Goal: Information Seeking & Learning: Learn about a topic

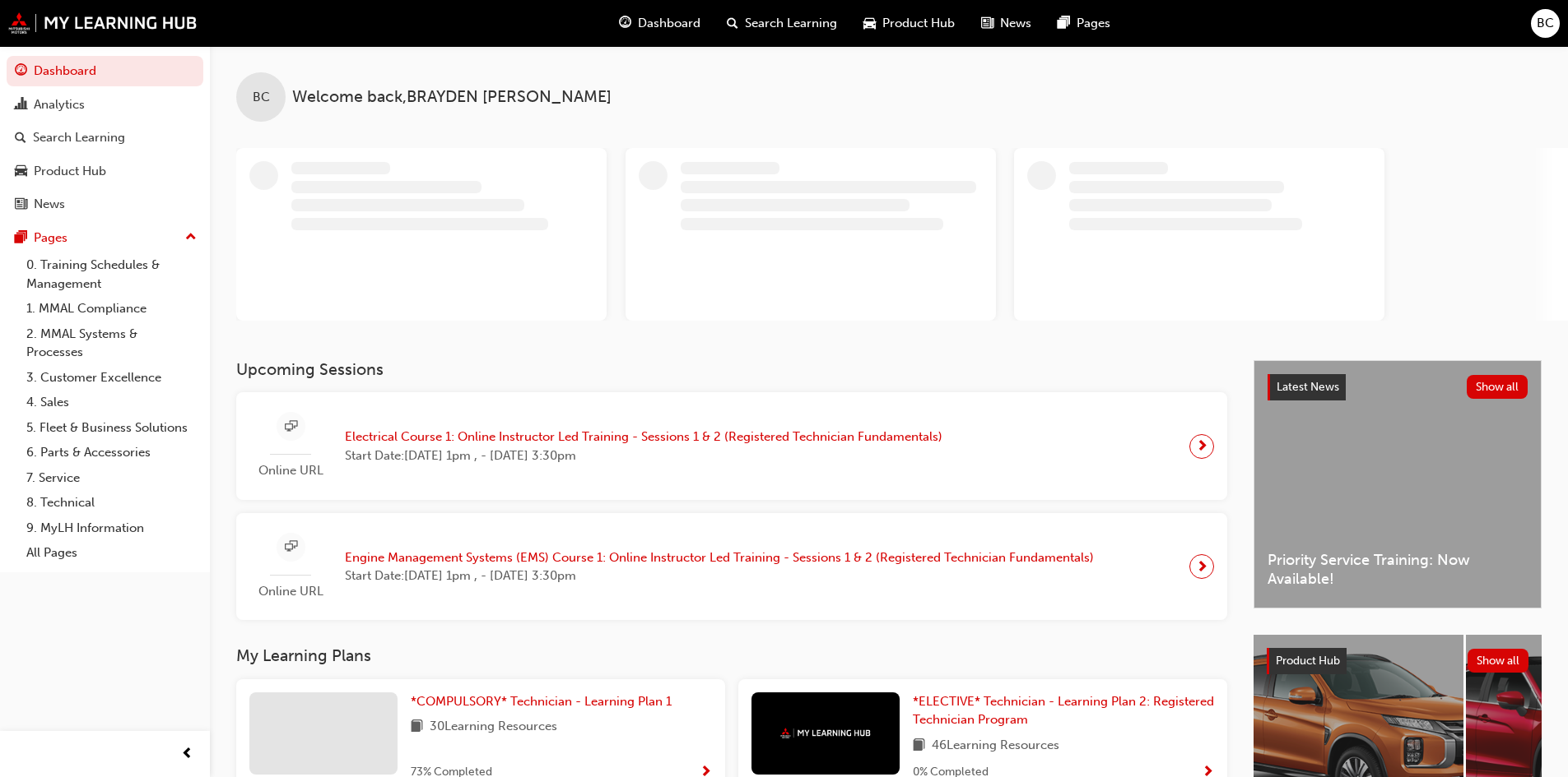
click at [597, 705] on div "Upcoming Sessions Online URL Electrical Course 1: Online Instructor Led Trainin…" at bounding box center [745, 723] width 1017 height 726
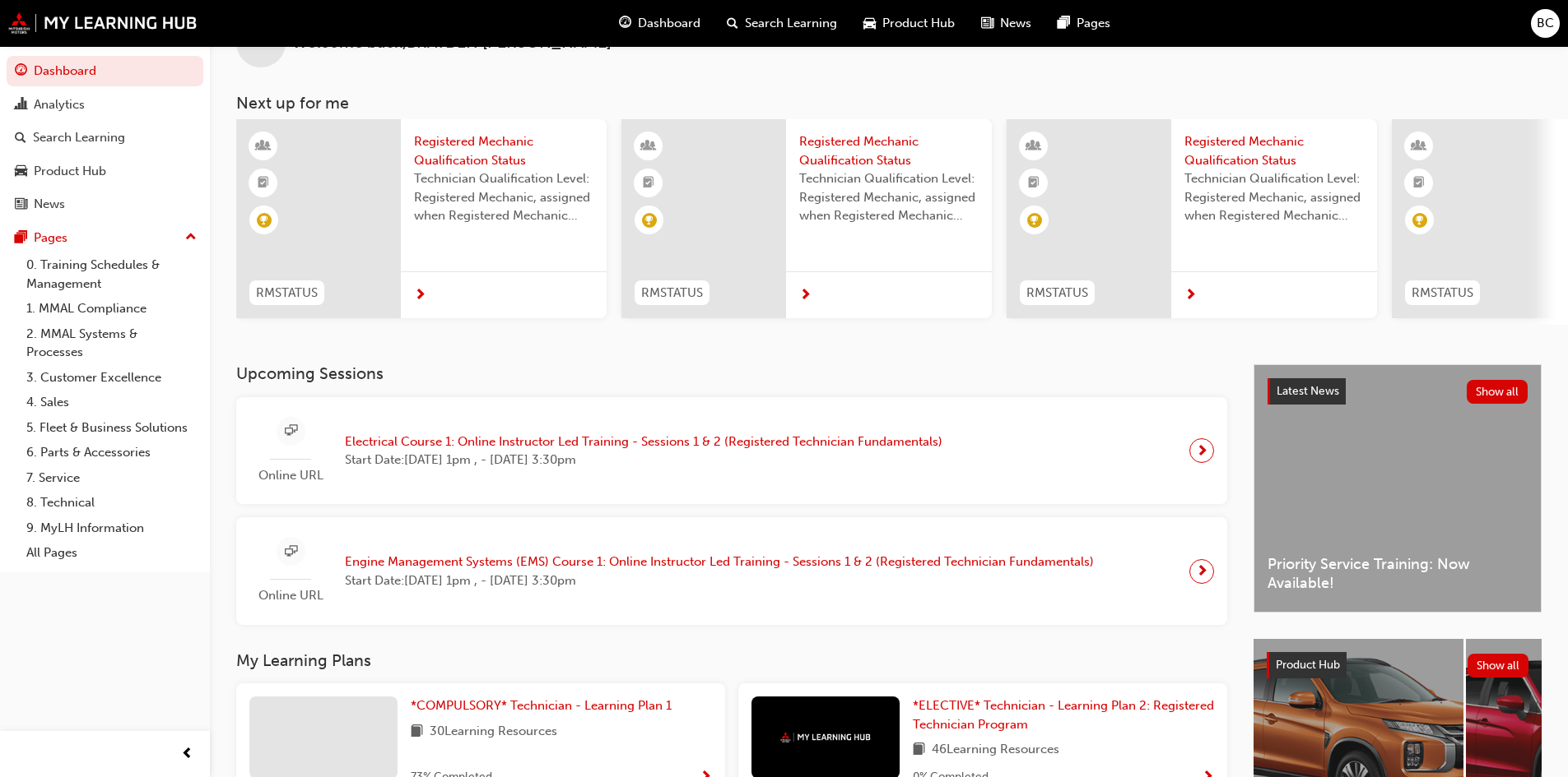
scroll to position [82, 0]
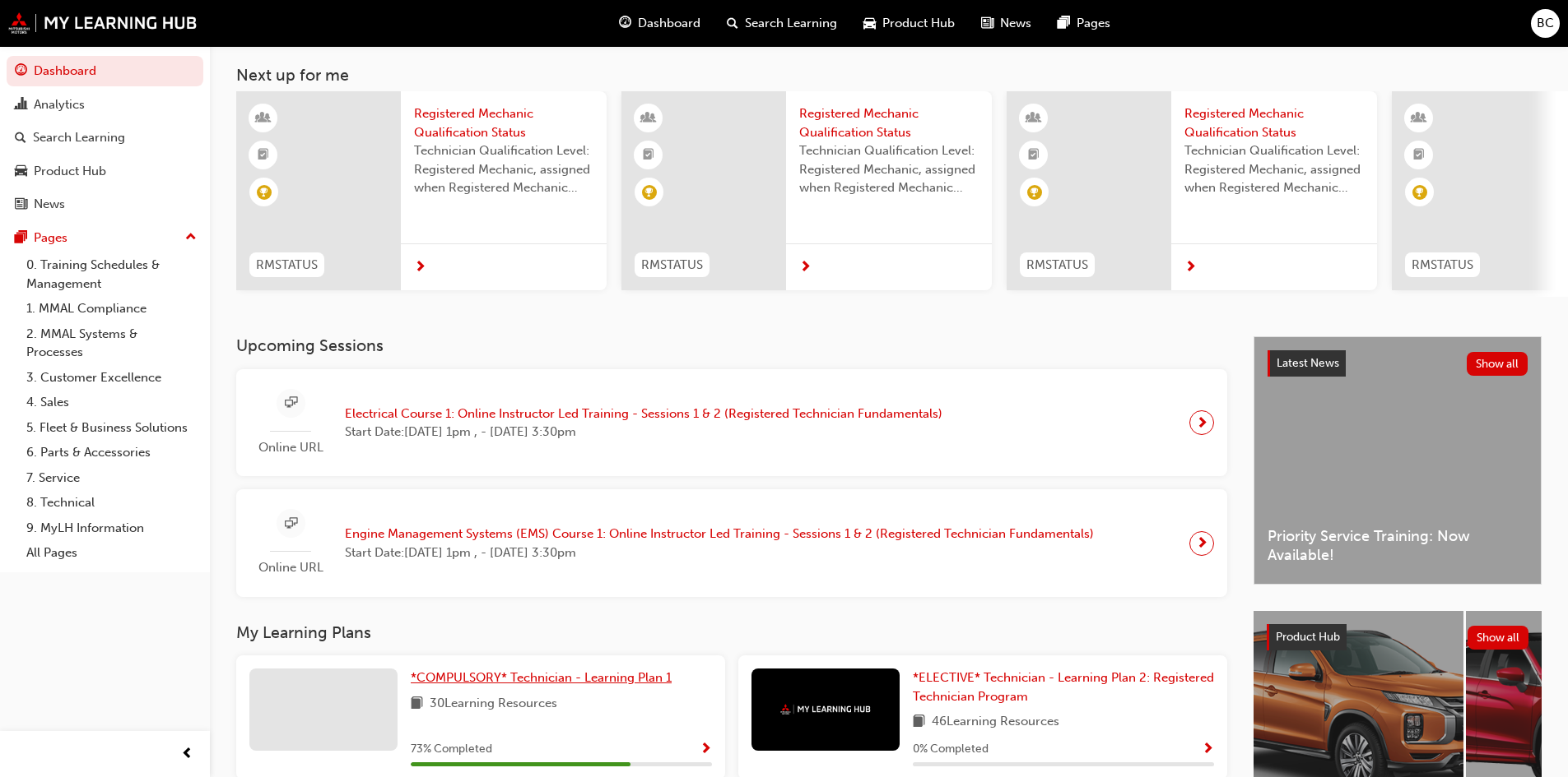
click at [577, 683] on span "*COMPULSORY* Technician - Learning Plan 1" at bounding box center [541, 677] width 261 height 15
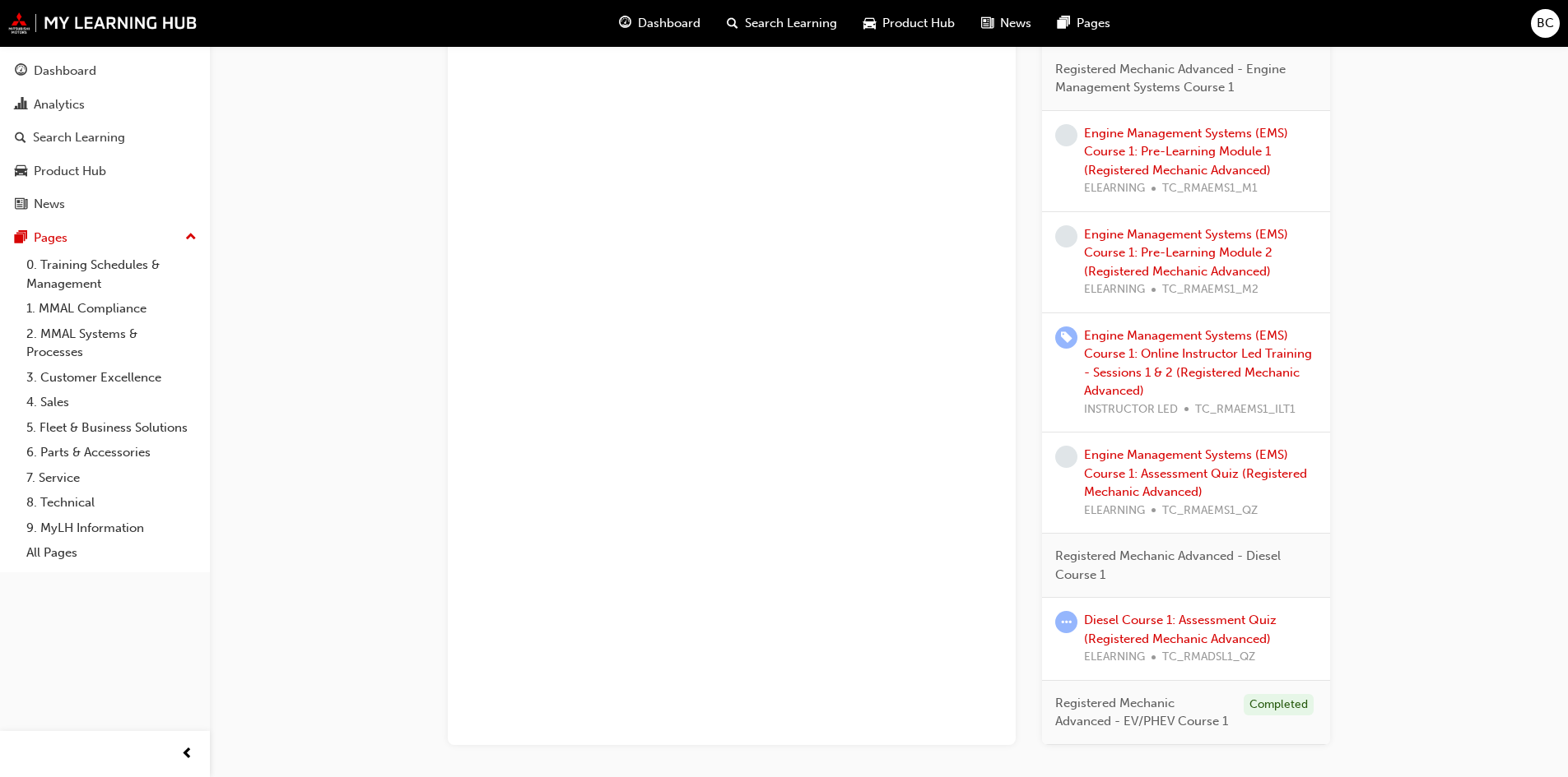
scroll to position [1060, 0]
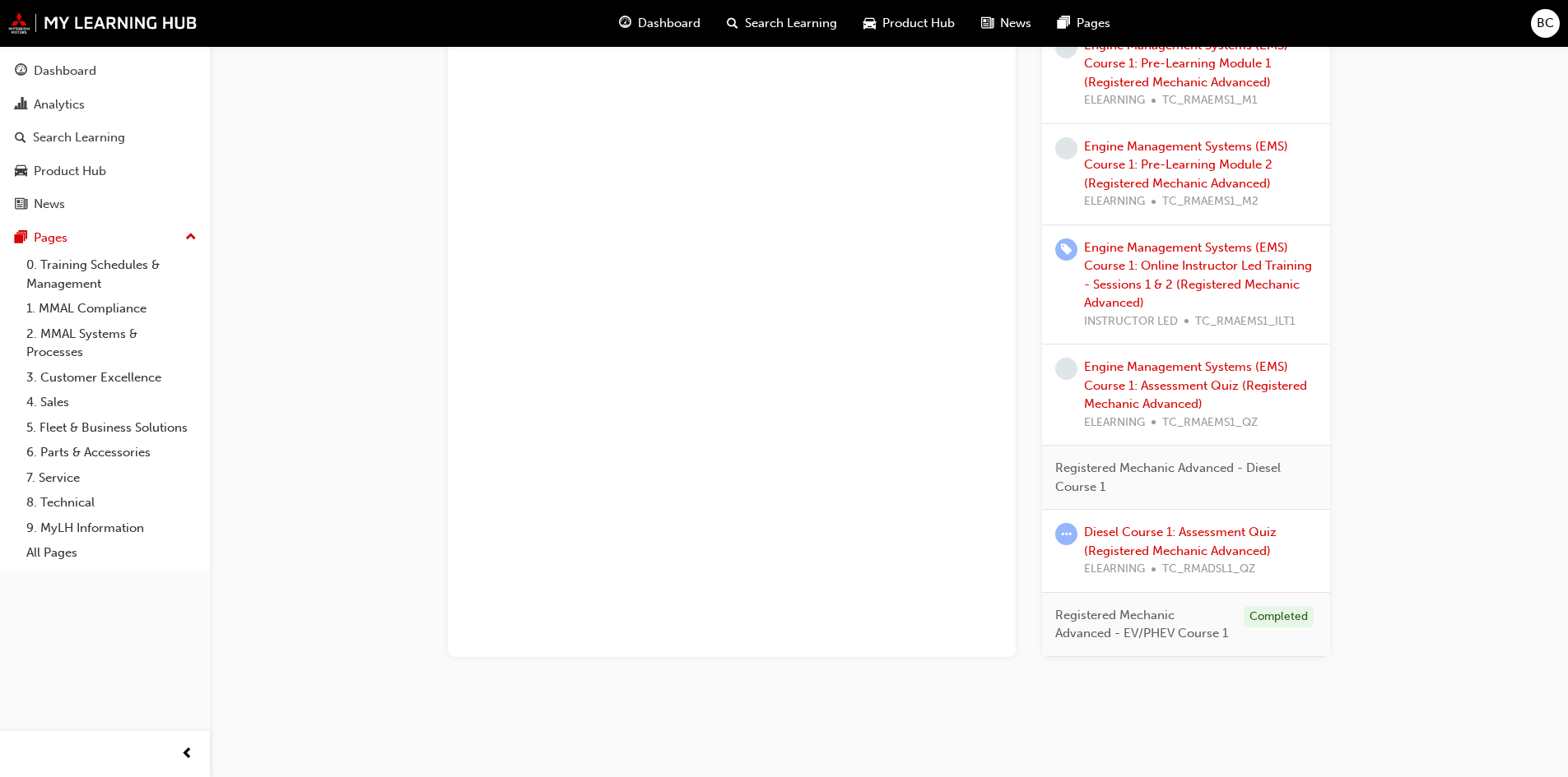
click at [1115, 542] on div "Diesel Course 1: Assessment Quiz (Registered Mechanic Advanced) ELEARNING TC_RM…" at bounding box center [1200, 551] width 233 height 56
click at [1121, 532] on link "Diesel Course 1: Assessment Quiz (Registered Mechanic Advanced)" at bounding box center [1179, 542] width 192 height 34
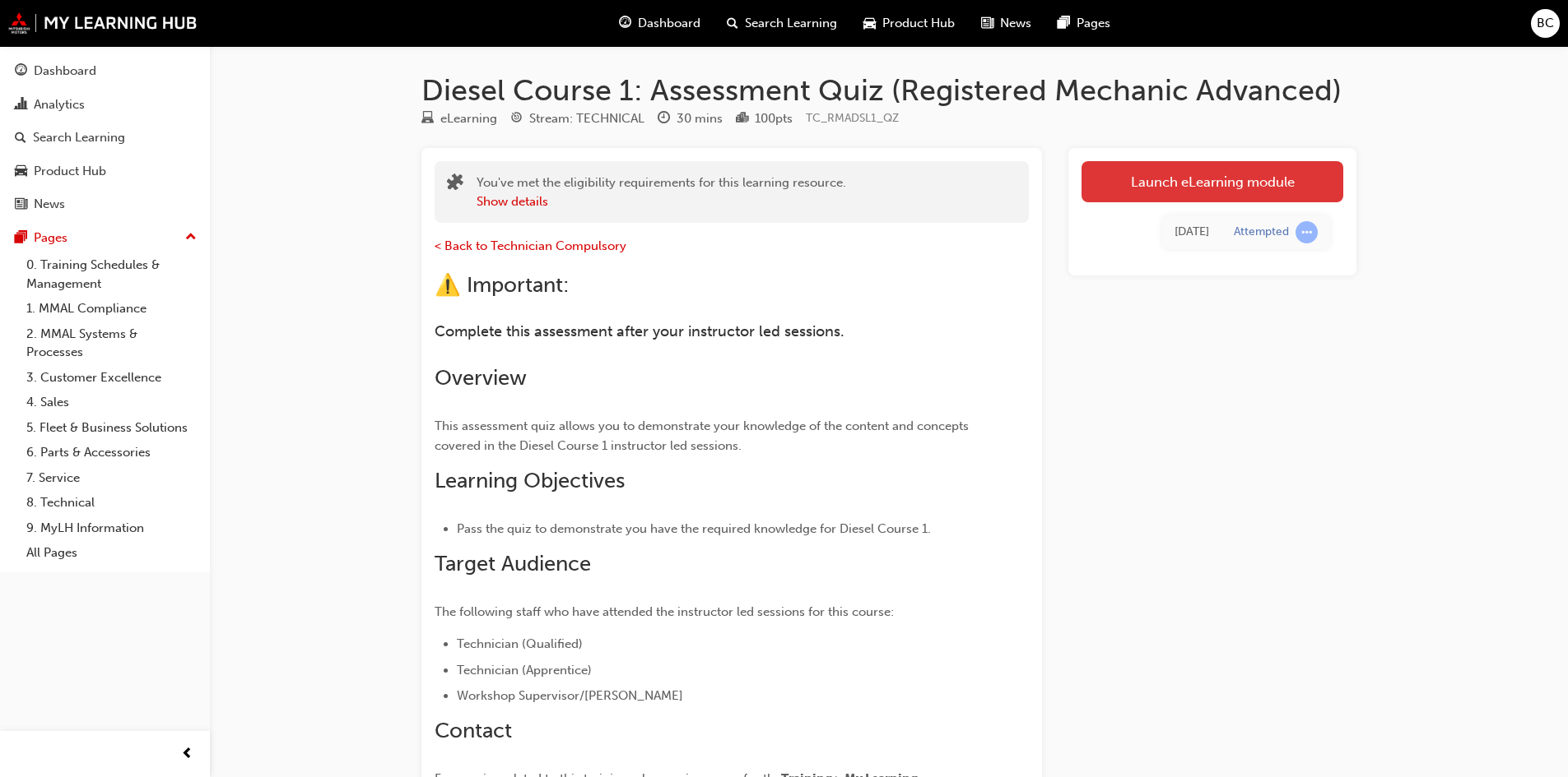
click at [1176, 184] on link "Launch eLearning module" at bounding box center [1213, 182] width 262 height 41
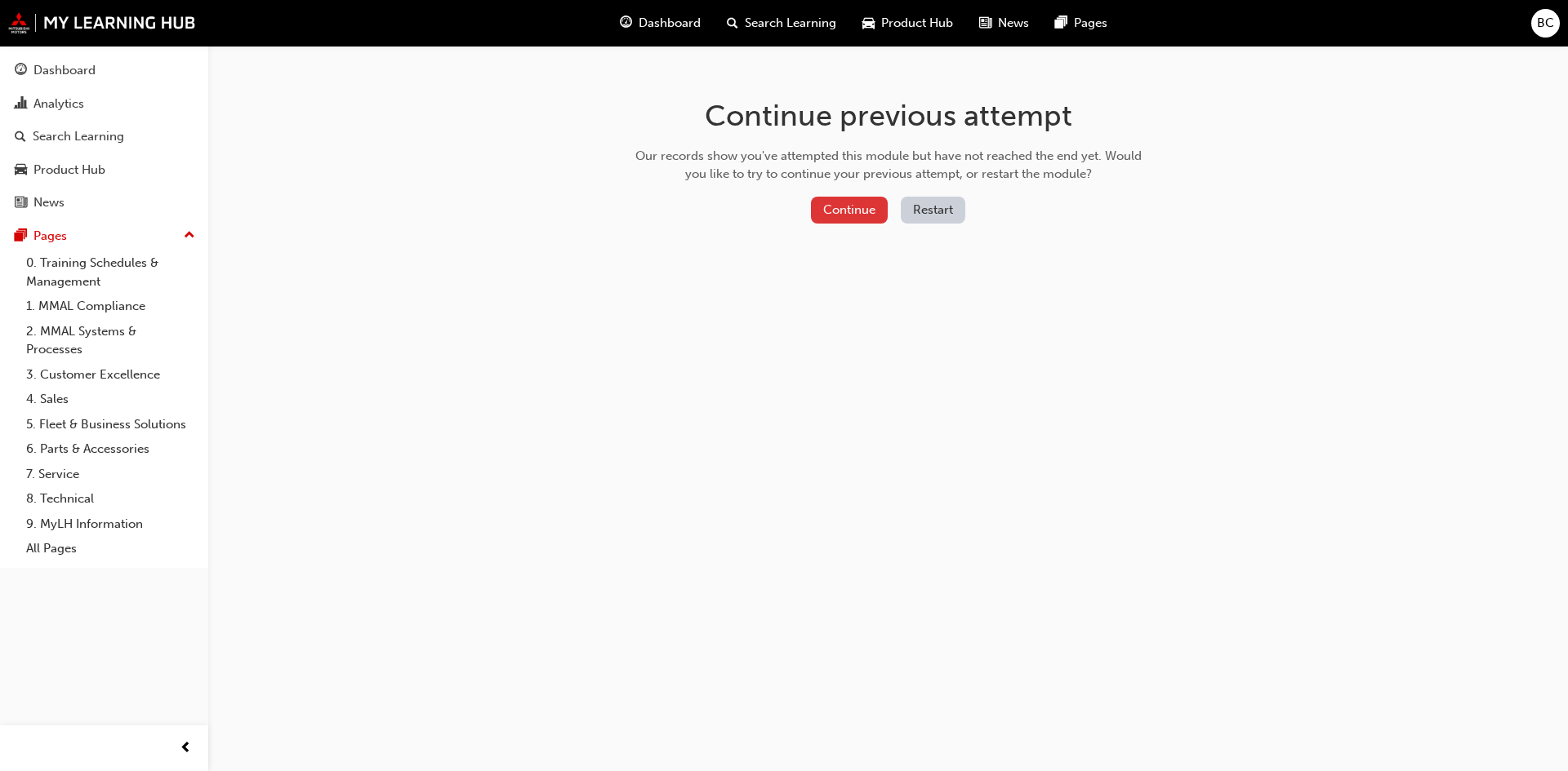
click at [862, 212] on button "Continue" at bounding box center [849, 210] width 77 height 27
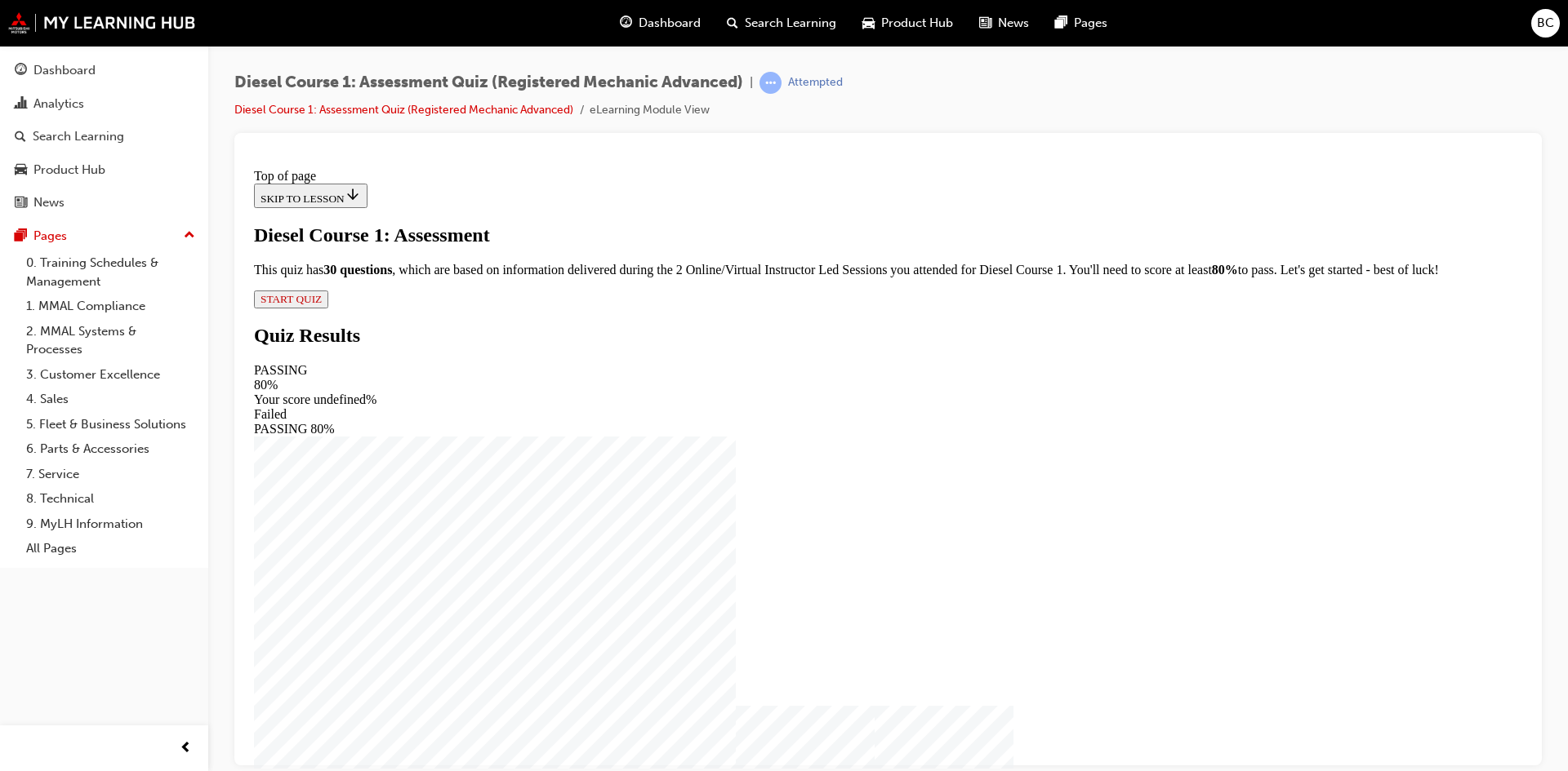
click at [329, 308] on button "START QUIZ" at bounding box center [291, 298] width 75 height 18
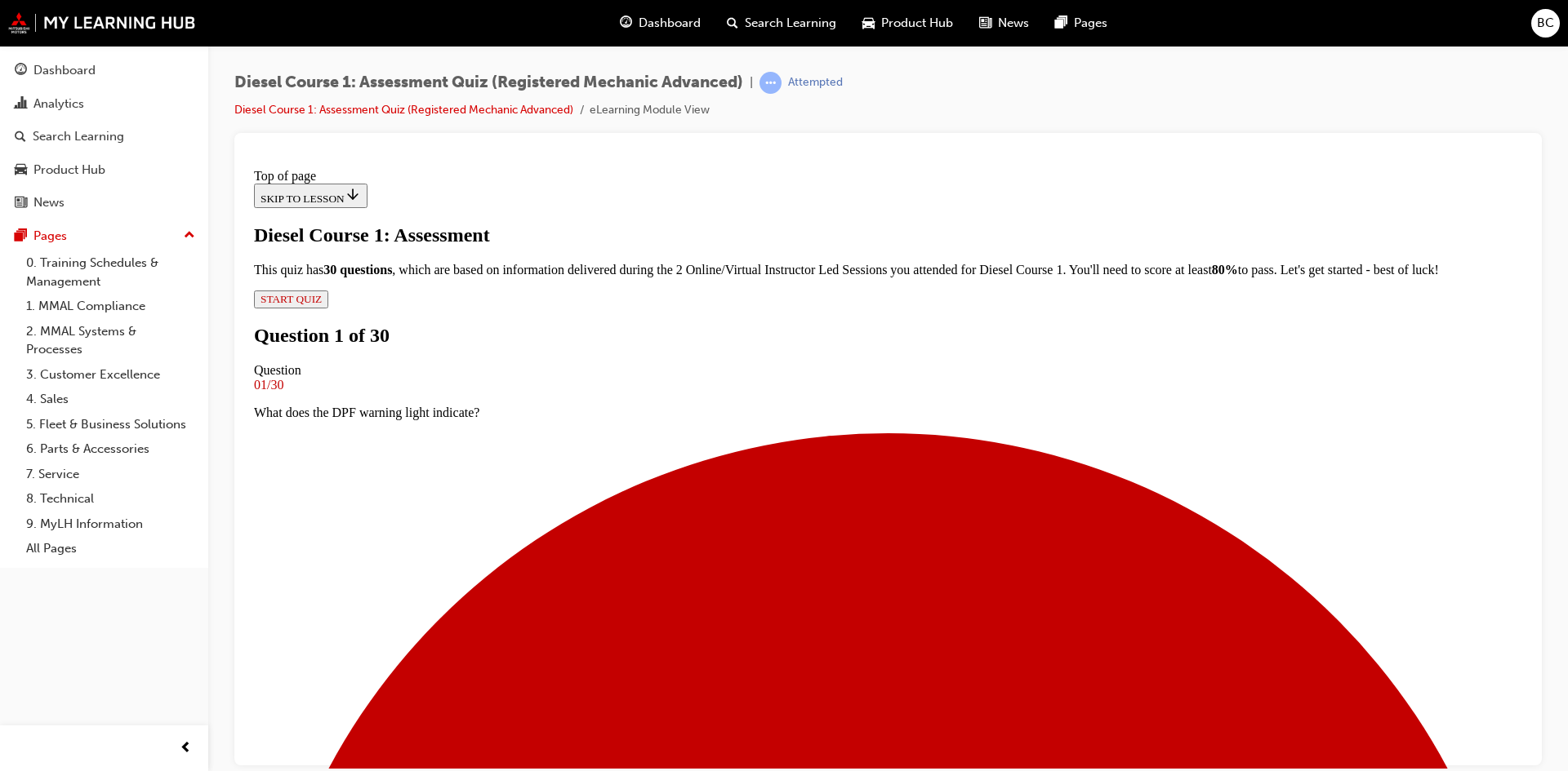
scroll to position [84, 0]
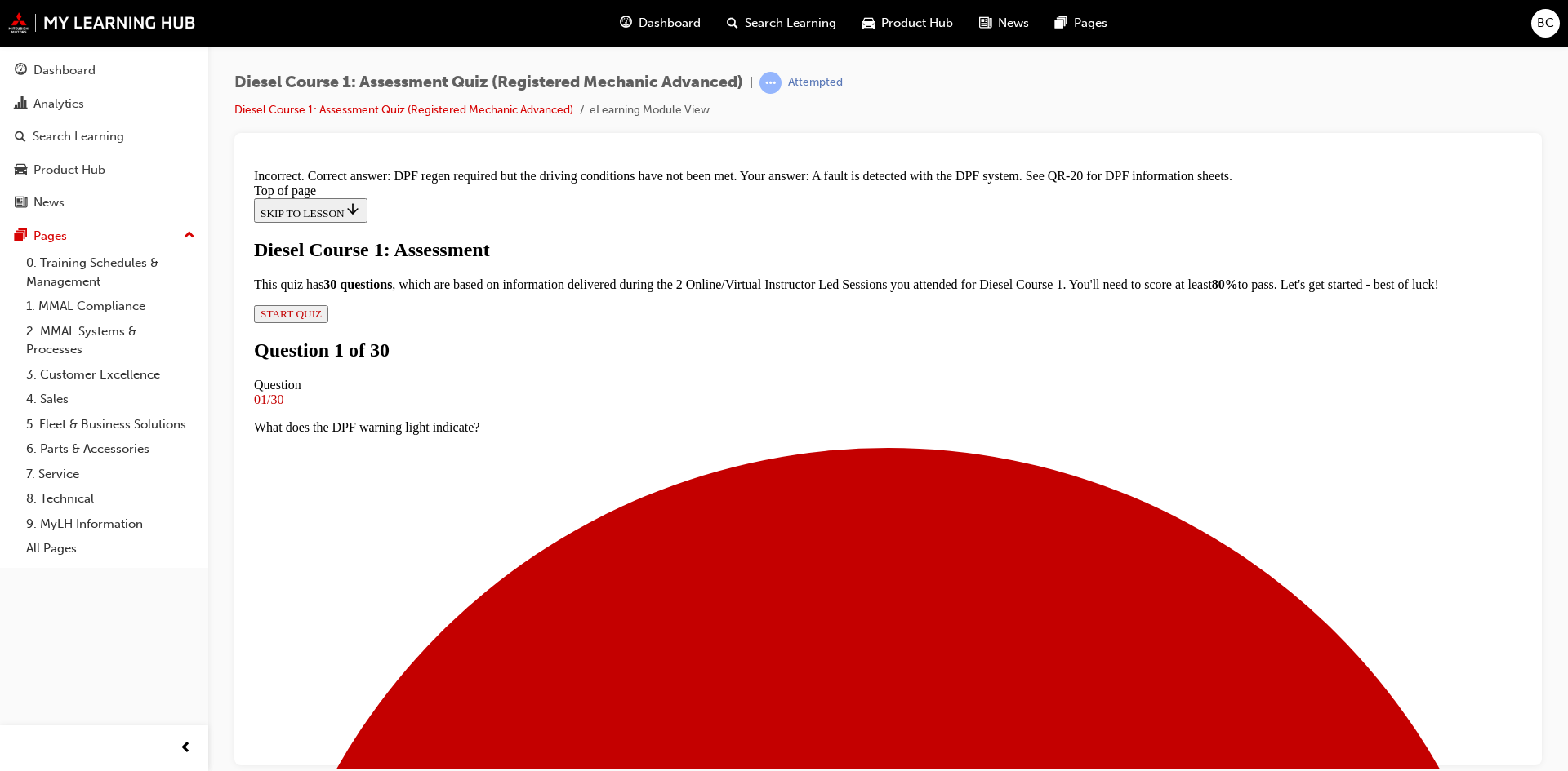
scroll to position [137, 0]
drag, startPoint x: 615, startPoint y: 265, endPoint x: 902, endPoint y: 262, distance: 287.0
click at [902, 419] on p "What does the DPF warning light indicate?" at bounding box center [888, 426] width 1269 height 15
click at [907, 419] on p "What does the DPF warning light indicate?" at bounding box center [888, 426] width 1269 height 15
drag, startPoint x: 666, startPoint y: 549, endPoint x: 960, endPoint y: 562, distance: 294.3
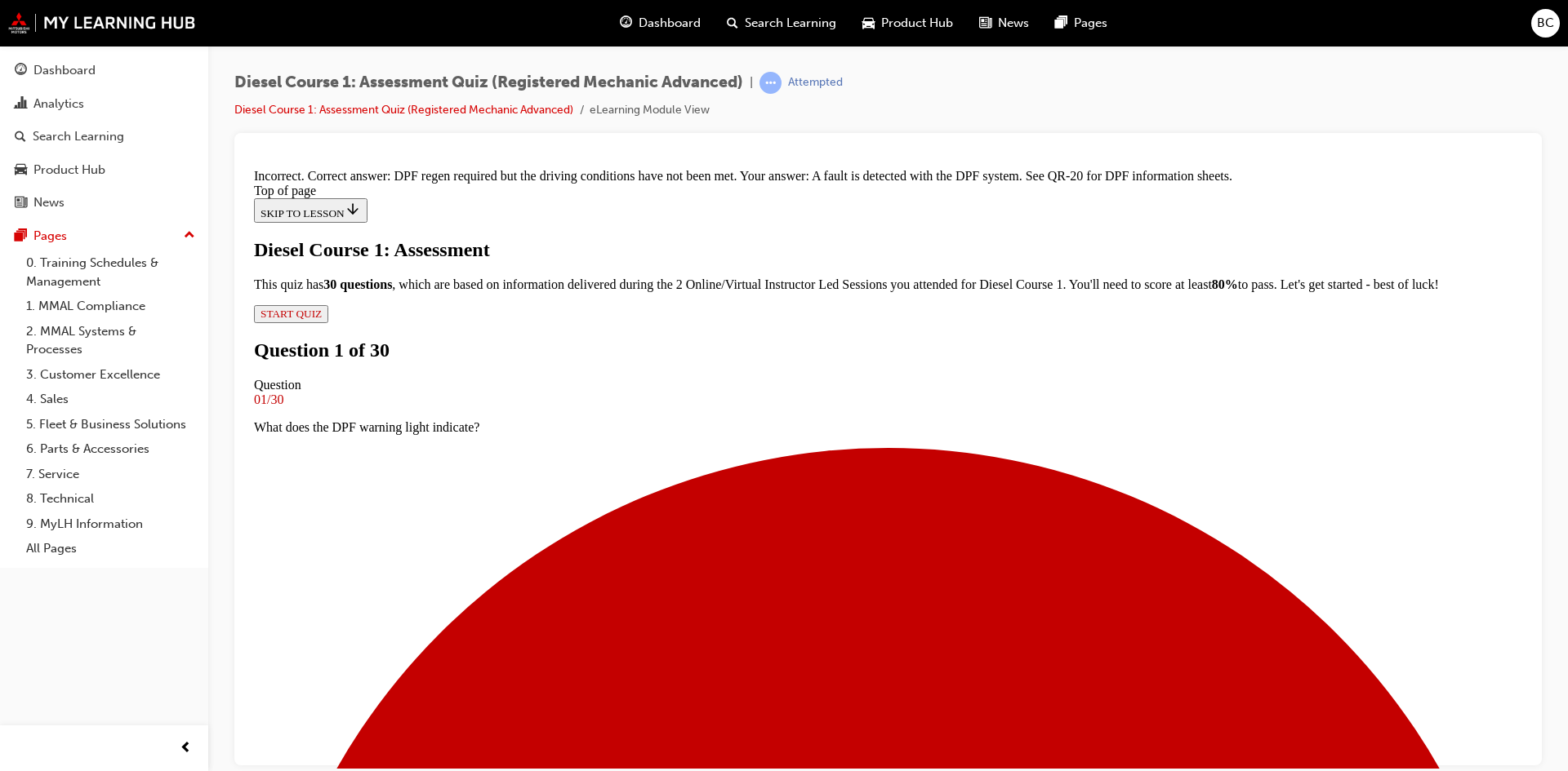
drag, startPoint x: 674, startPoint y: 335, endPoint x: 980, endPoint y: 345, distance: 306.2
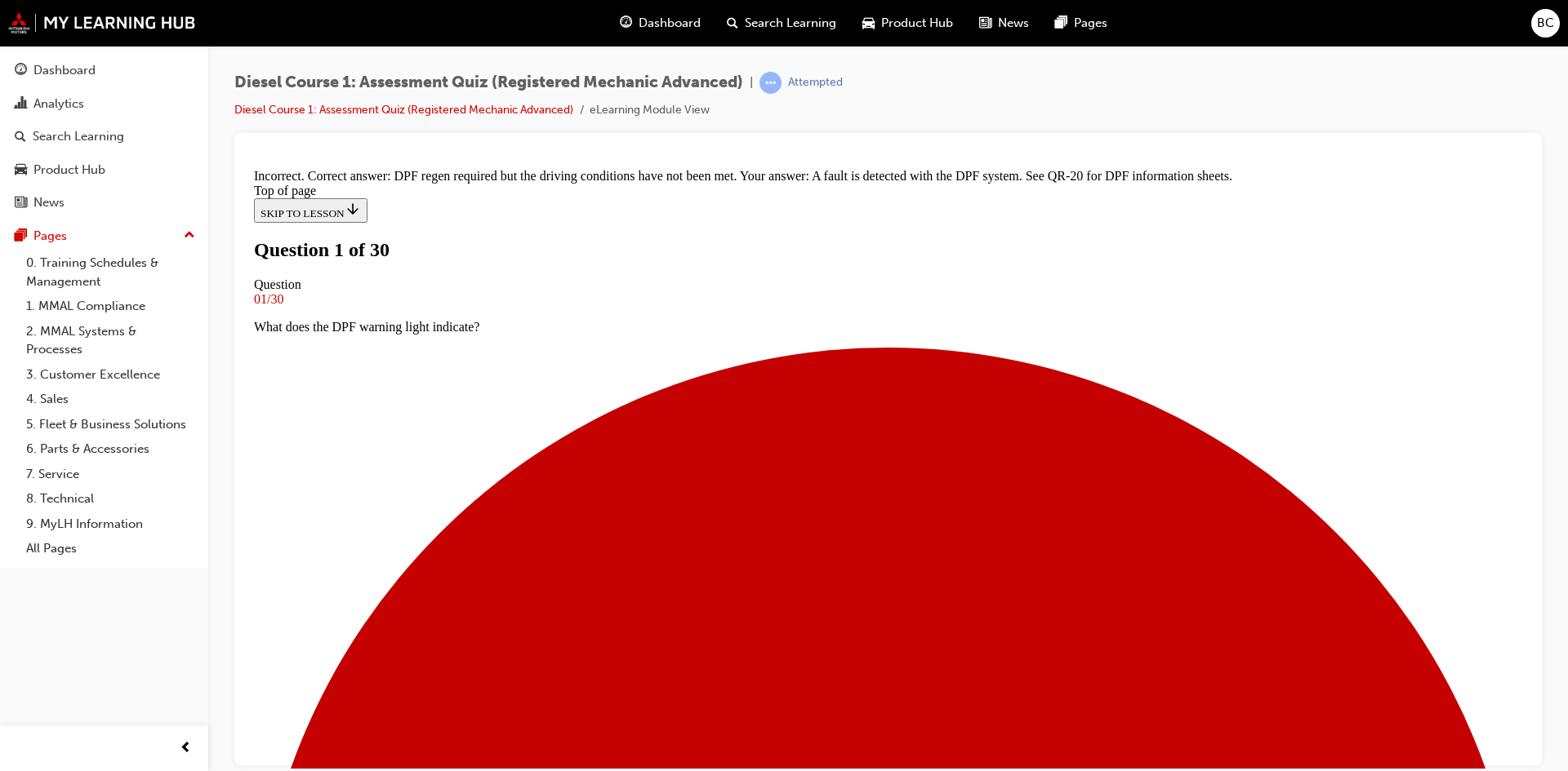
scroll to position [3, 0]
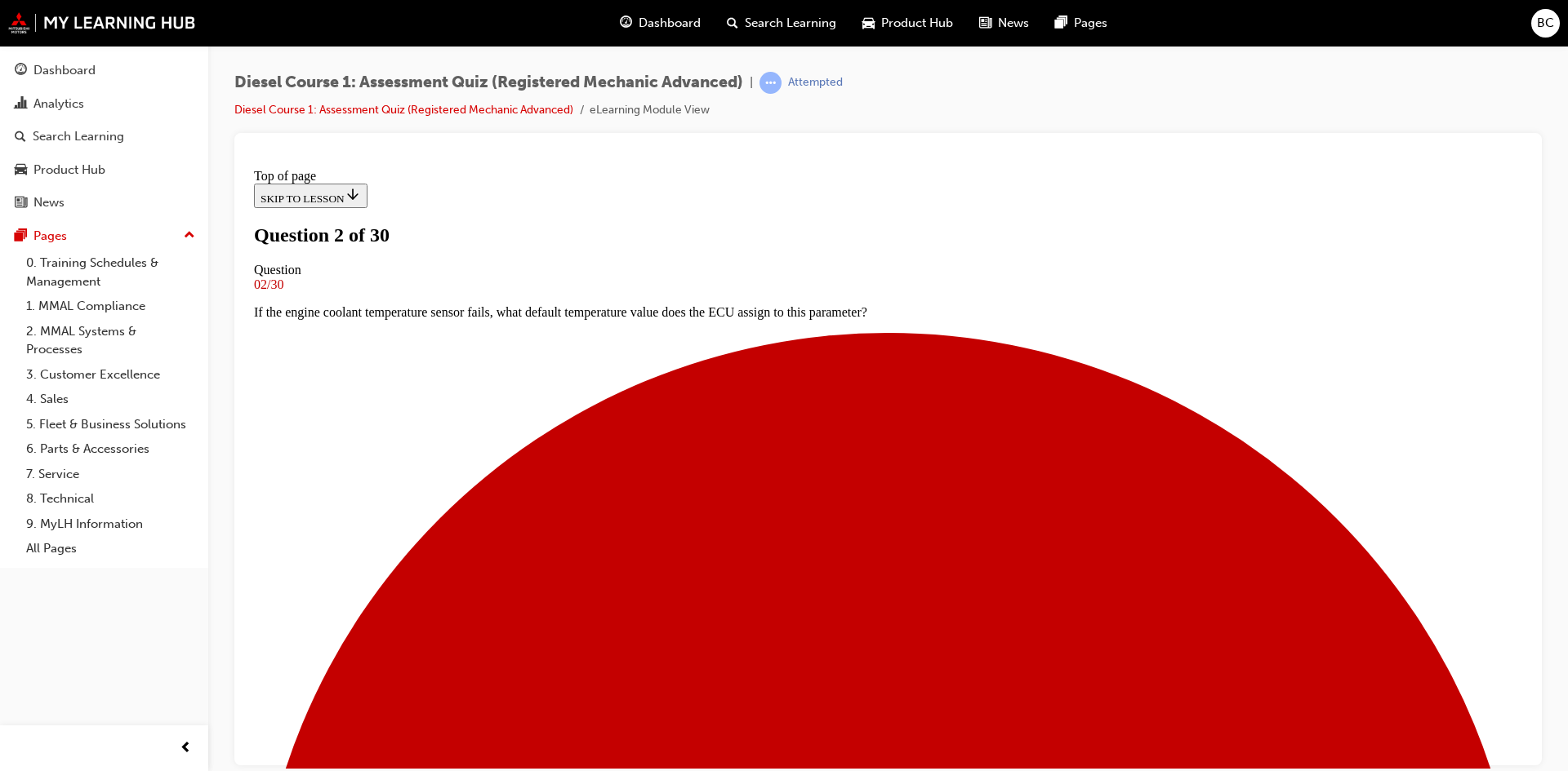
scroll to position [206, 0]
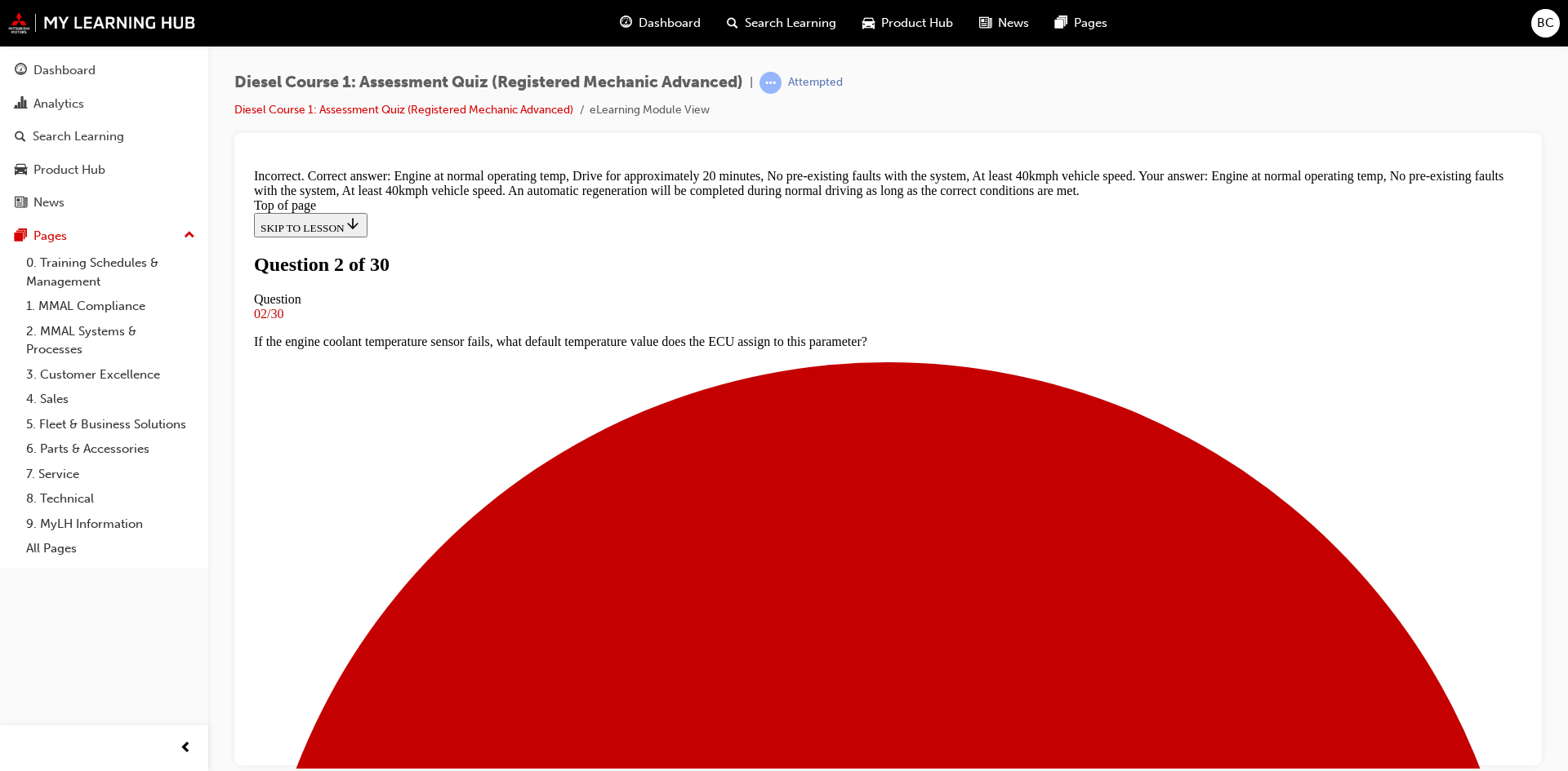
scroll to position [195, 0]
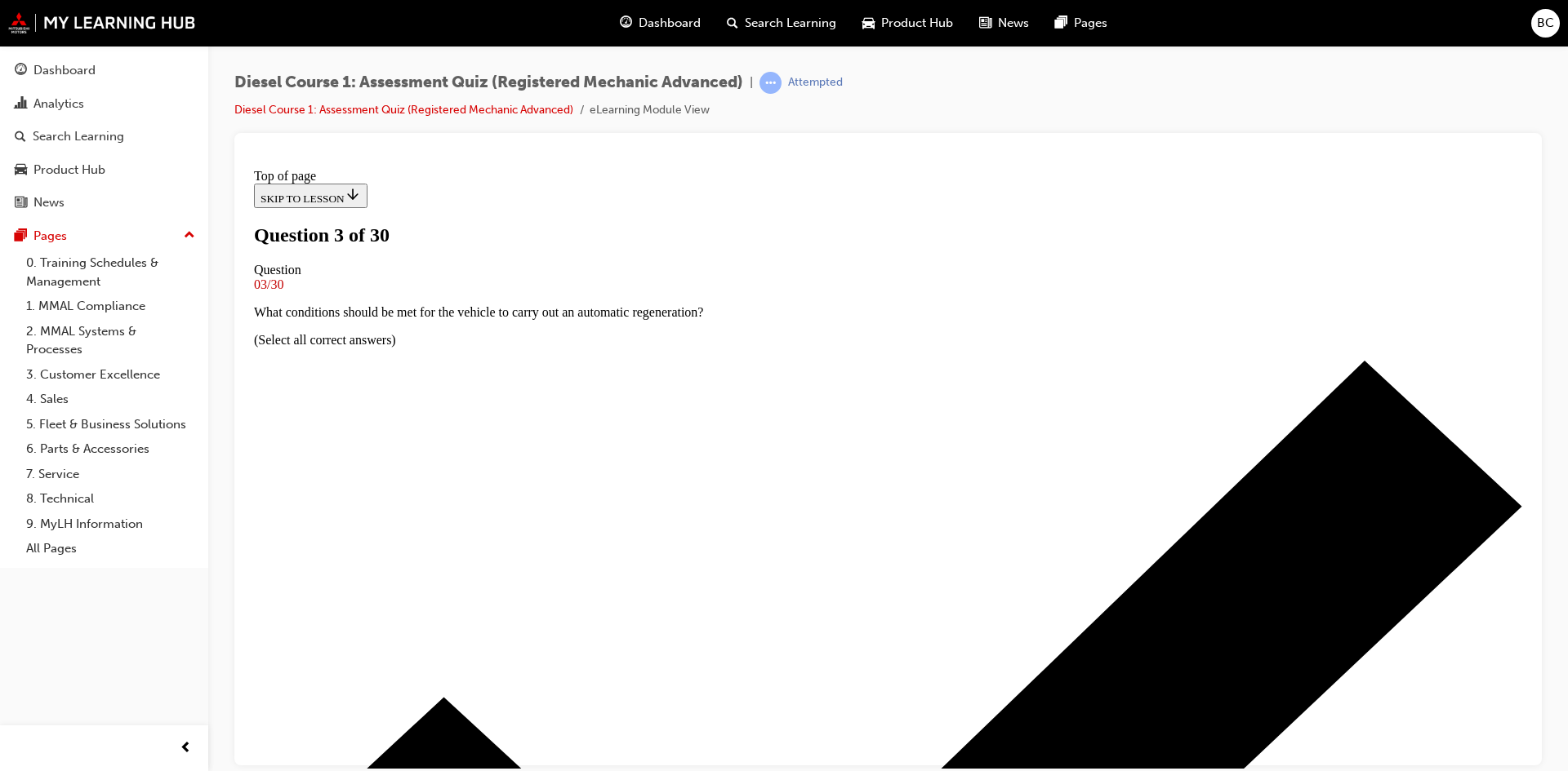
scroll to position [84, 0]
drag, startPoint x: 811, startPoint y: 402, endPoint x: 930, endPoint y: 464, distance: 134.2
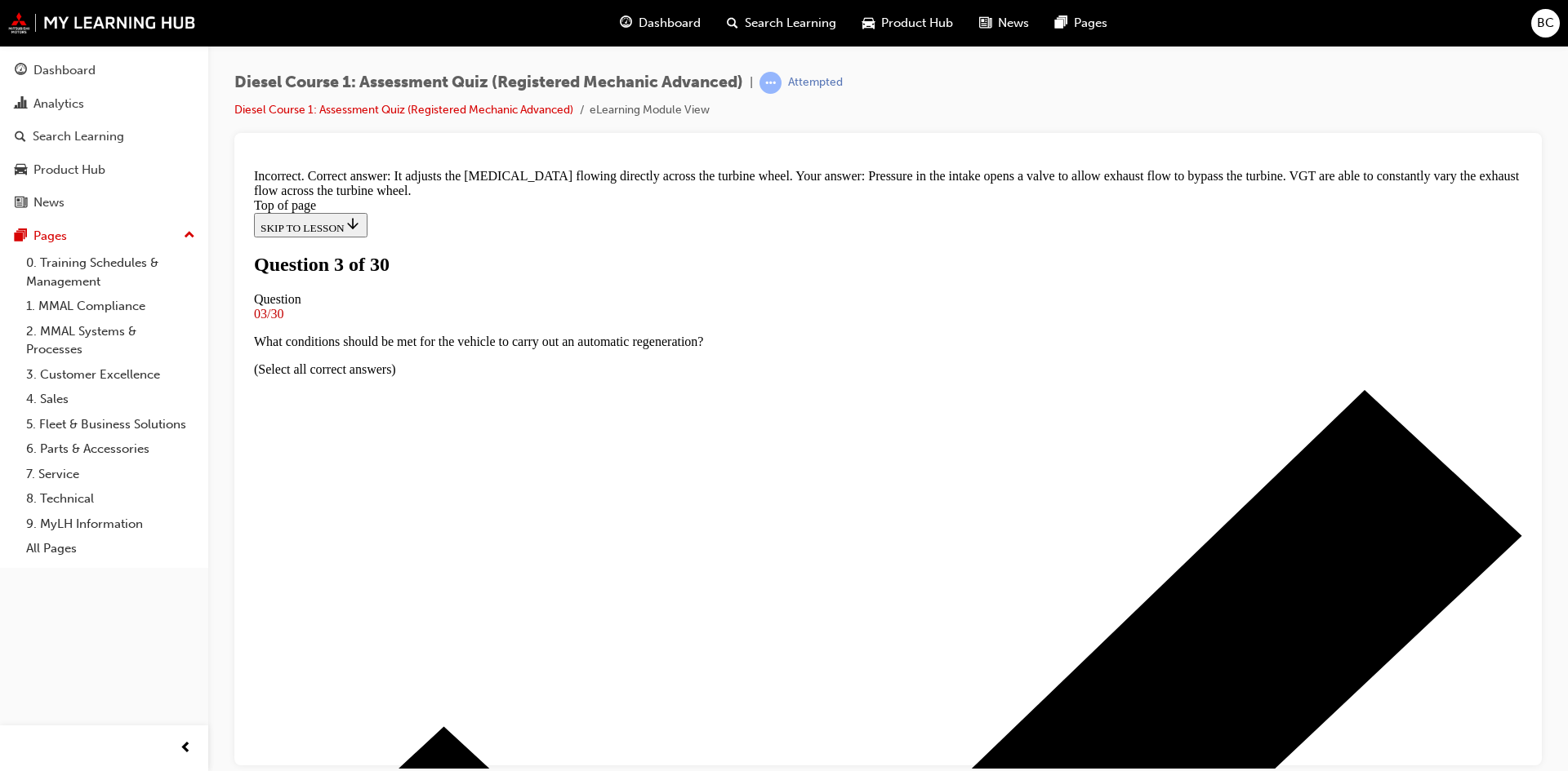
scroll to position [234, 0]
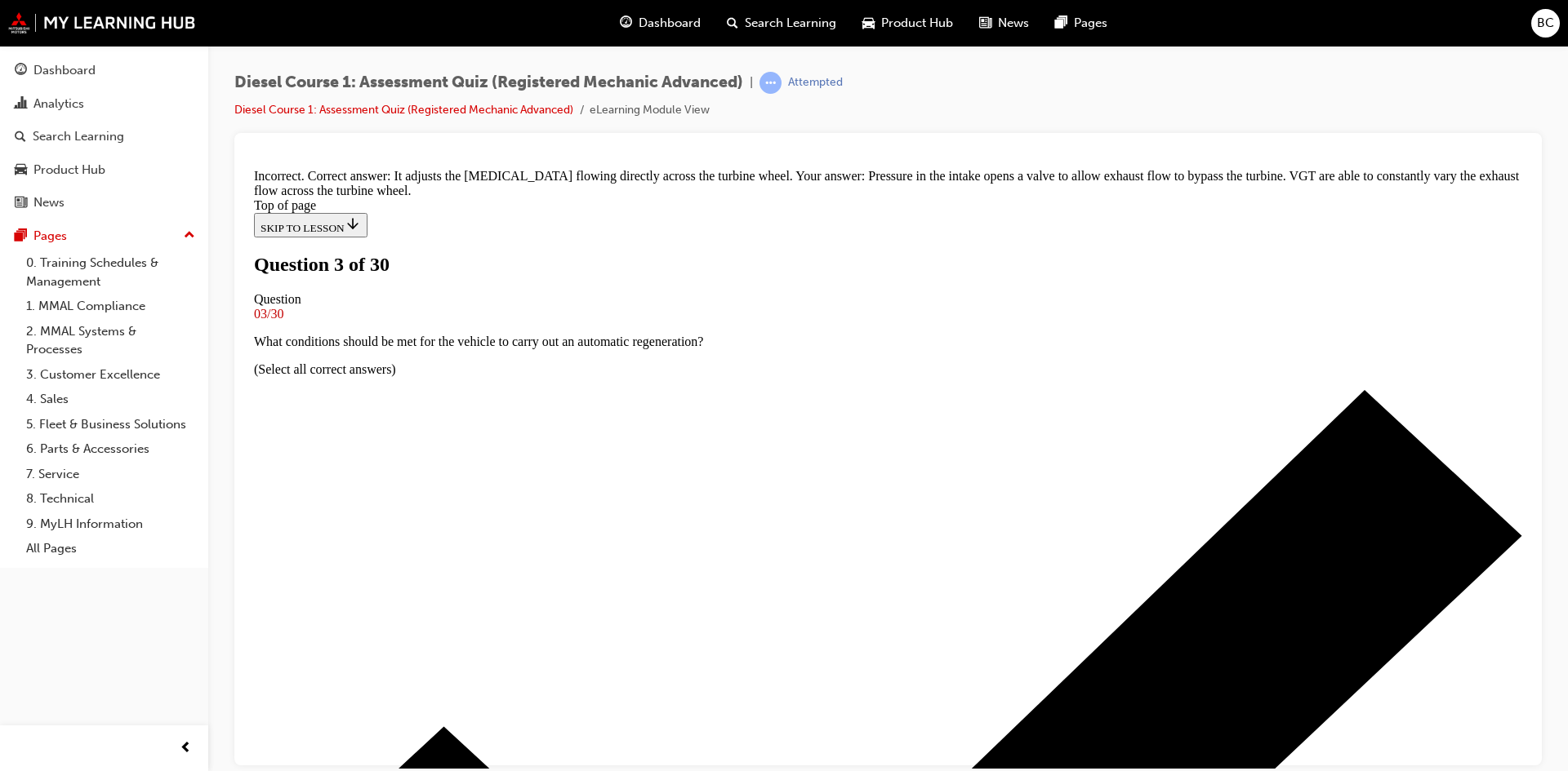
click at [481, 109] on link "Diesel Course 1: Assessment Quiz (Registered Mechanic Advanced)" at bounding box center [404, 109] width 339 height 14
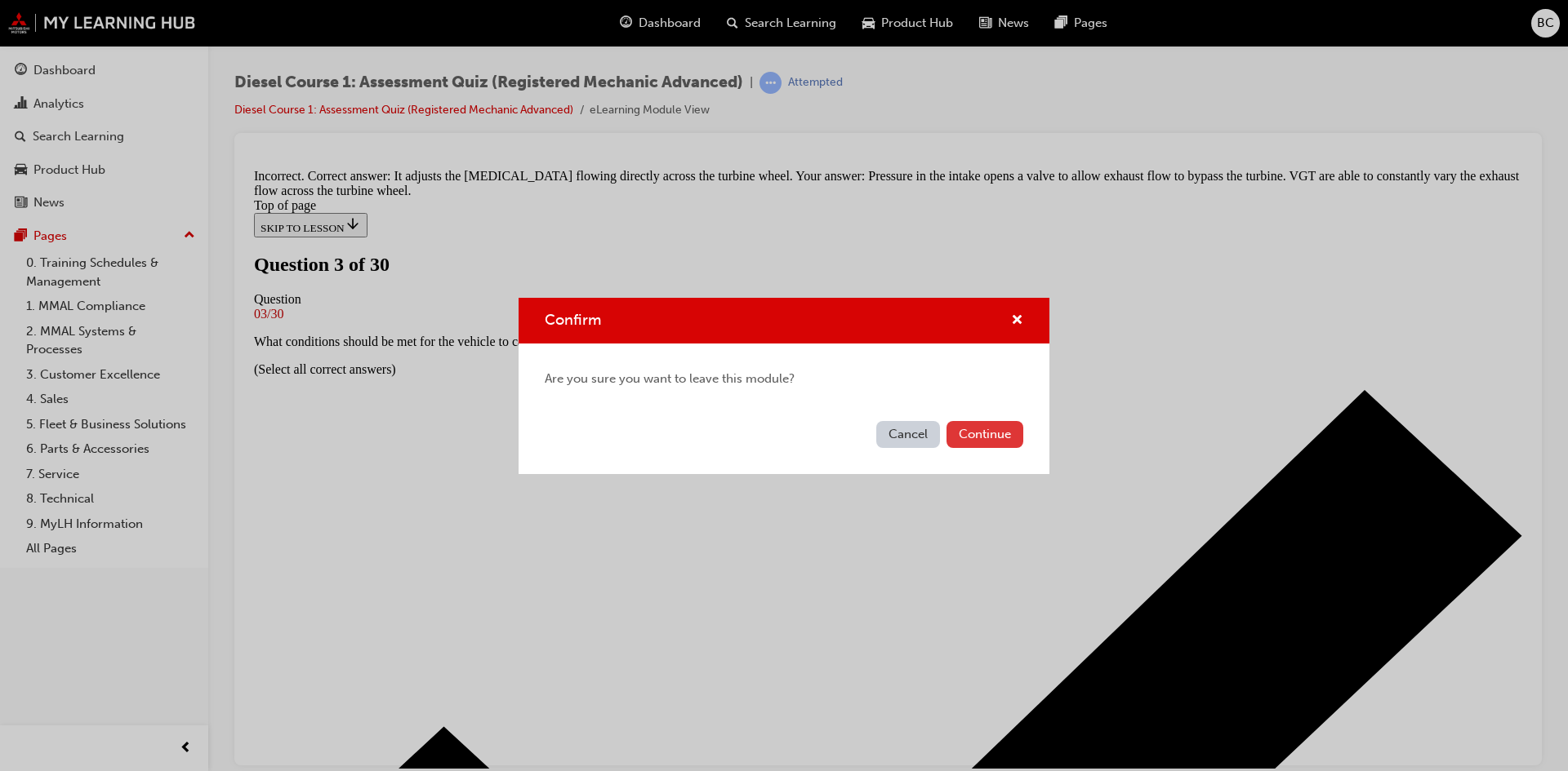
click at [984, 443] on button "Continue" at bounding box center [985, 435] width 77 height 27
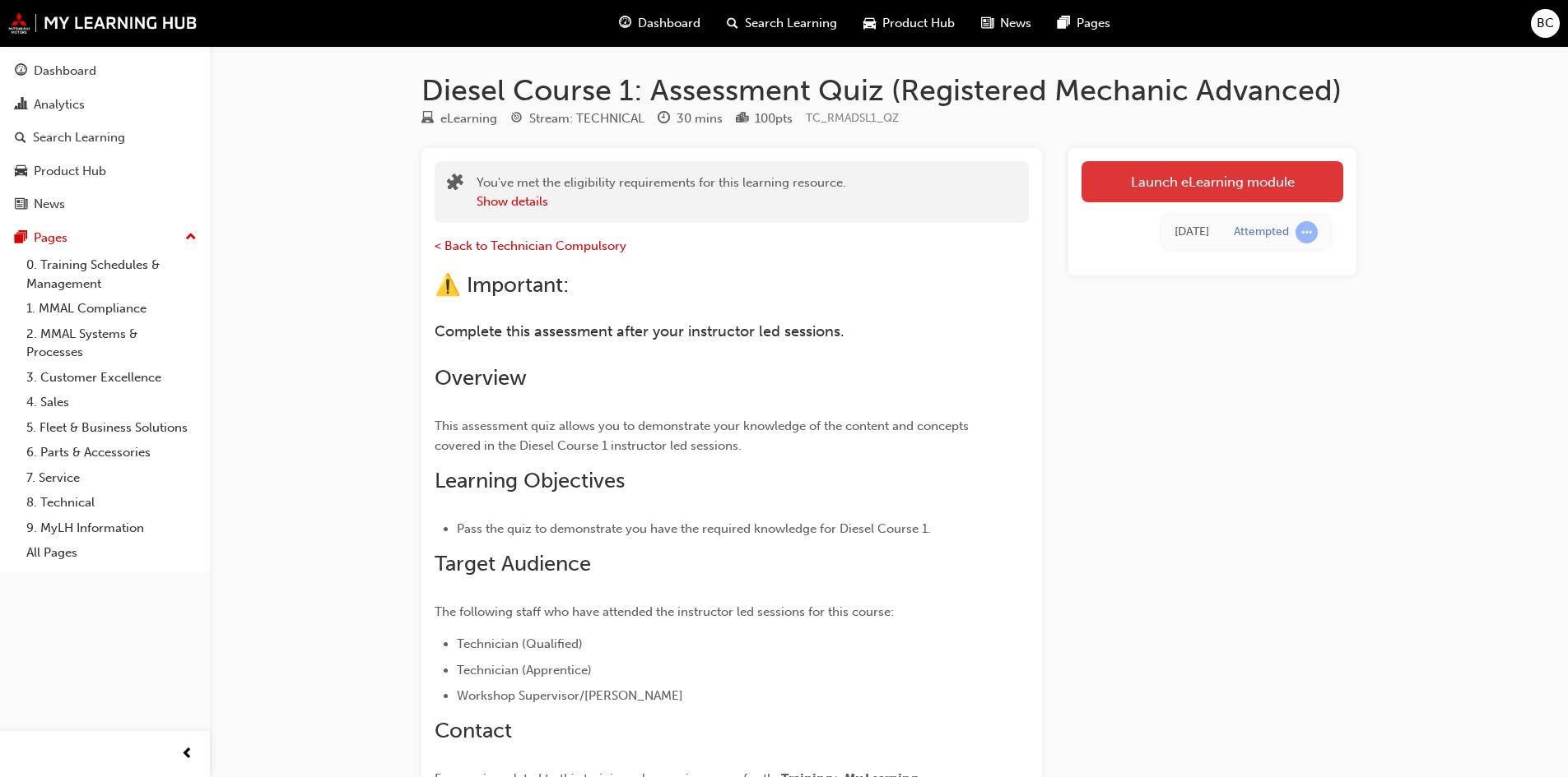
click at [1194, 198] on link "Launch eLearning module" at bounding box center [1213, 182] width 262 height 41
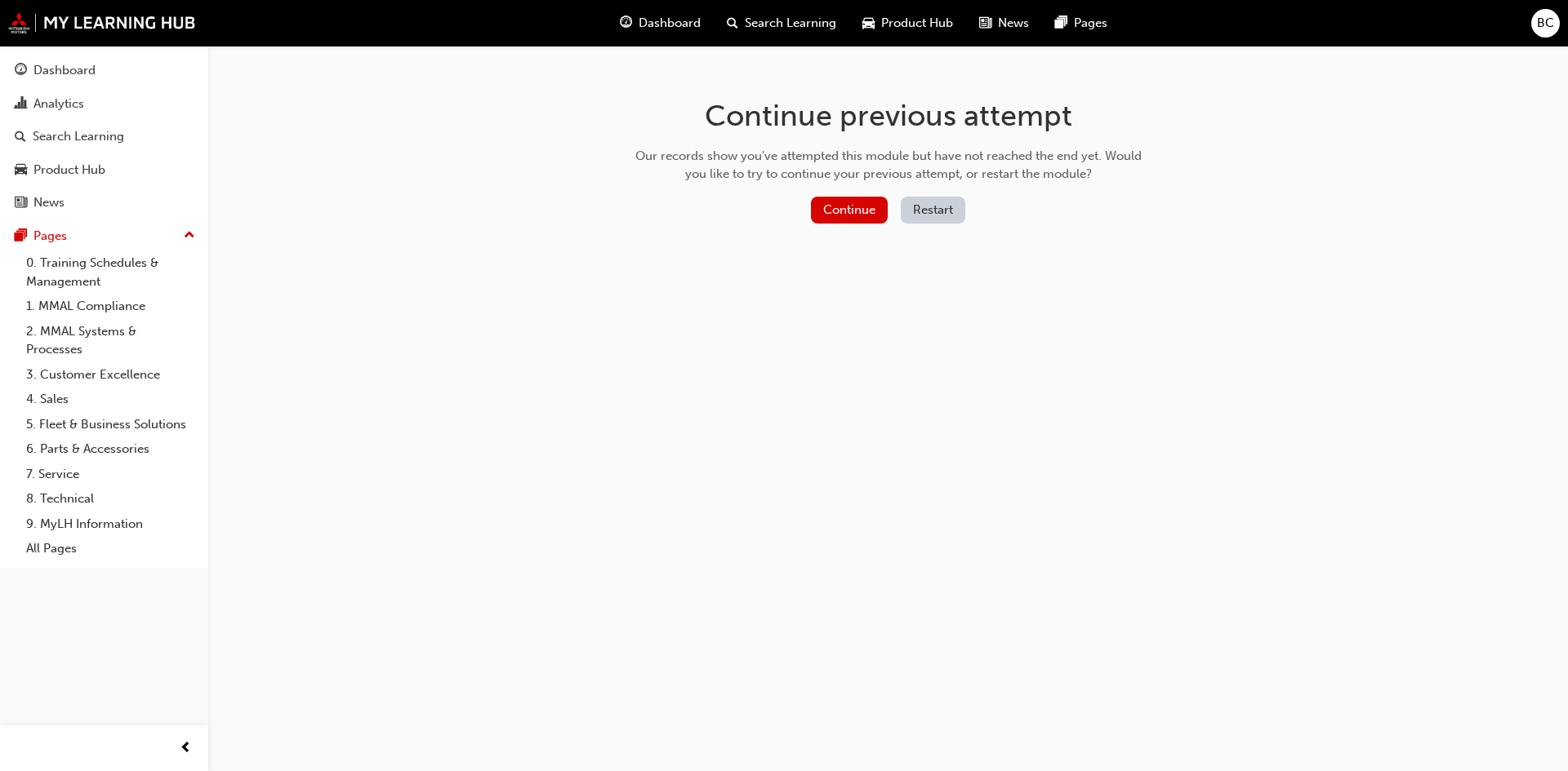
click at [954, 208] on button "Restart" at bounding box center [933, 210] width 65 height 27
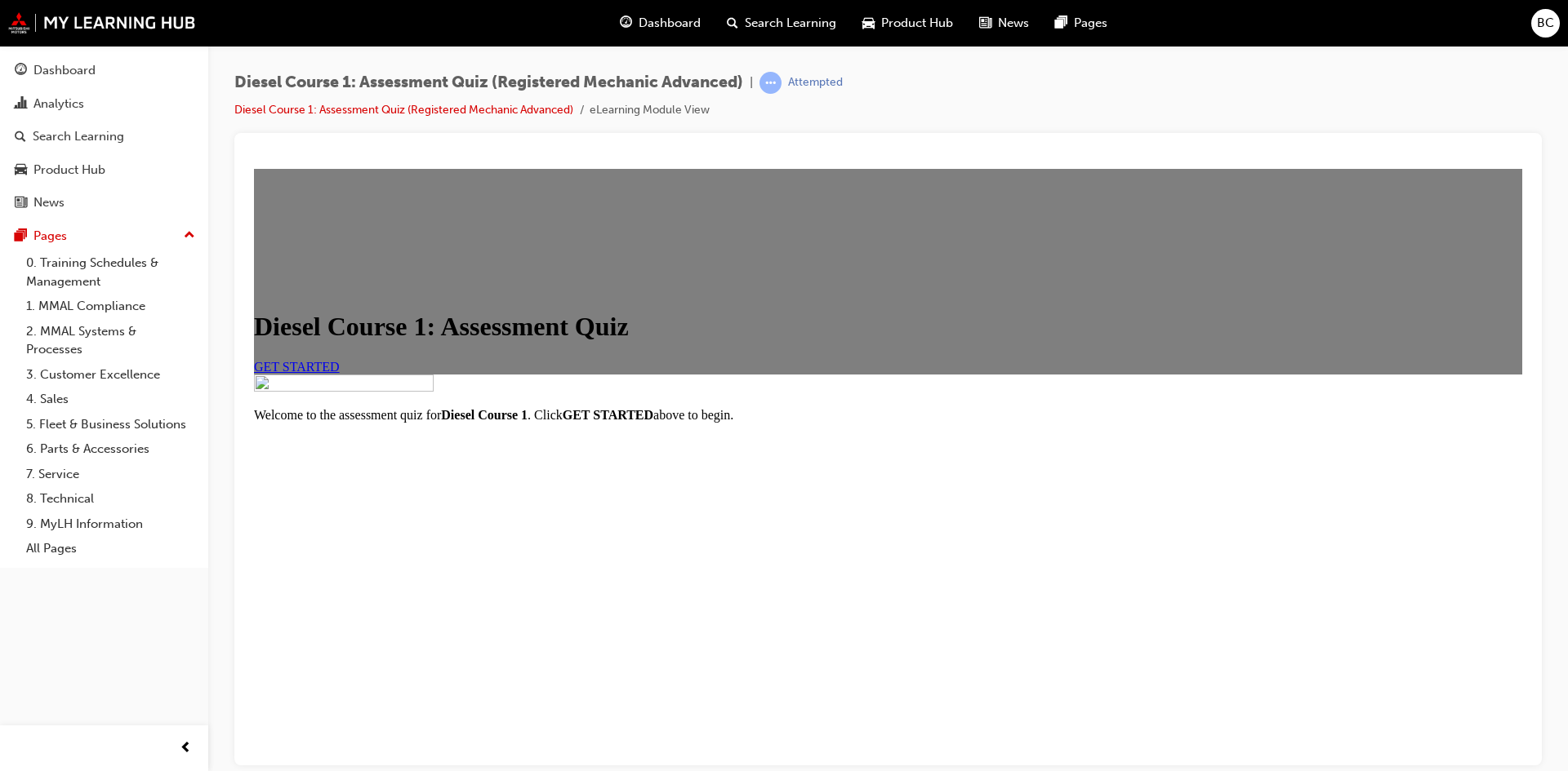
scroll to position [165, 0]
click at [340, 359] on link "GET STARTED" at bounding box center [297, 366] width 85 height 14
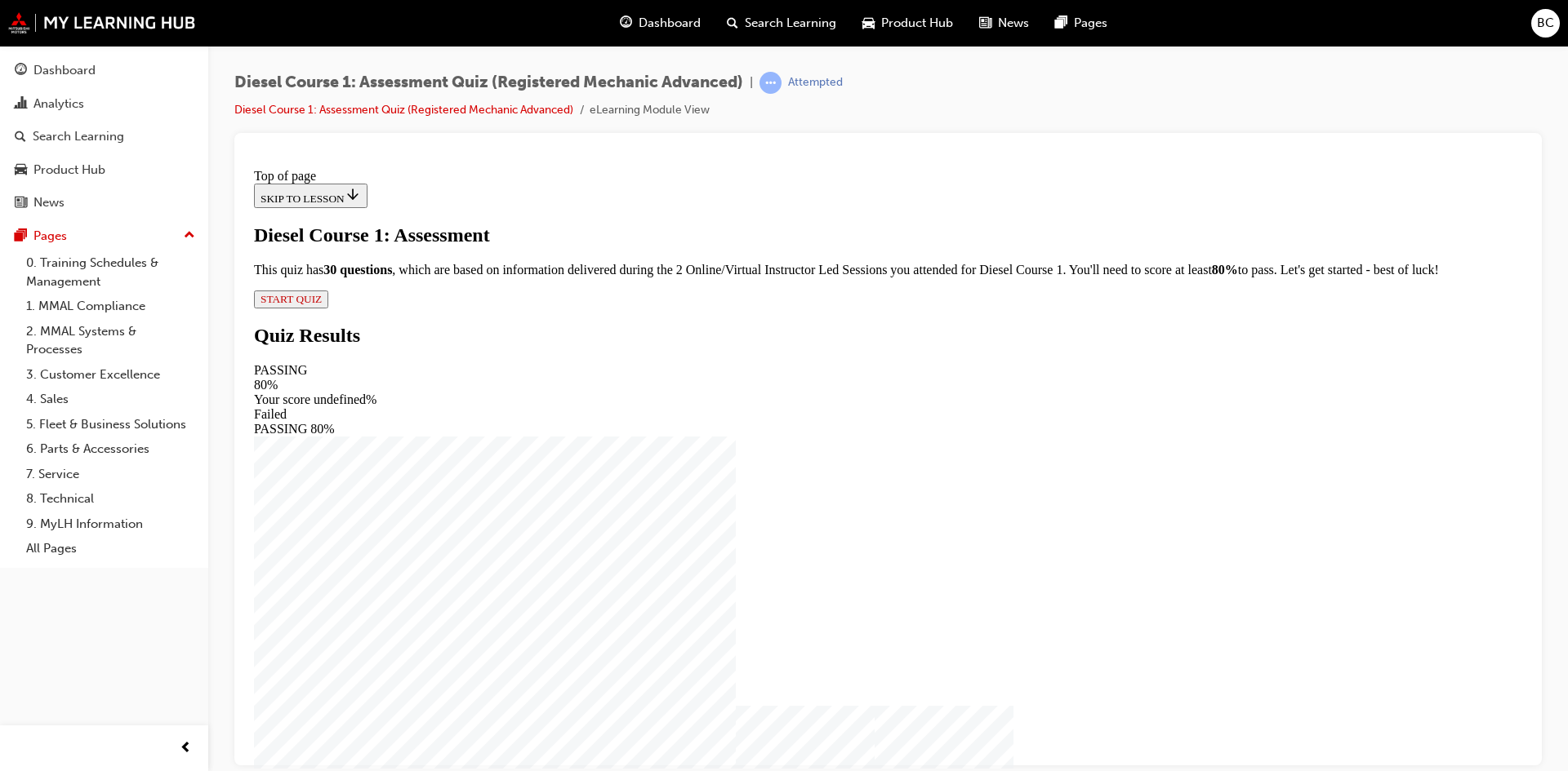
click at [322, 304] on span "START QUIZ" at bounding box center [291, 298] width 61 height 13
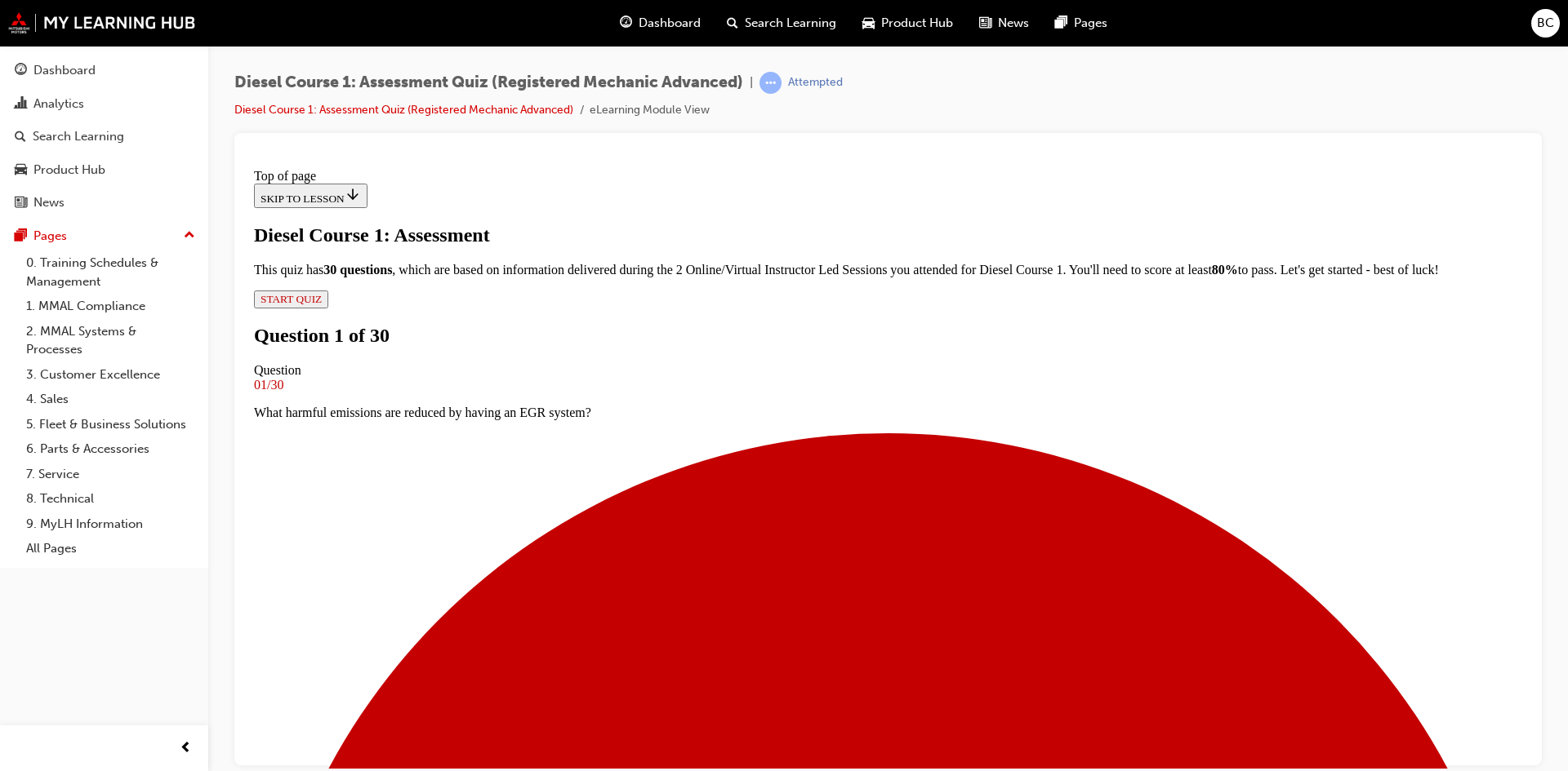
scroll to position [84, 0]
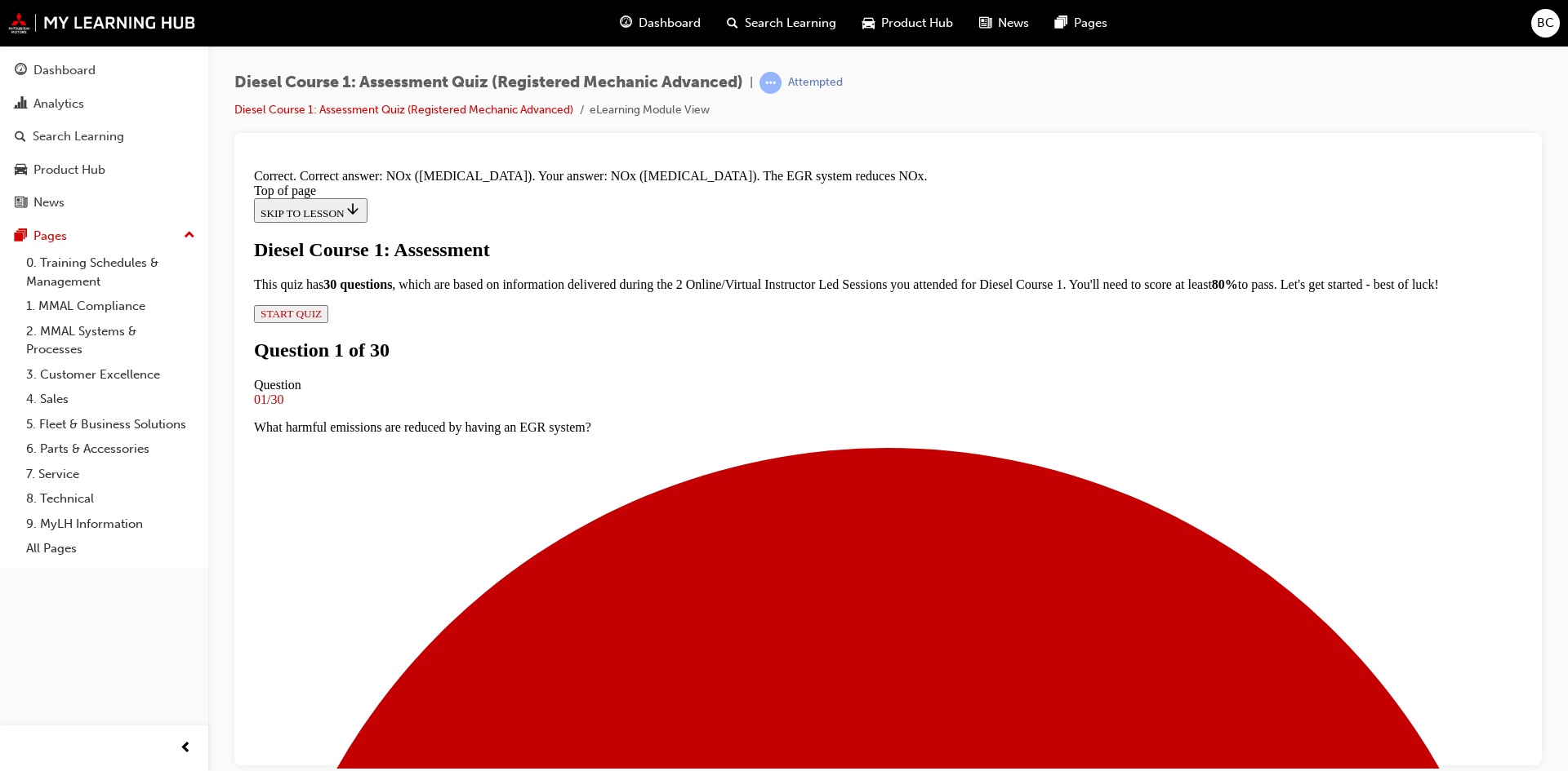
scroll to position [283, 0]
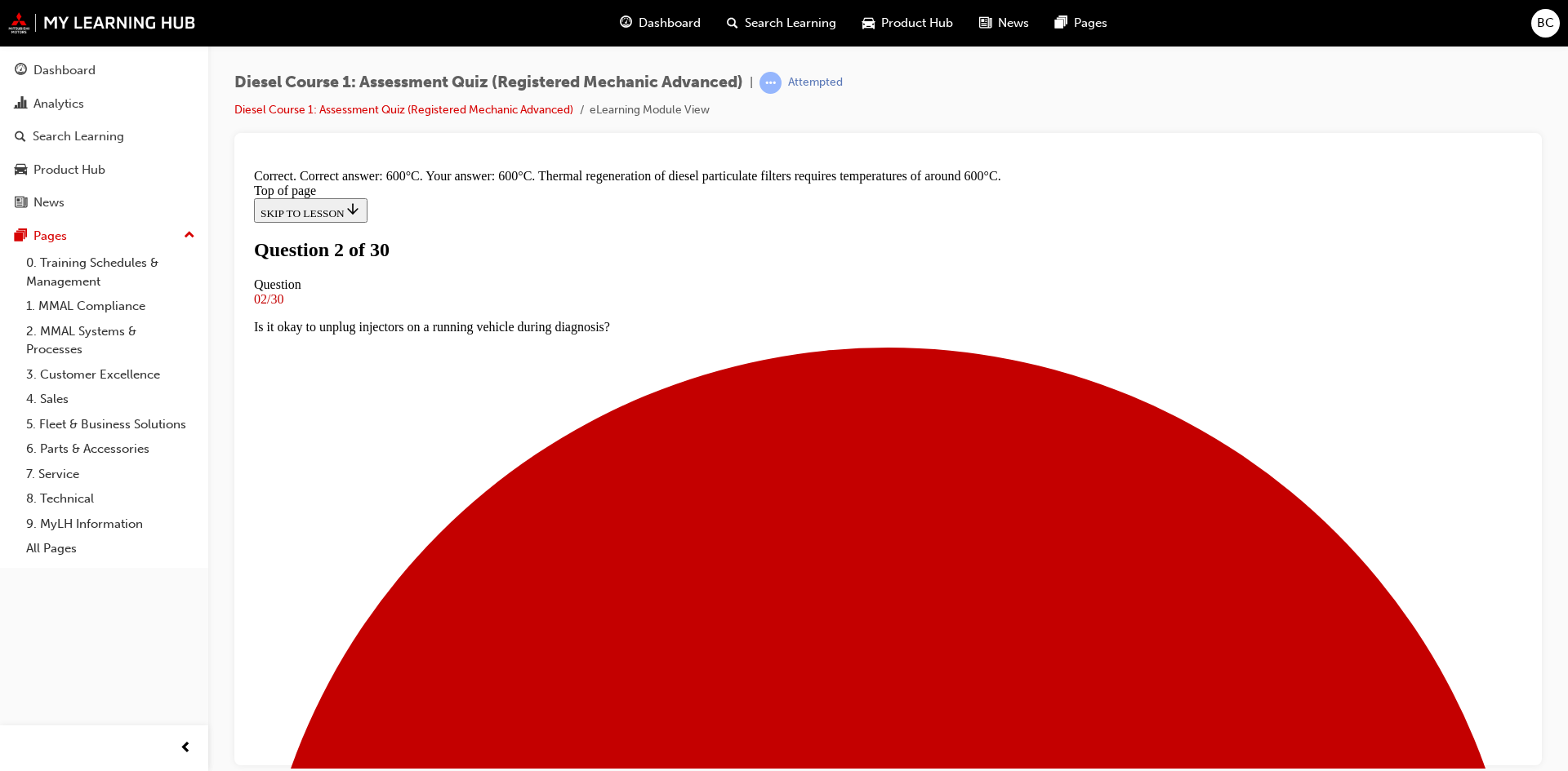
scroll to position [303, 0]
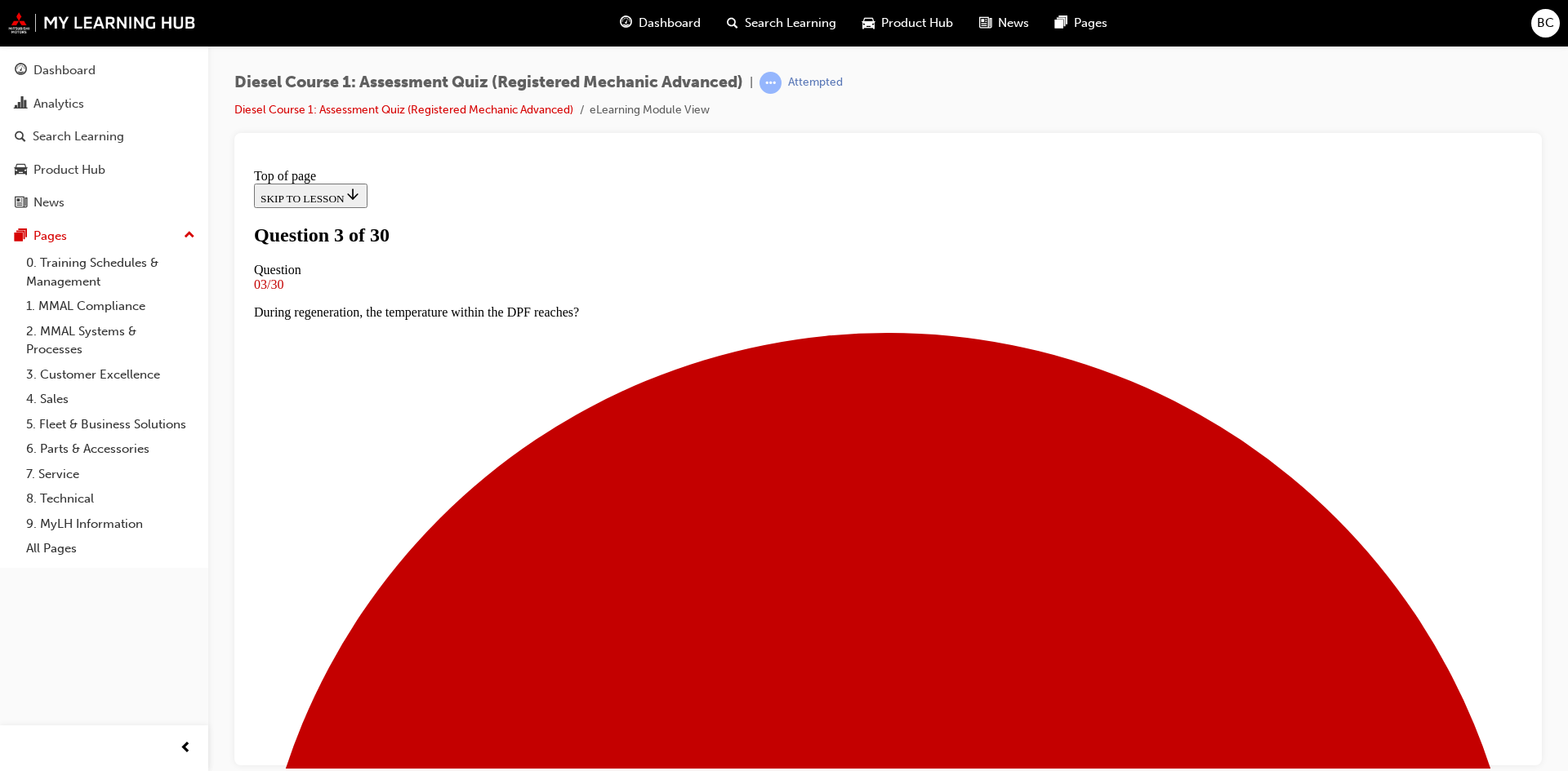
scroll to position [3, 0]
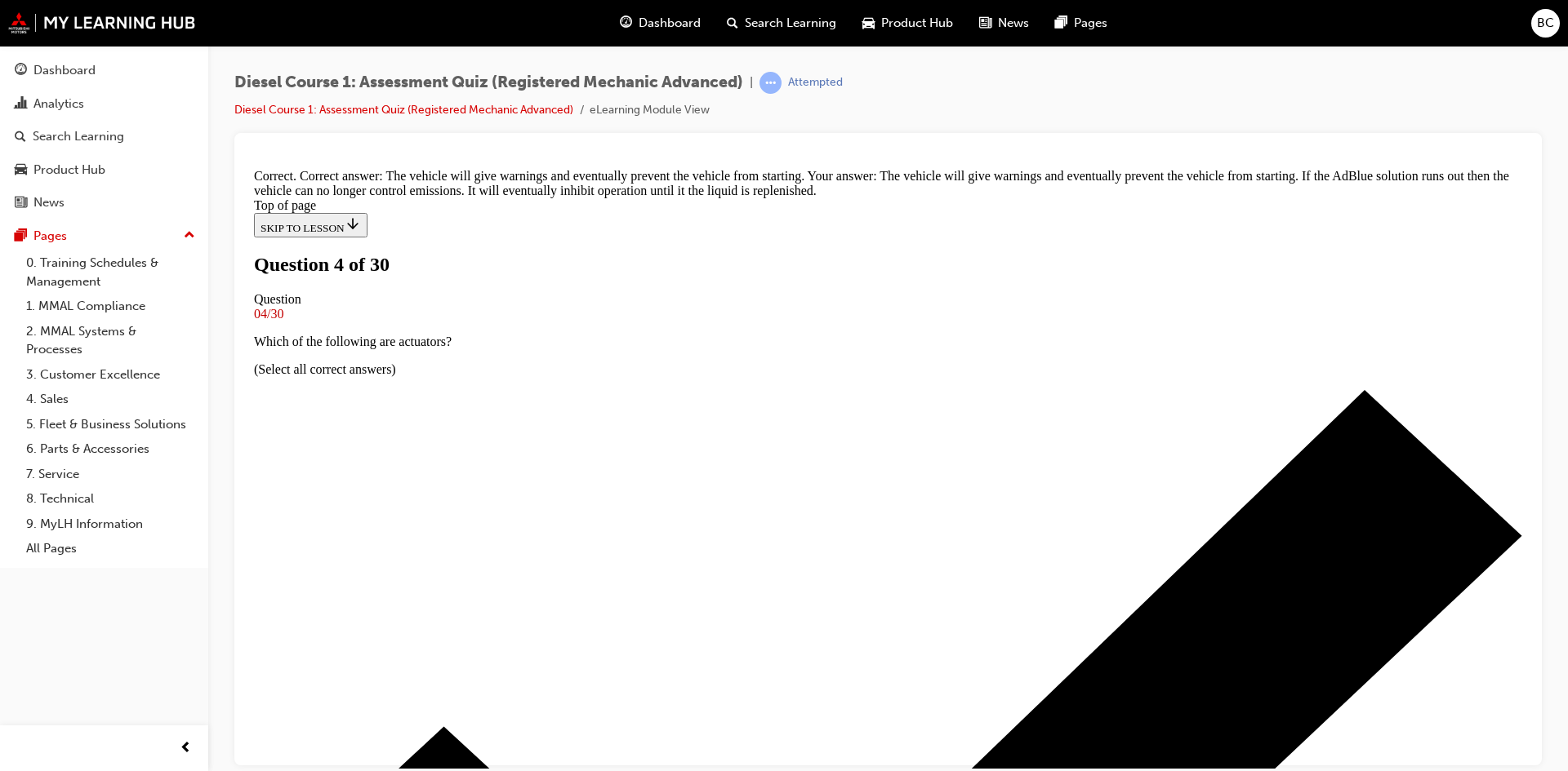
scroll to position [254, 0]
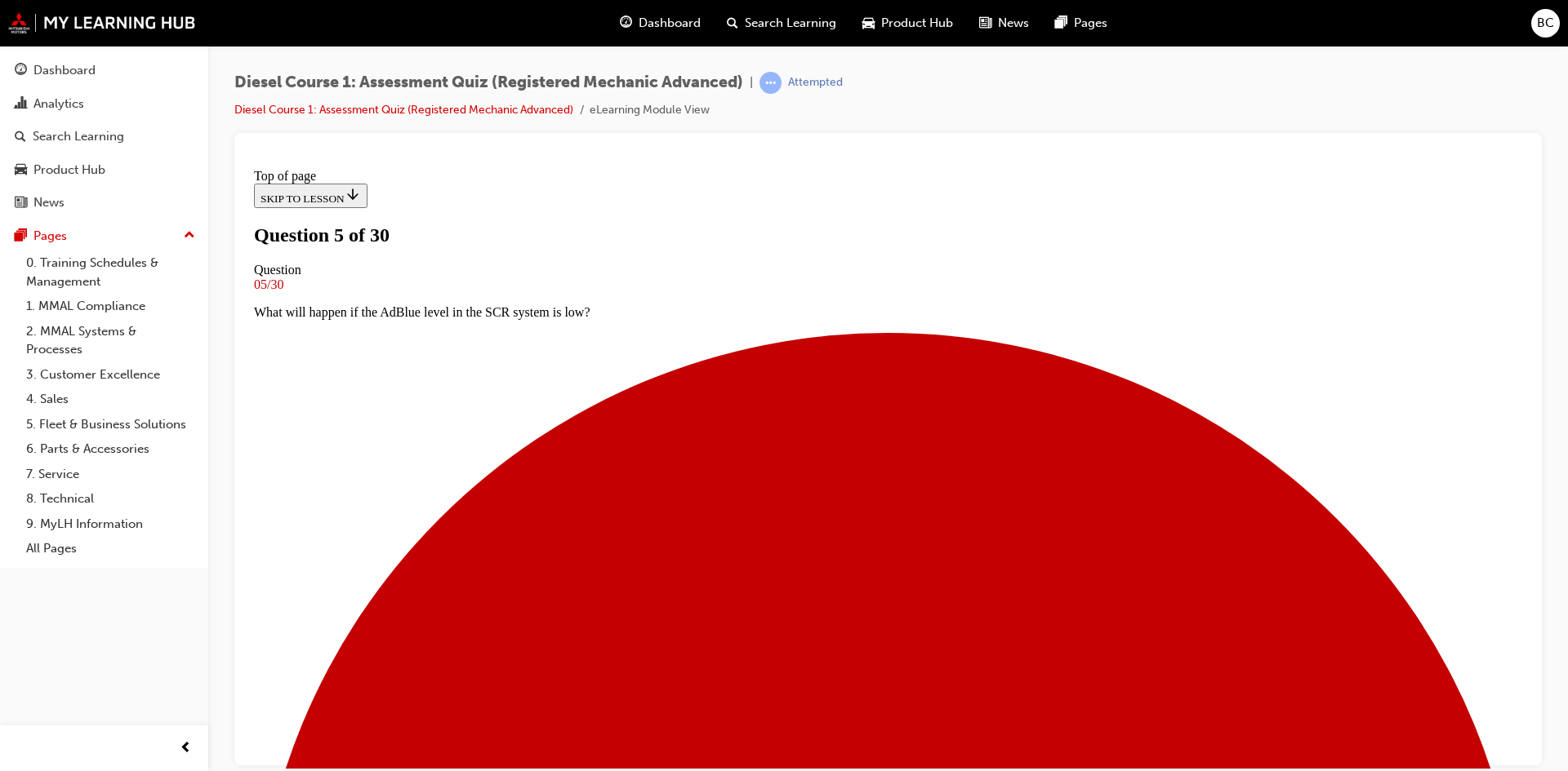
scroll to position [84, 0]
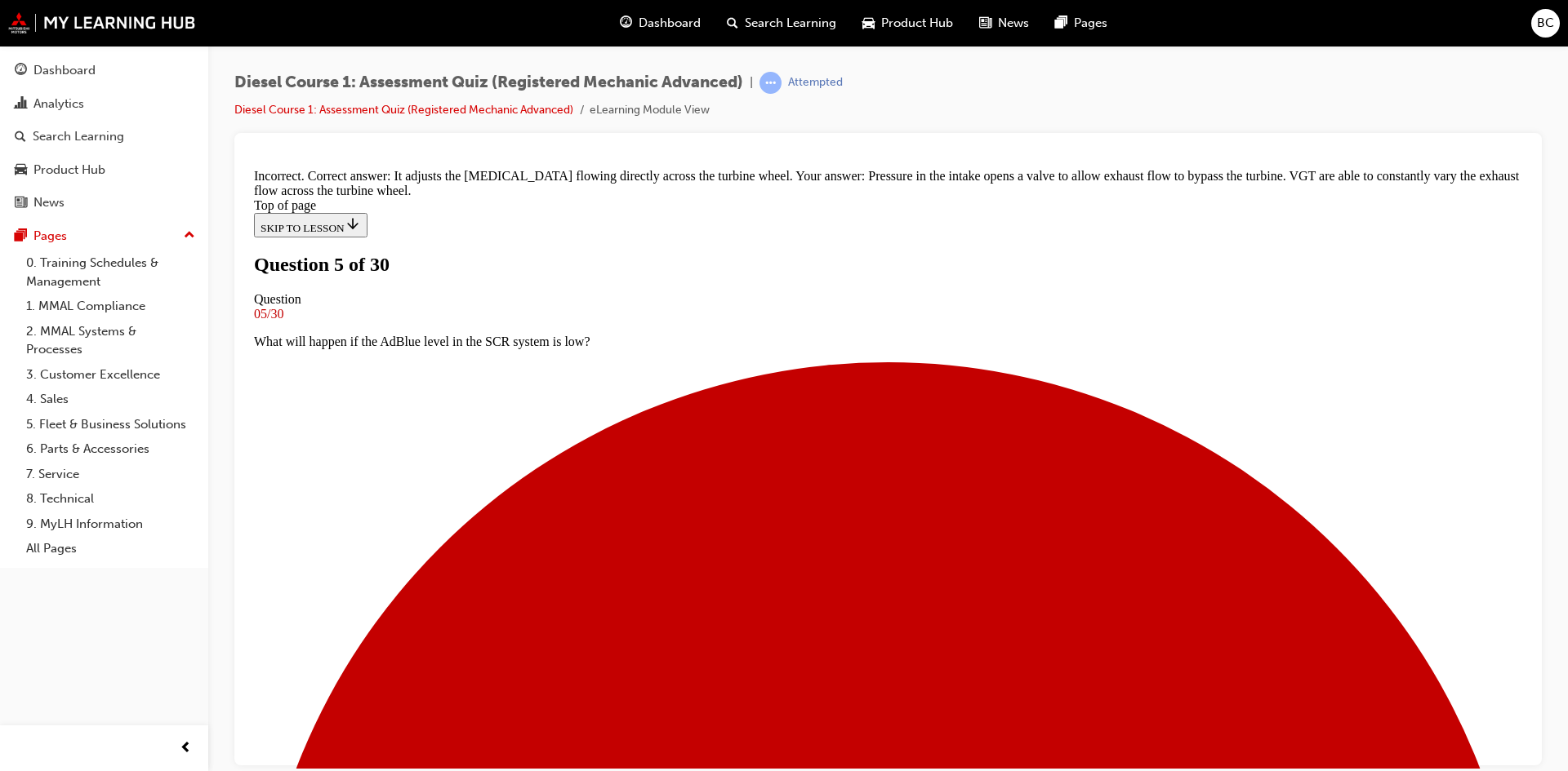
scroll to position [234, 0]
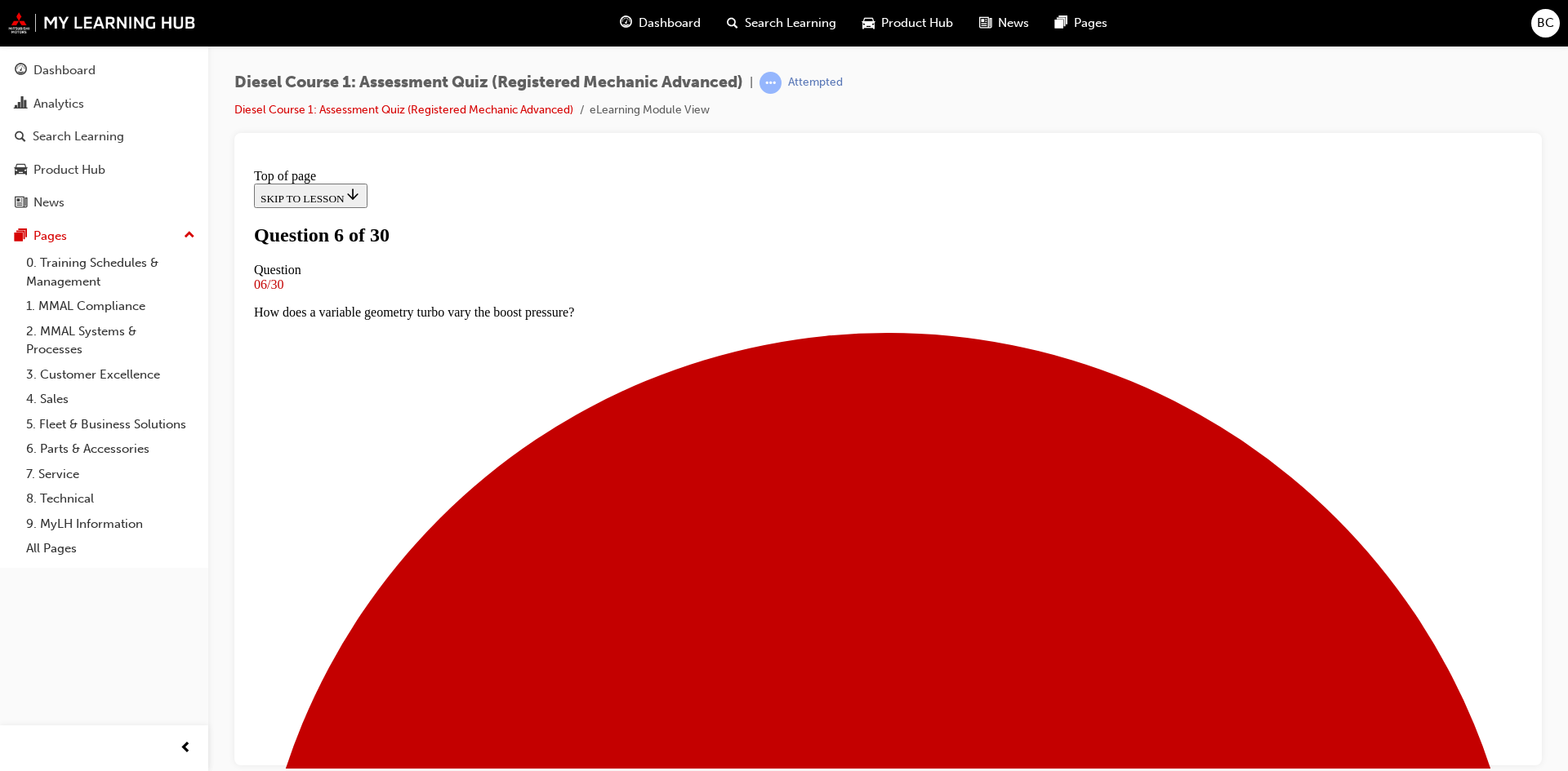
scroll to position [84, 0]
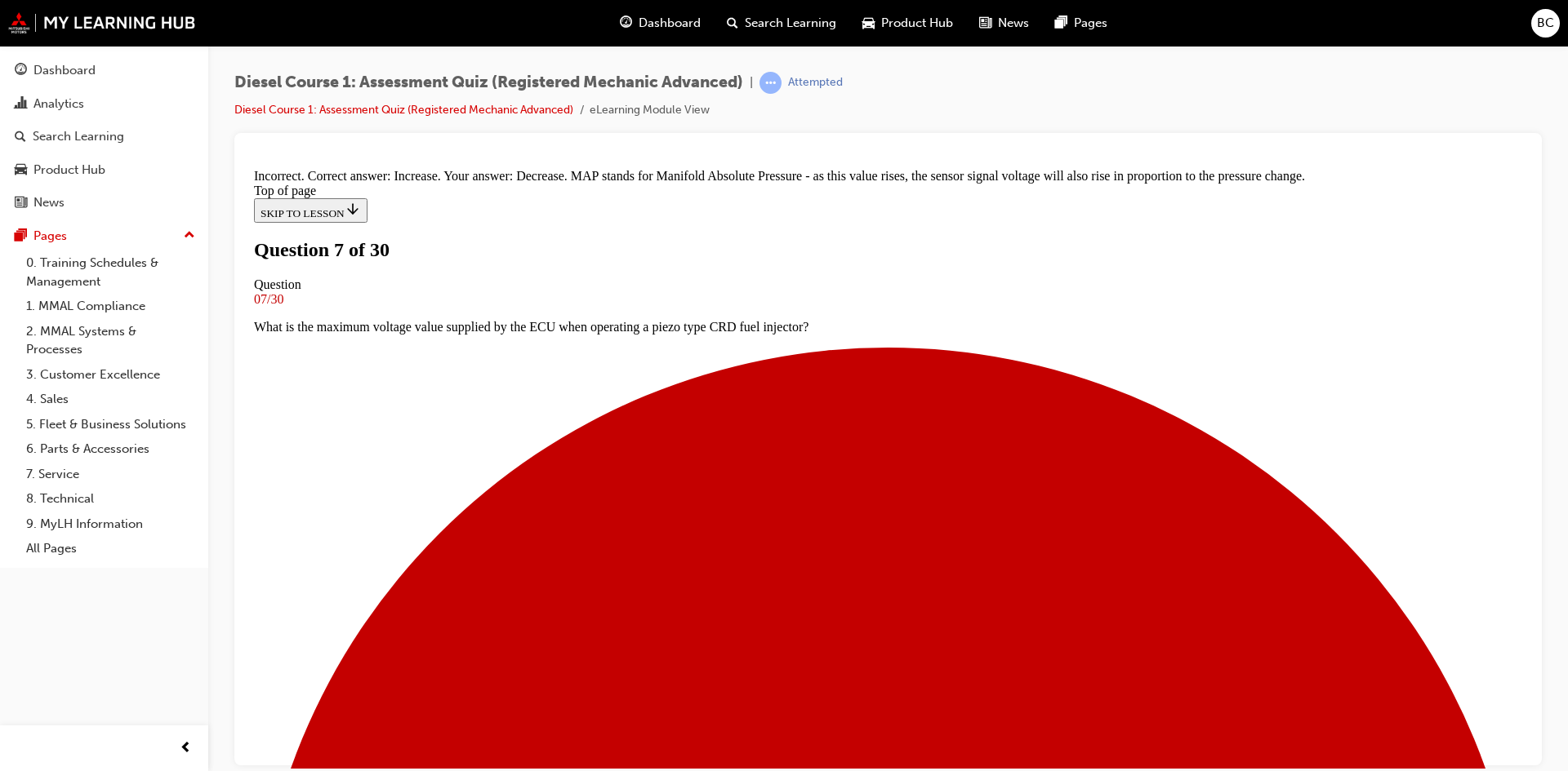
scroll to position [139, 0]
drag, startPoint x: 767, startPoint y: 267, endPoint x: 1048, endPoint y: 266, distance: 281.0
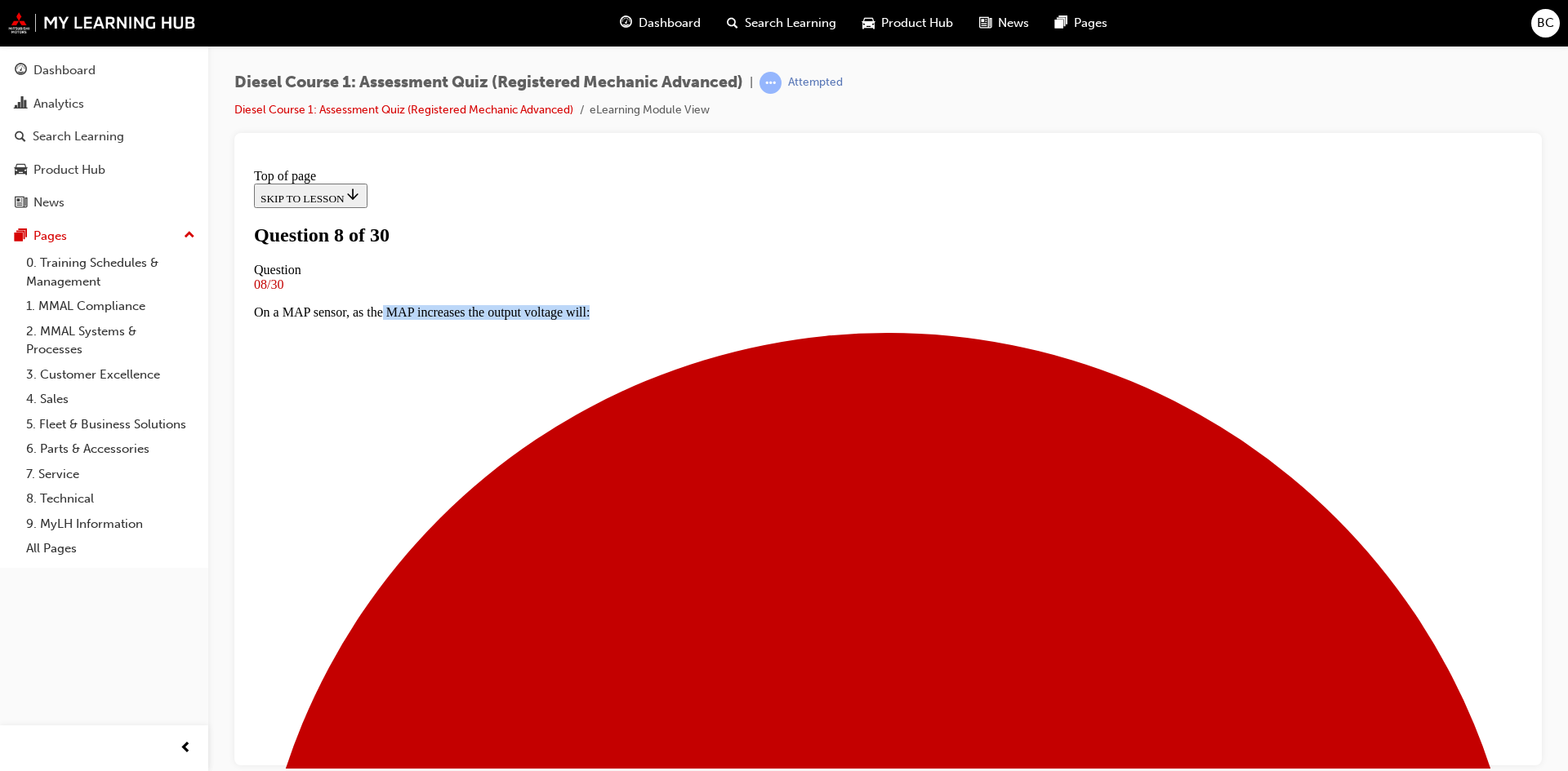
scroll to position [84, 0]
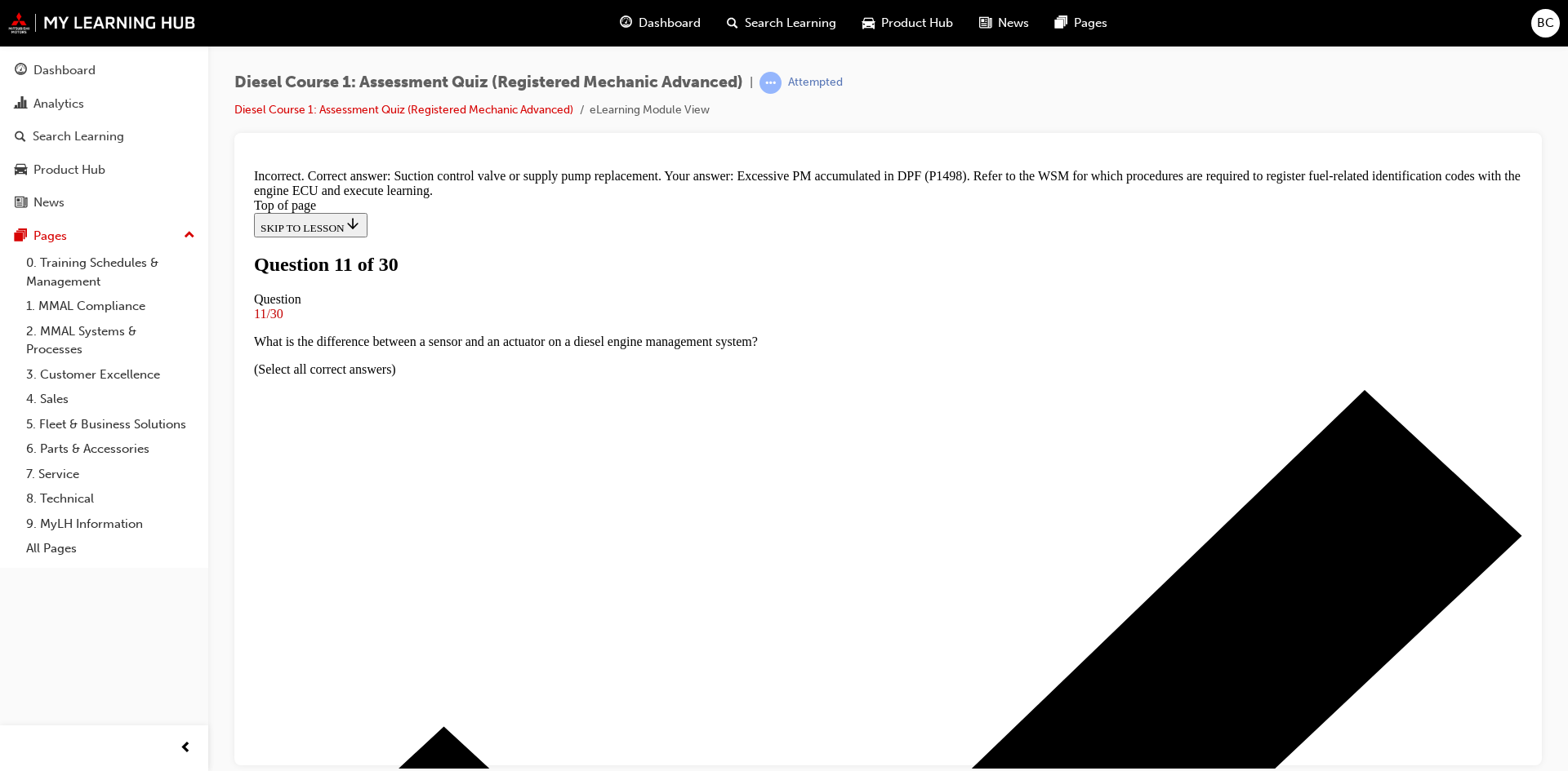
scroll to position [303, 0]
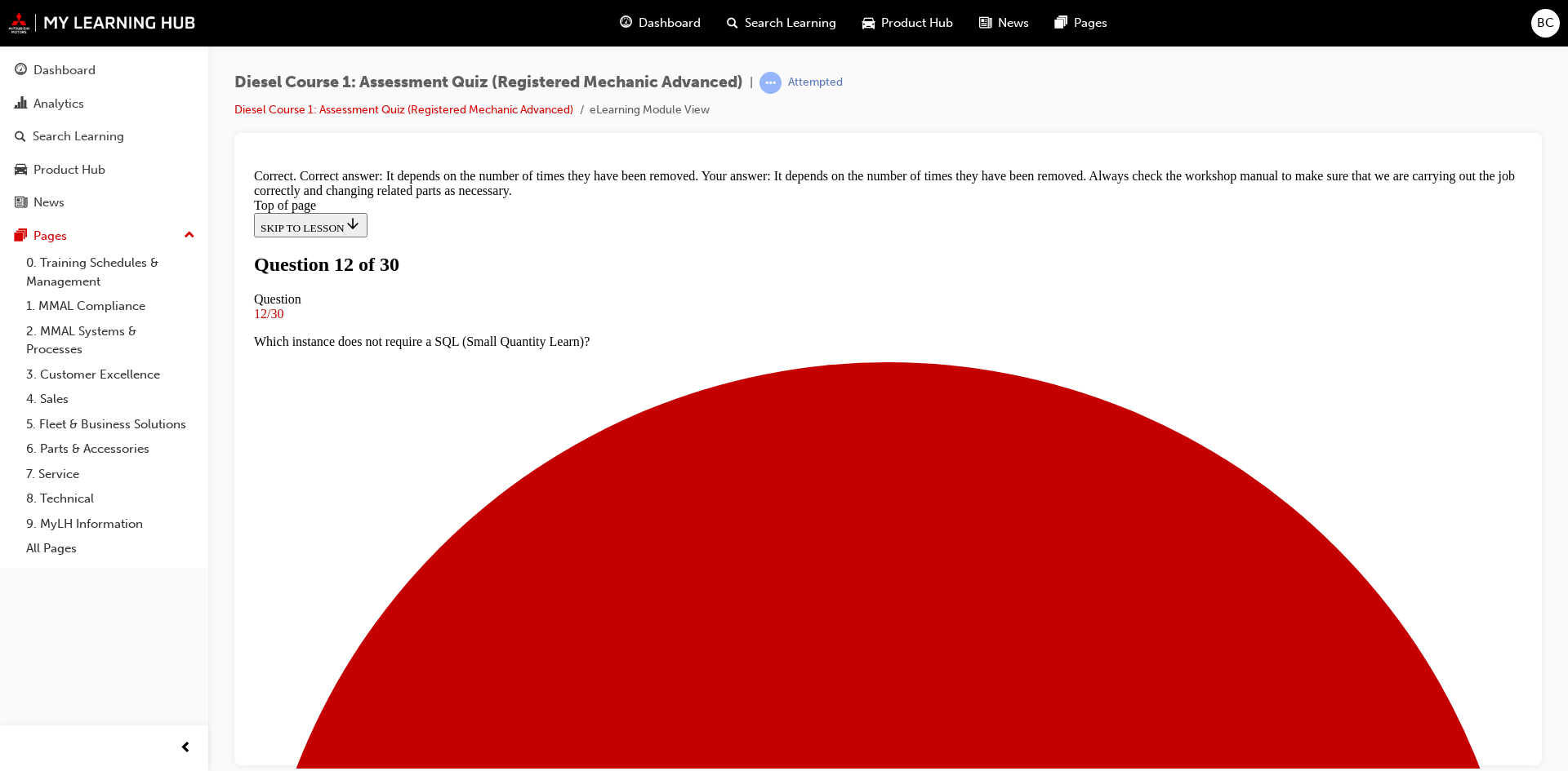
scroll to position [303, 0]
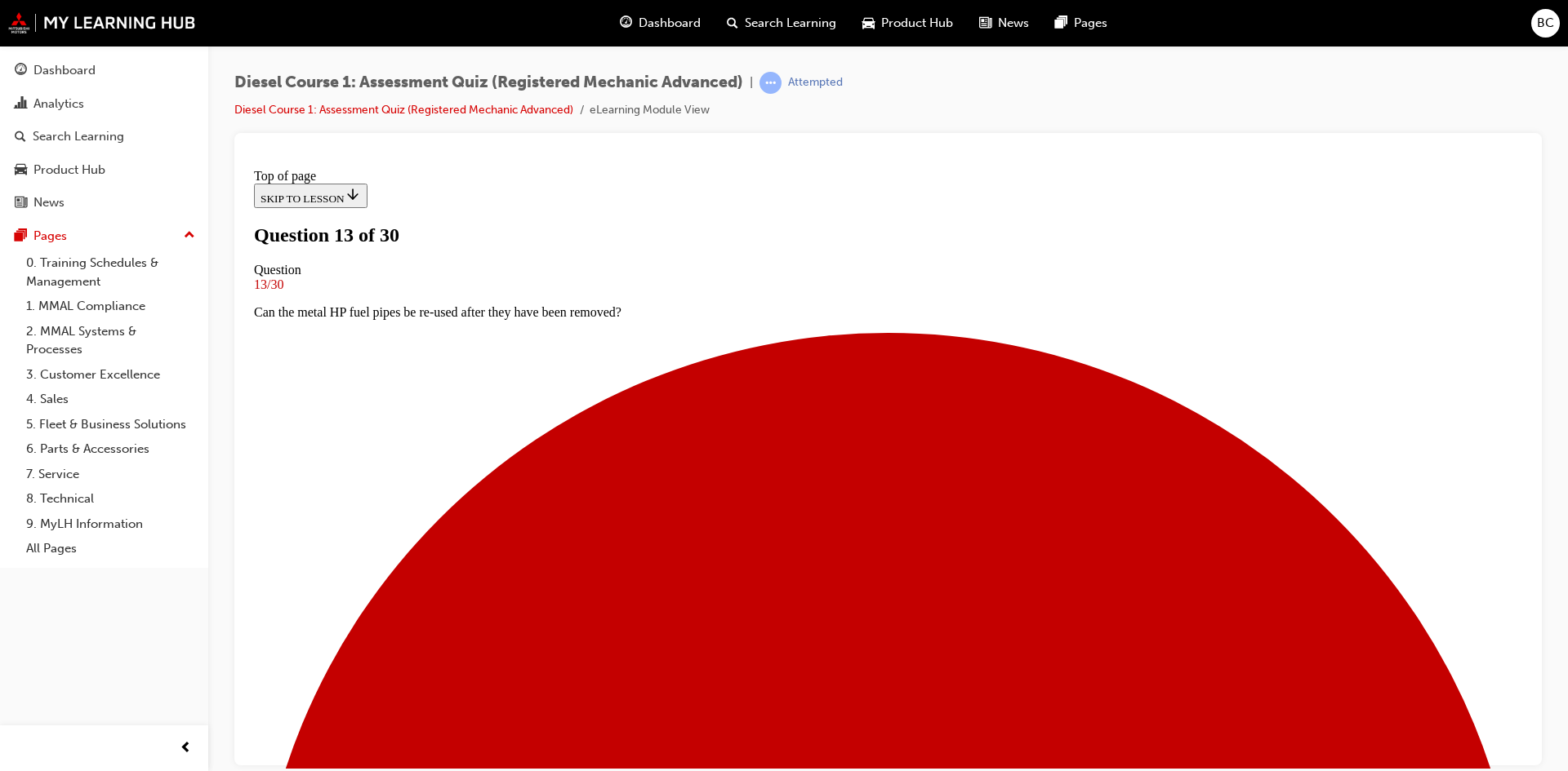
scroll to position [84, 0]
drag, startPoint x: 617, startPoint y: 318, endPoint x: 699, endPoint y: 355, distance: 90.0
drag, startPoint x: 606, startPoint y: 317, endPoint x: 710, endPoint y: 359, distance: 112.2
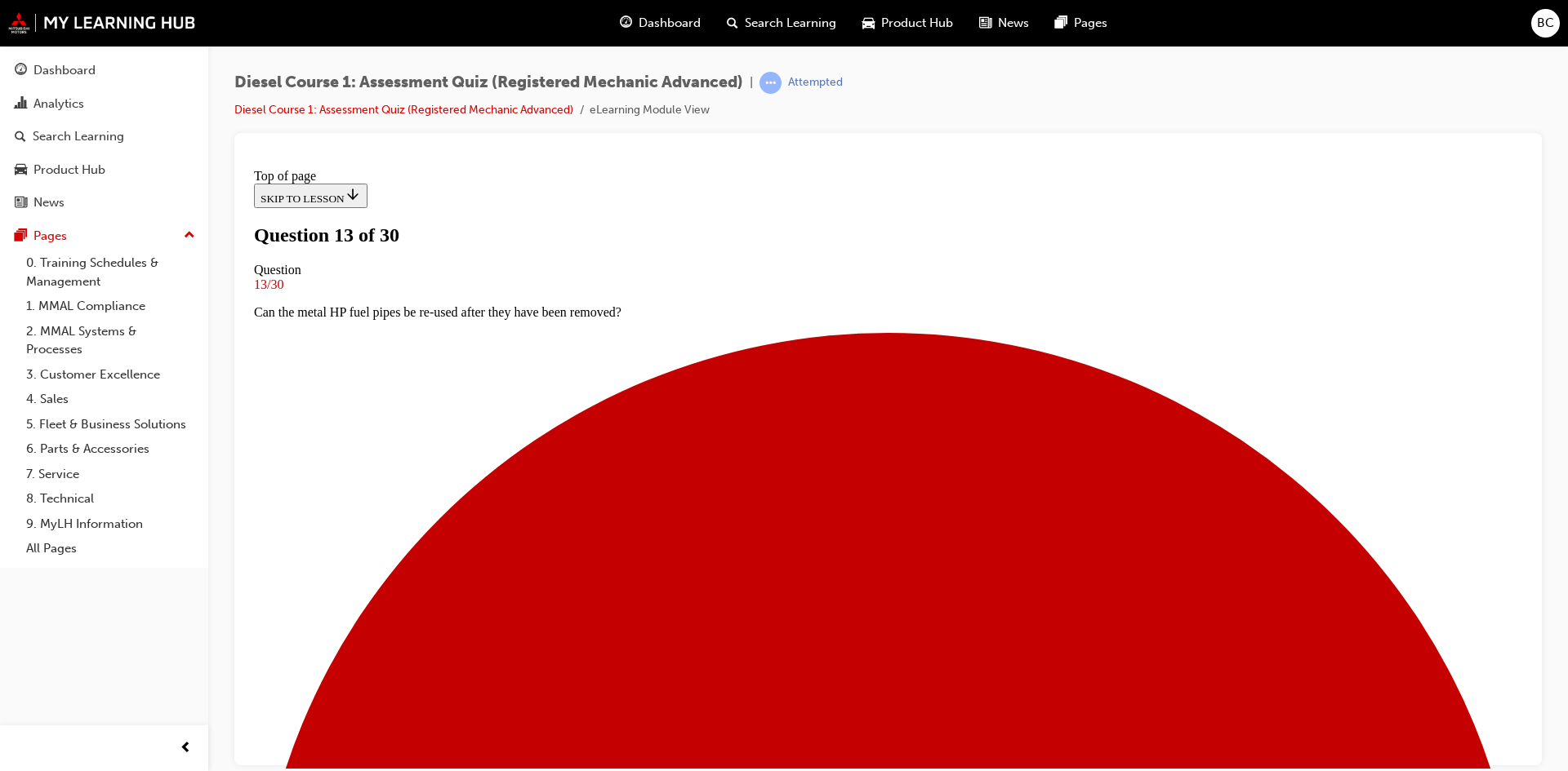
copy p "Which of these is a type of control signal that the ECU might use to operate an…"
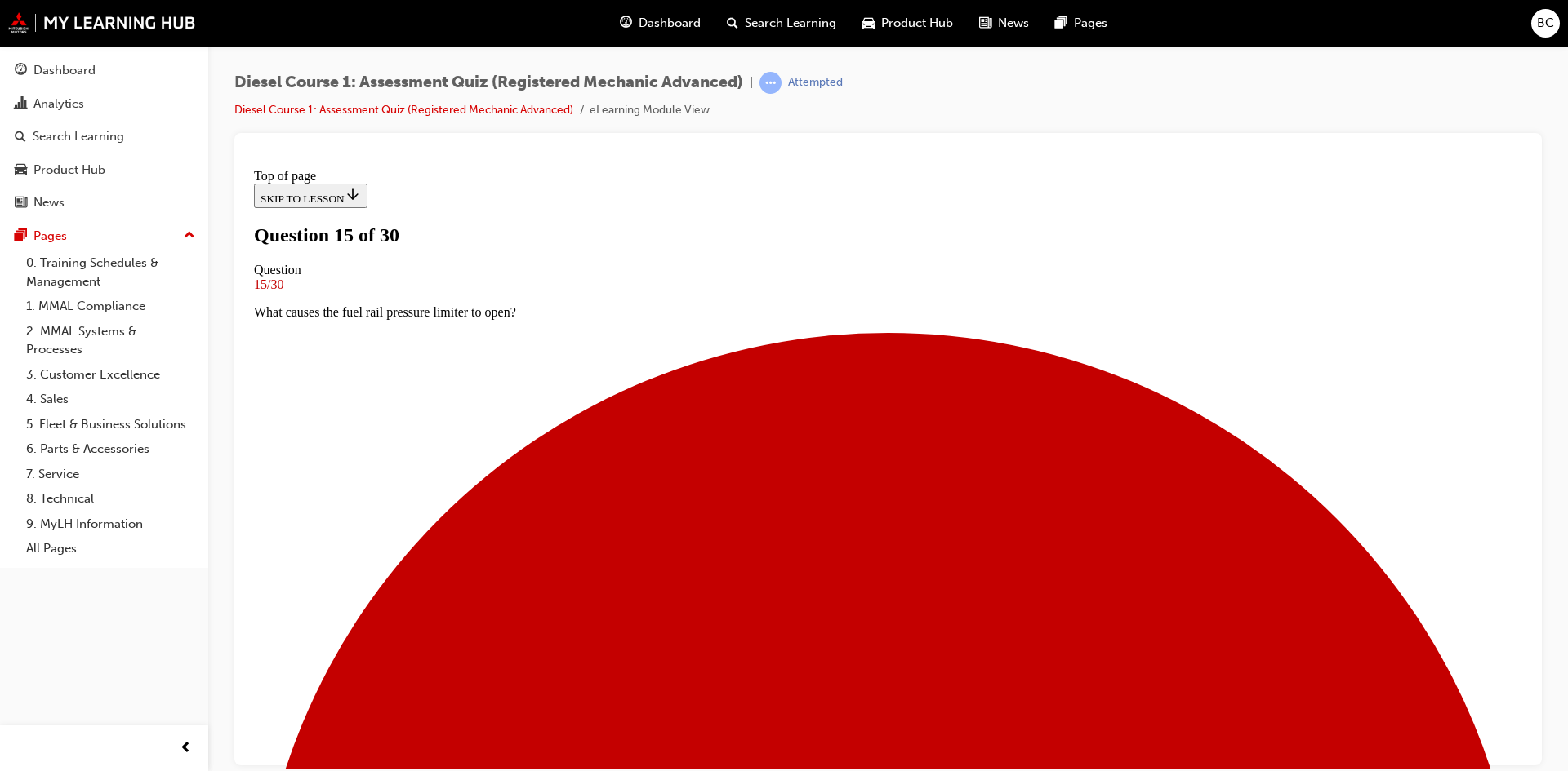
scroll to position [3, 0]
drag, startPoint x: 597, startPoint y: 403, endPoint x: 1172, endPoint y: 417, distance: 575.2
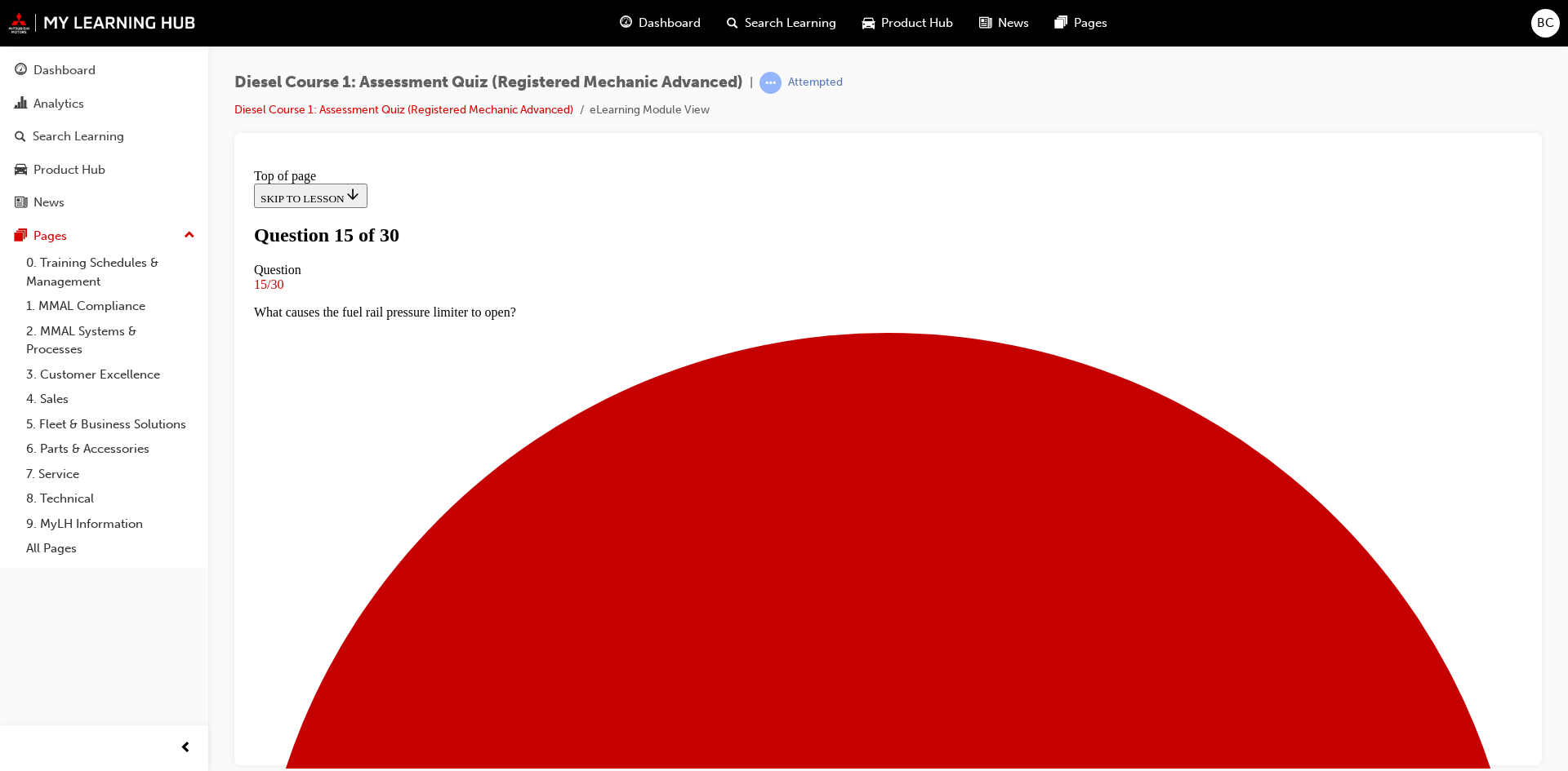
drag, startPoint x: 612, startPoint y: 400, endPoint x: 1134, endPoint y: 392, distance: 522.1
copy p "nder what conditions would the ECU fully close the electronic throttle valve?"
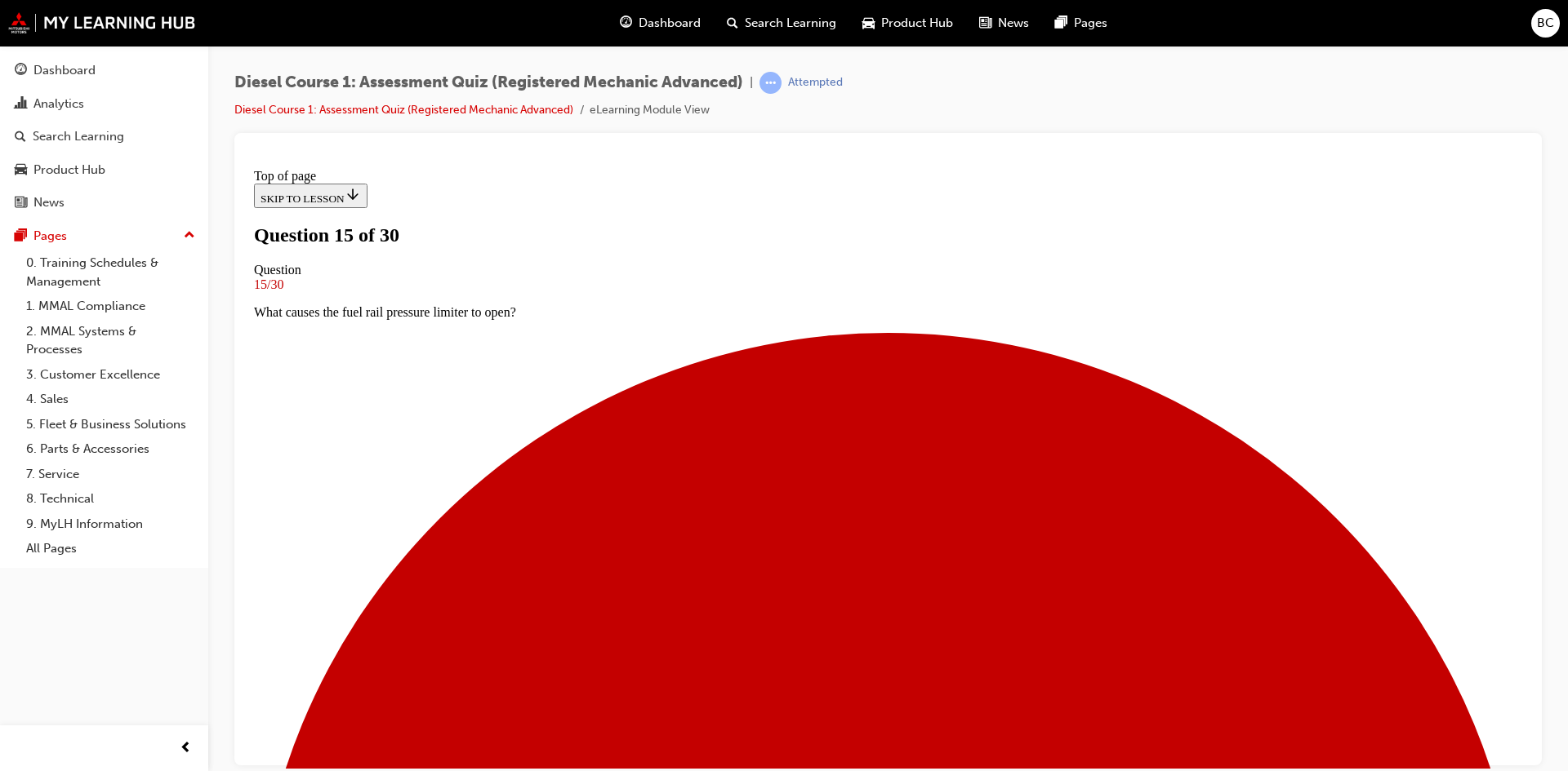
scroll to position [166, 0]
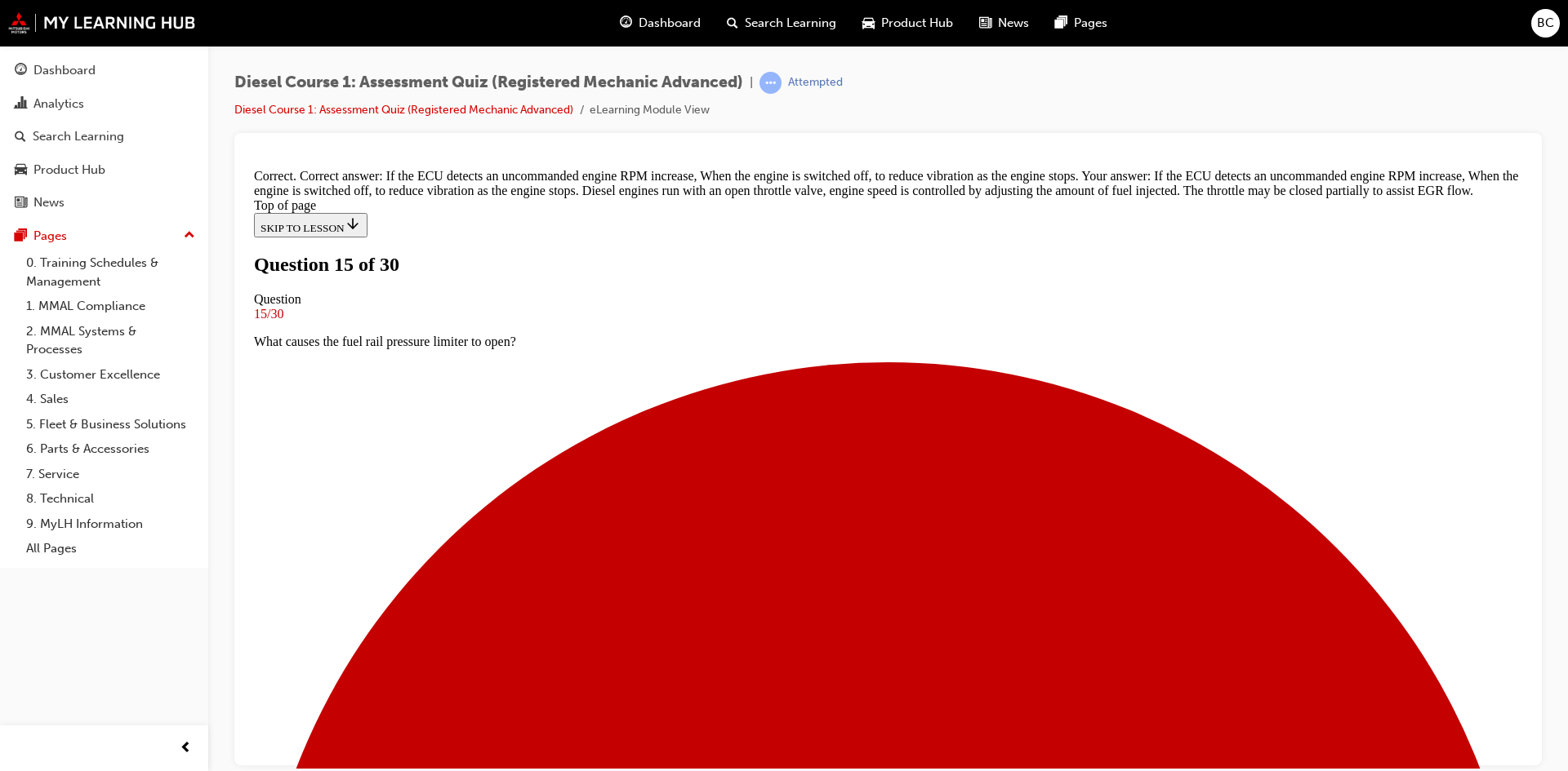
scroll to position [338, 0]
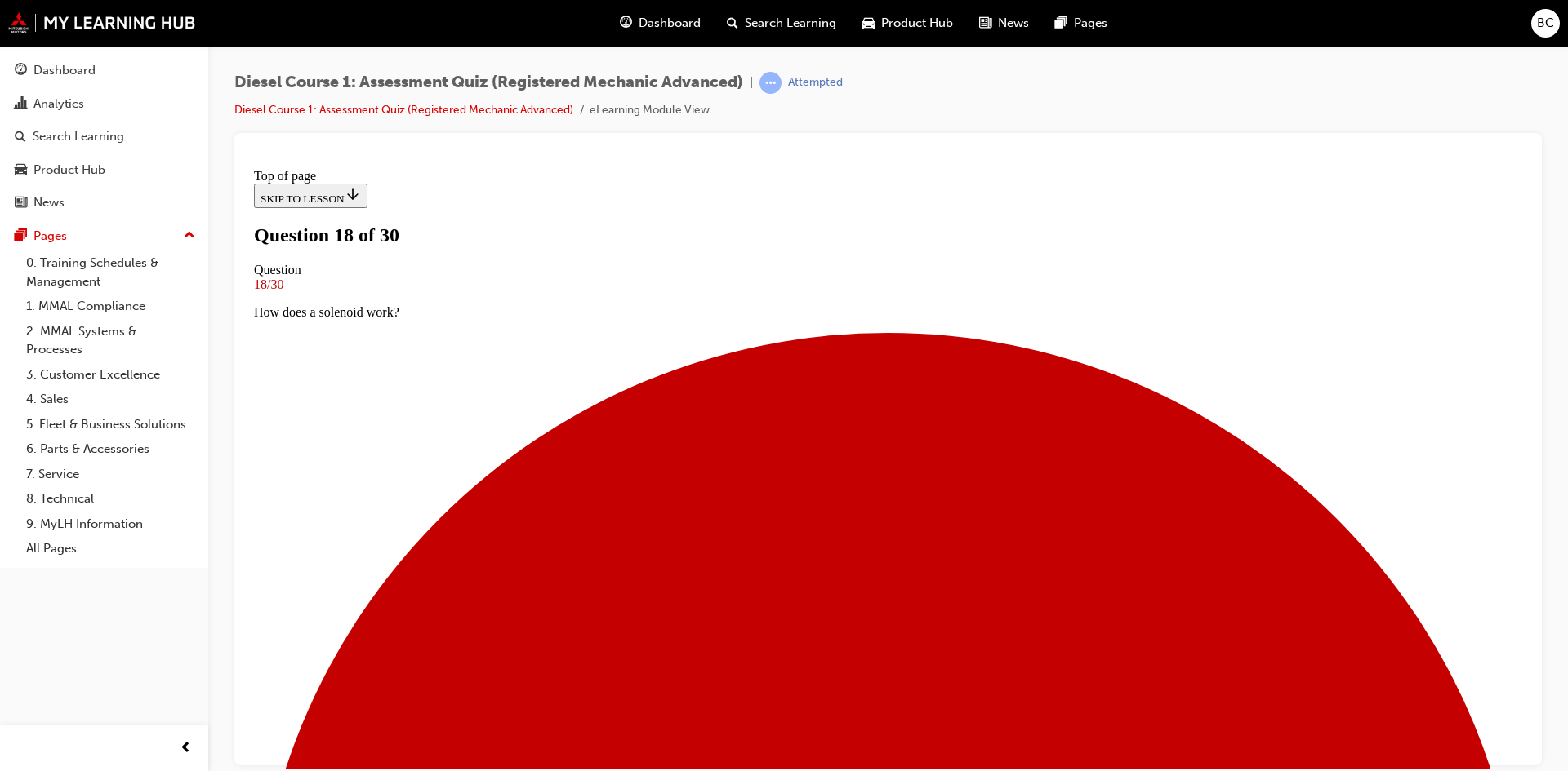
scroll to position [84, 0]
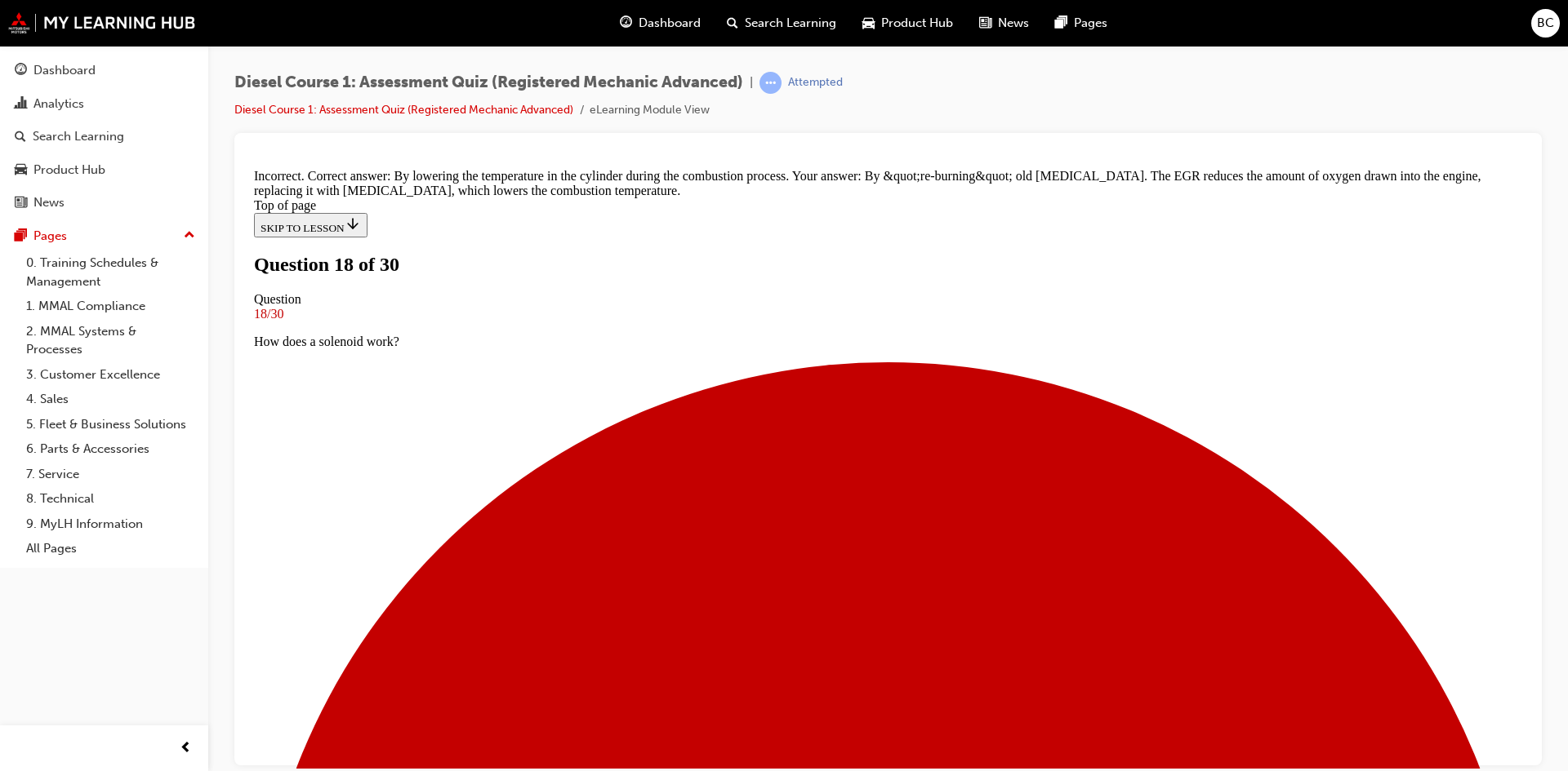
scroll to position [320, 0]
drag, startPoint x: 825, startPoint y: 571, endPoint x: 1065, endPoint y: 565, distance: 240.1
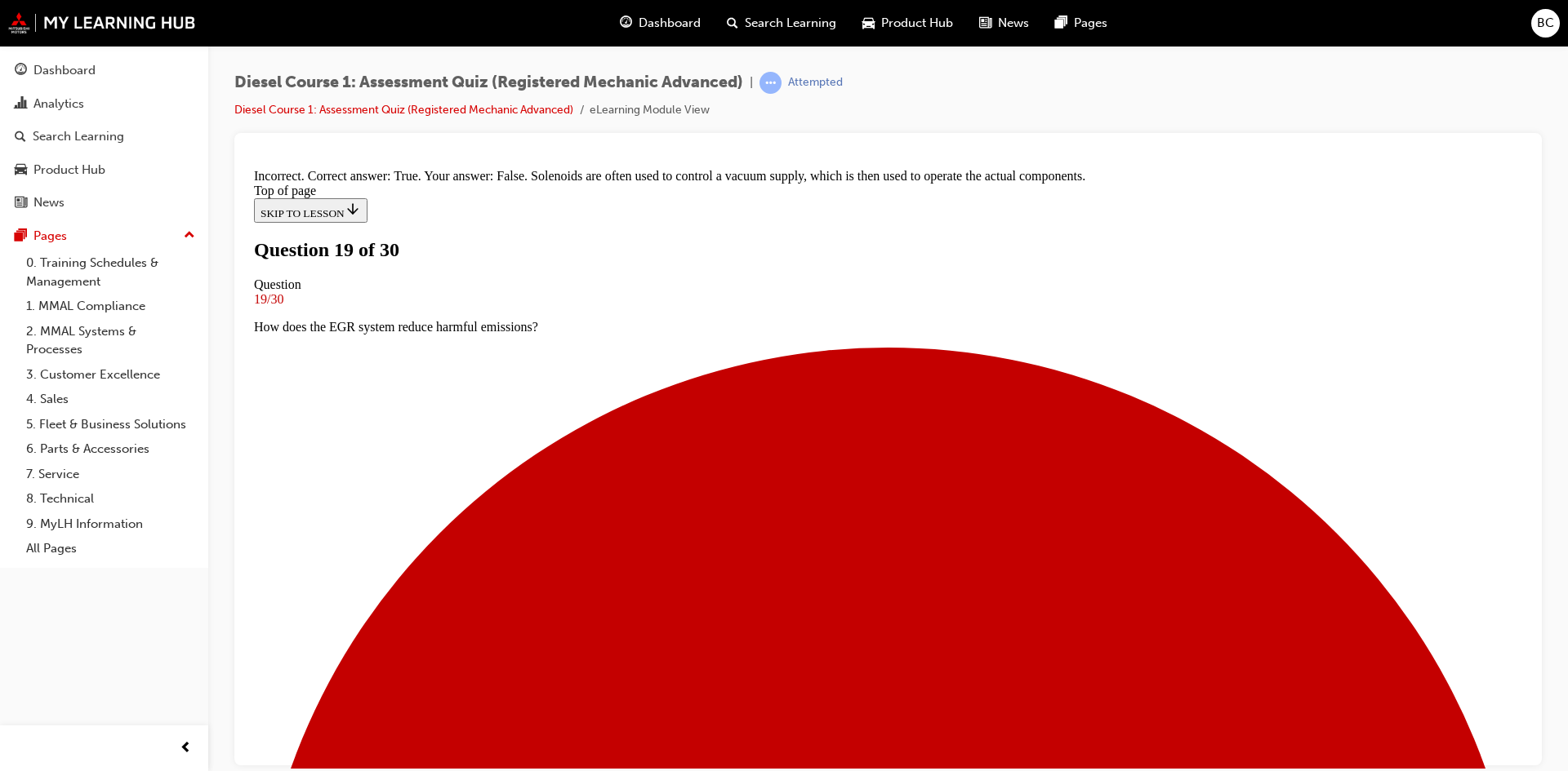
scroll to position [200, 0]
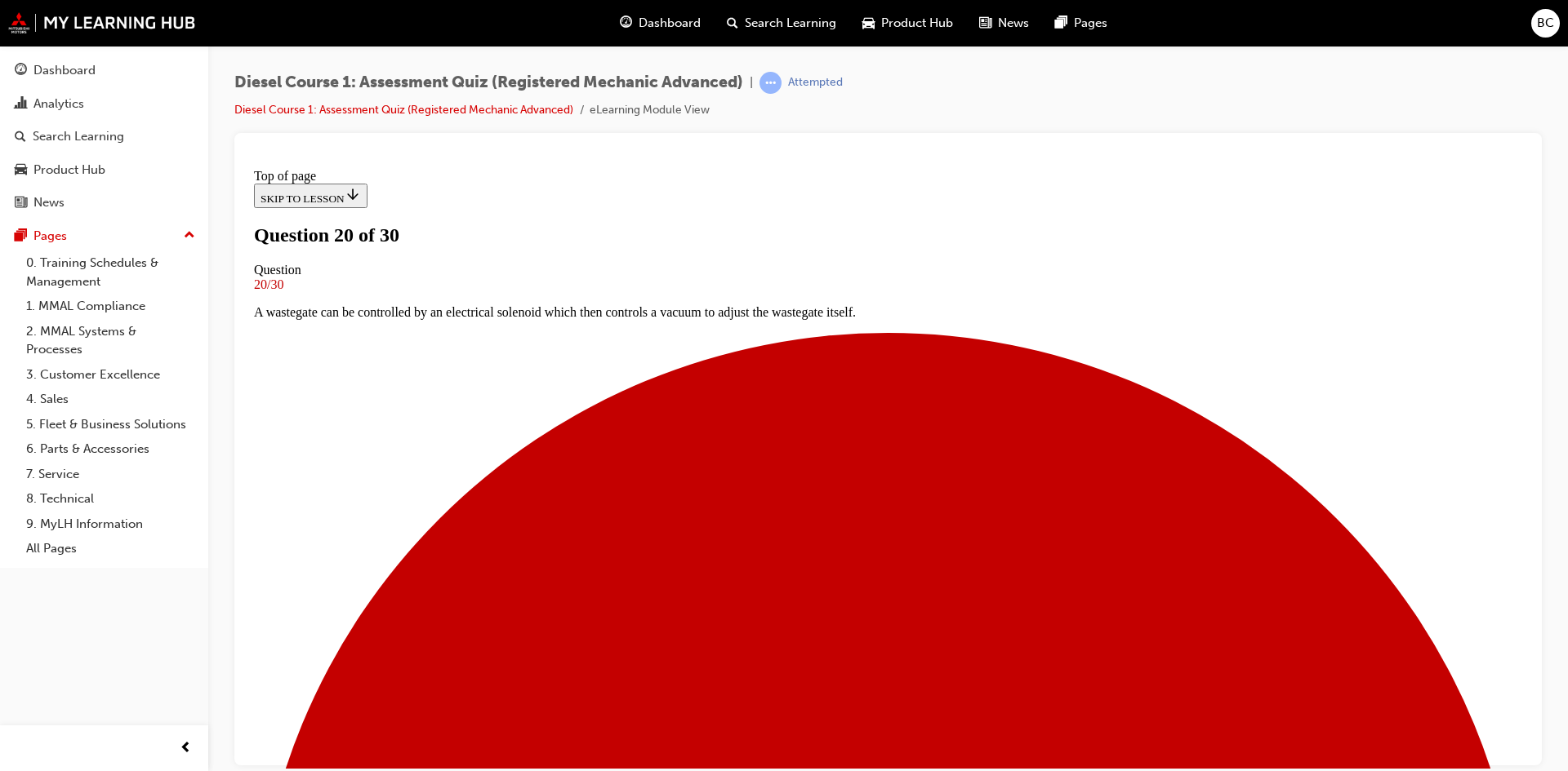
scroll to position [3, 0]
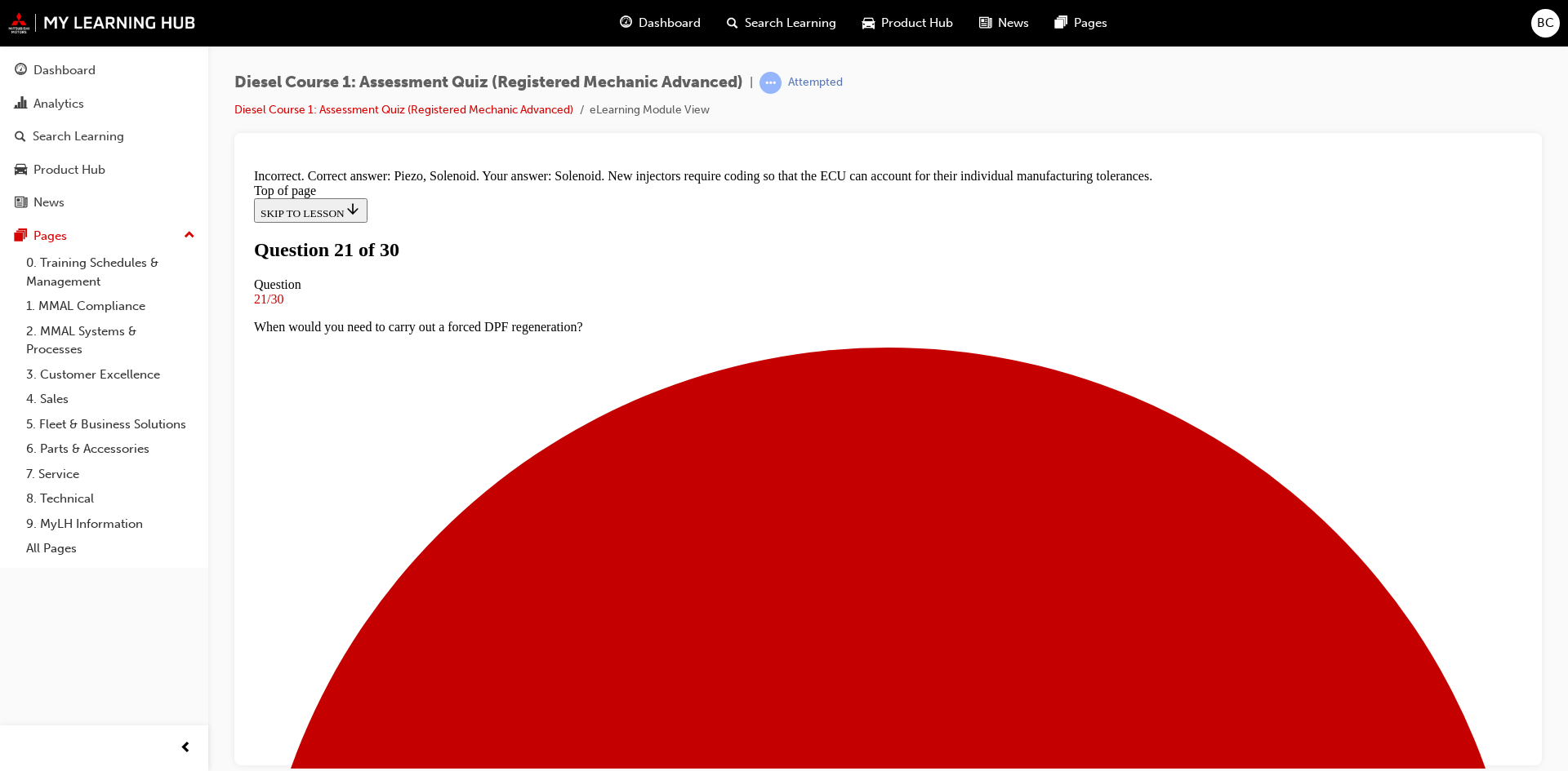
scroll to position [265, 0]
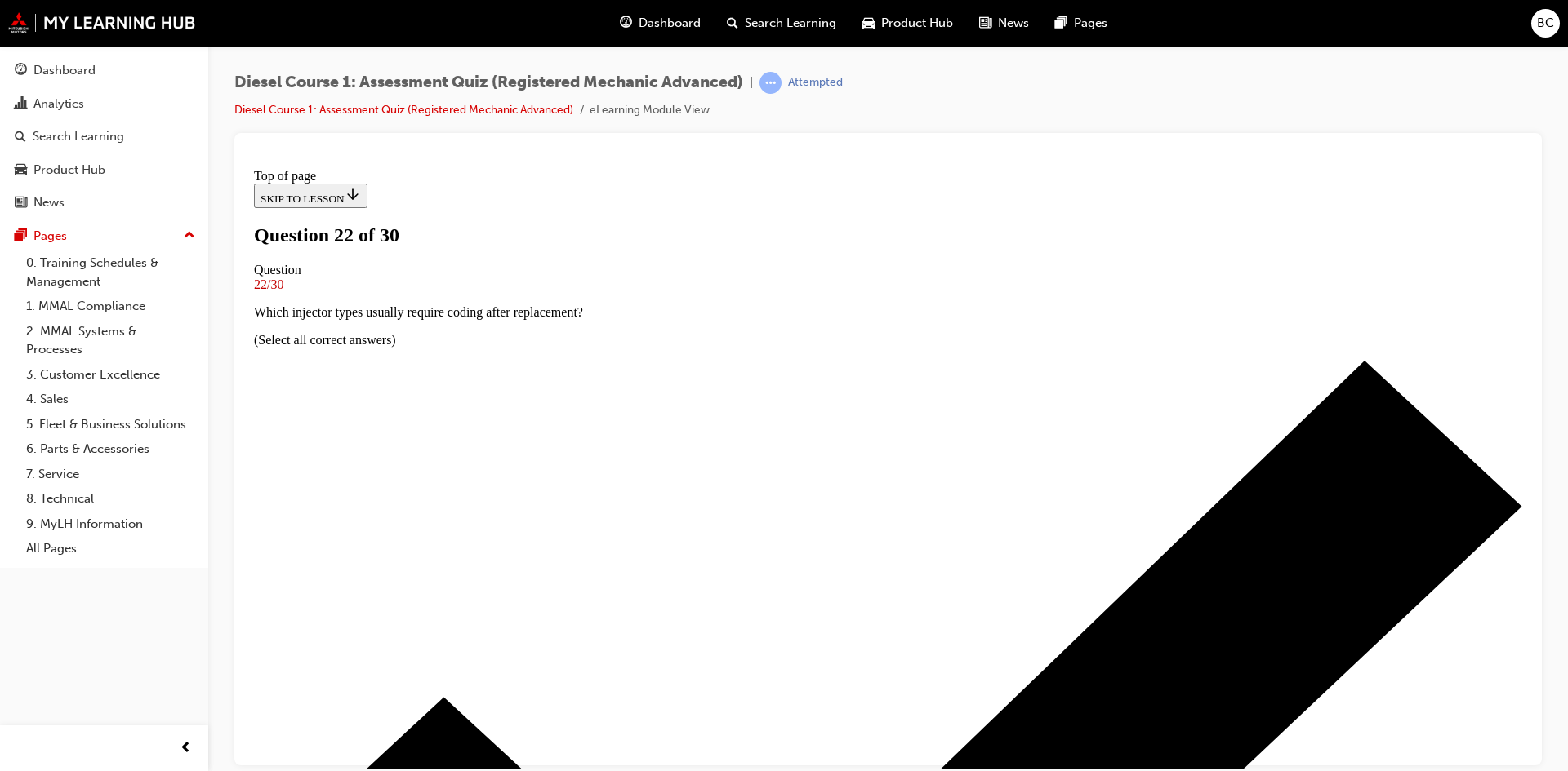
scroll to position [84, 0]
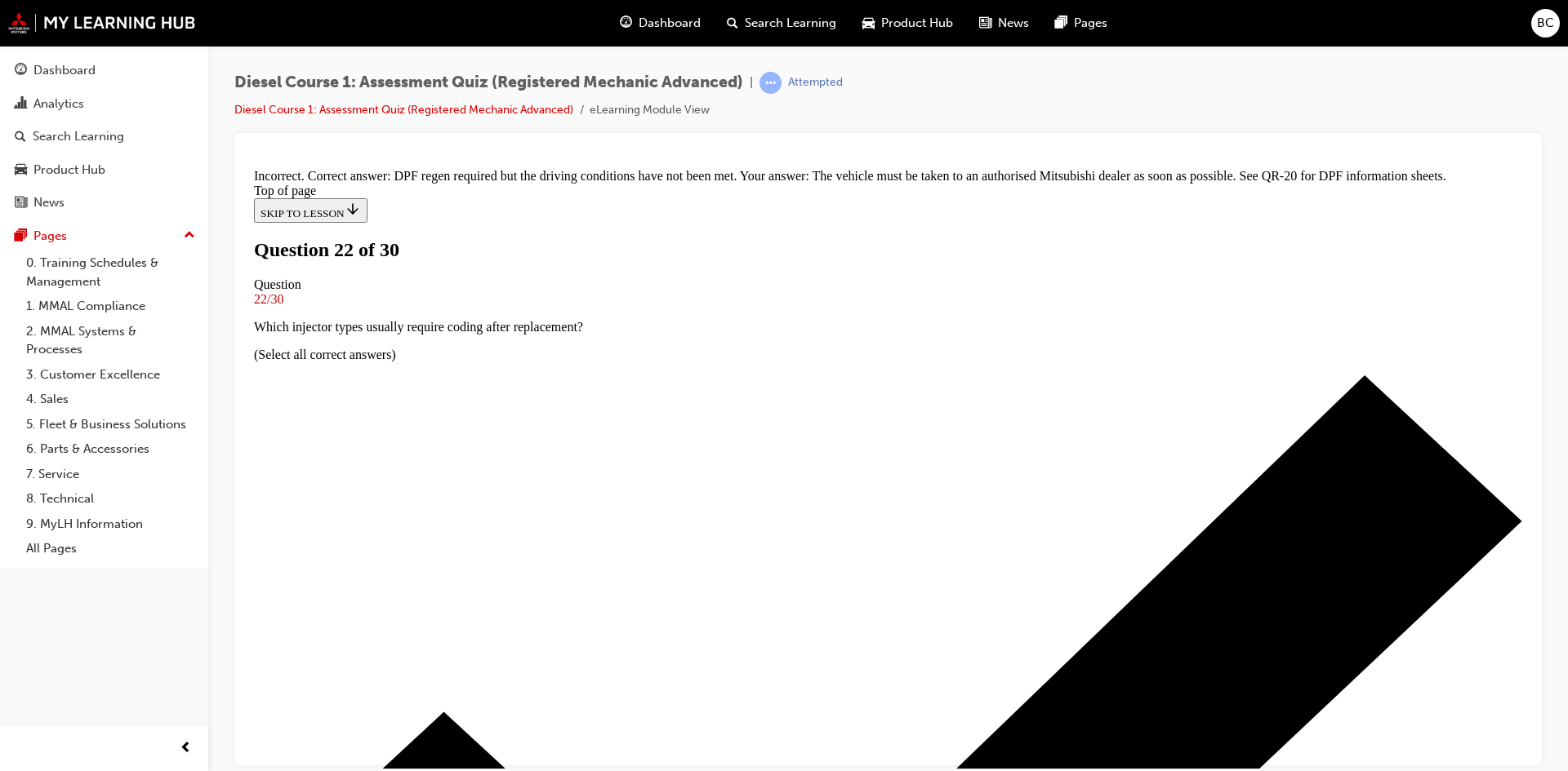
scroll to position [0, 0]
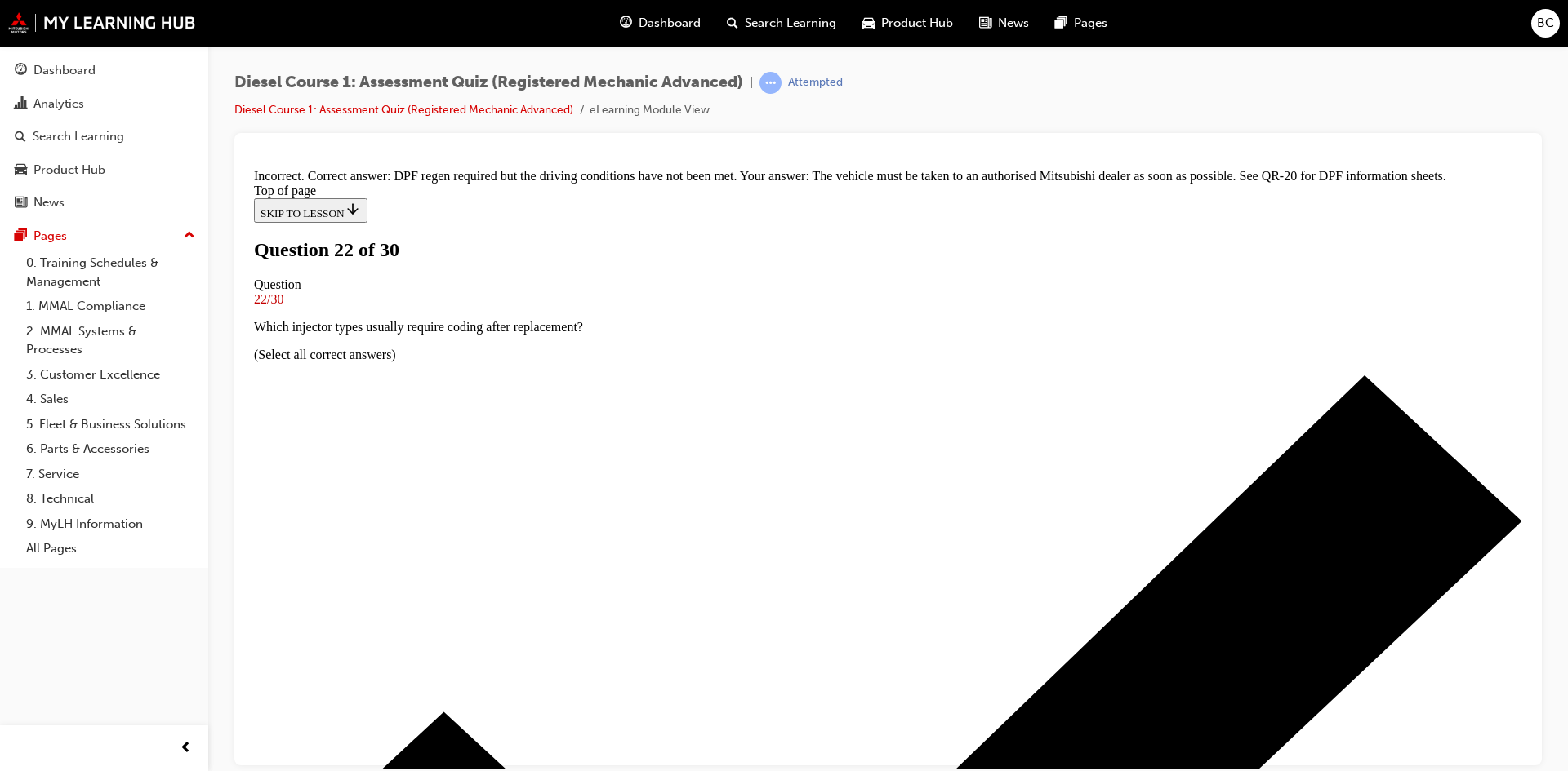
drag, startPoint x: 793, startPoint y: 586, endPoint x: 1041, endPoint y: 617, distance: 249.9
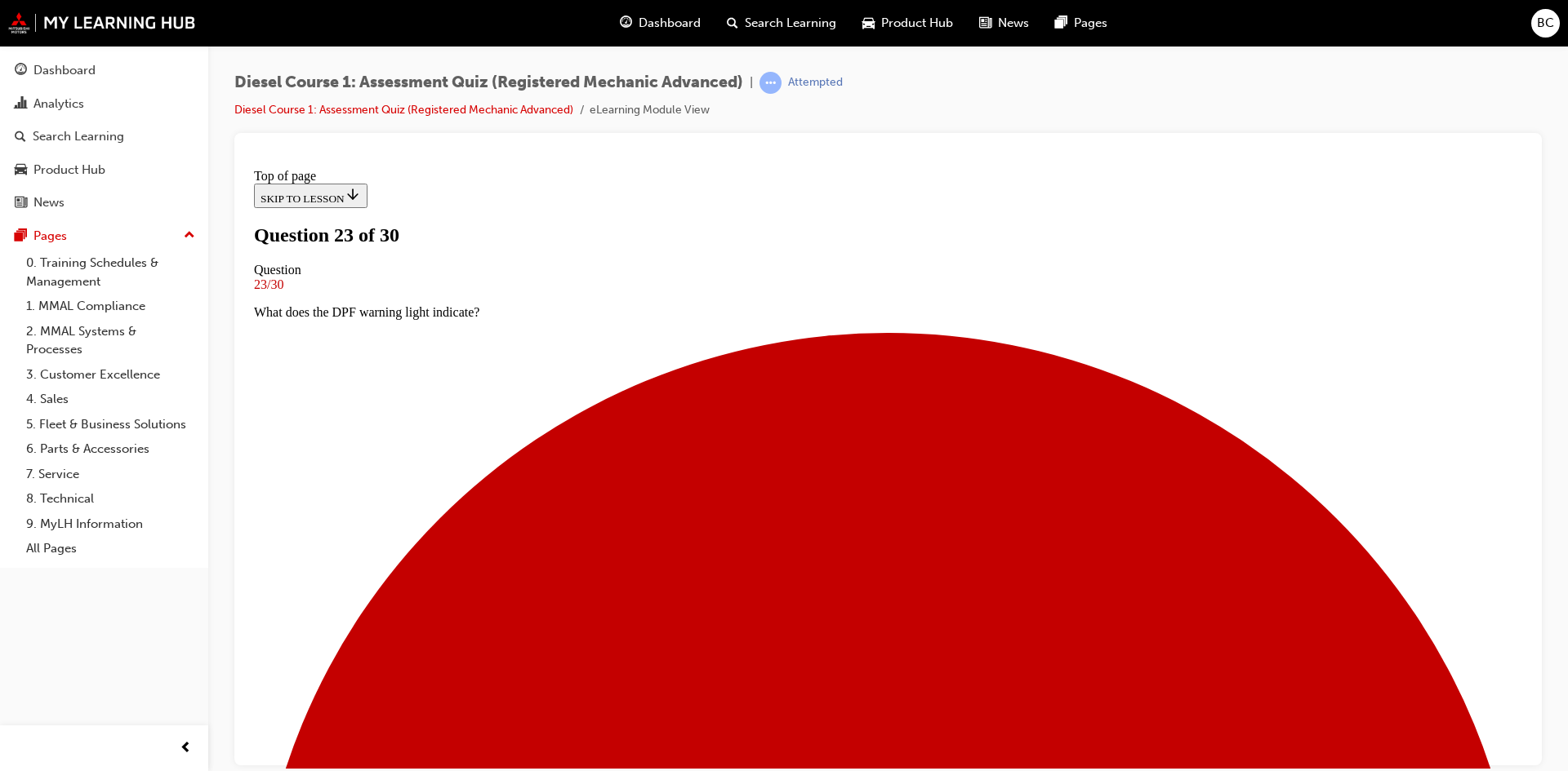
scroll to position [166, 0]
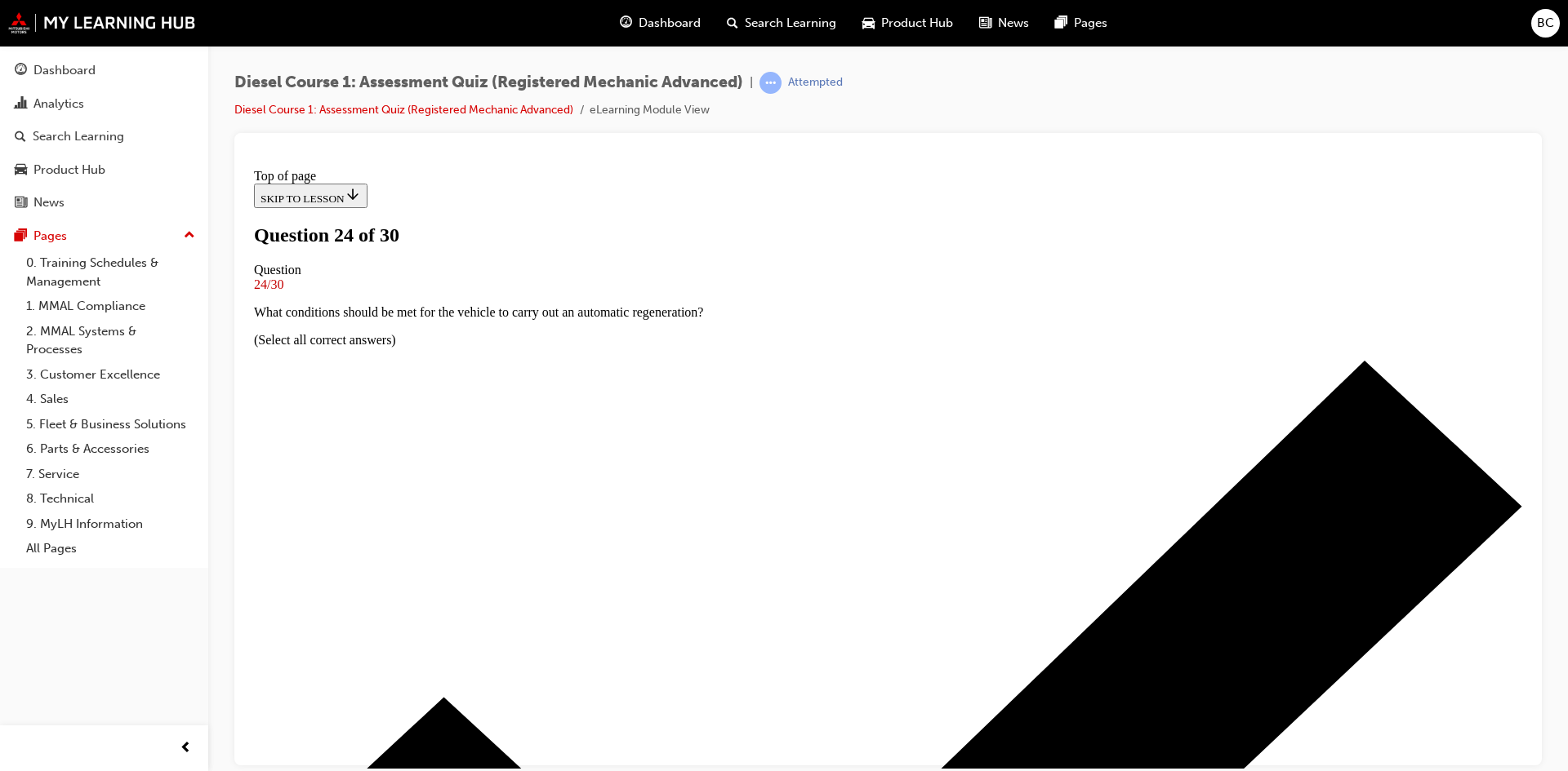
scroll to position [84, 0]
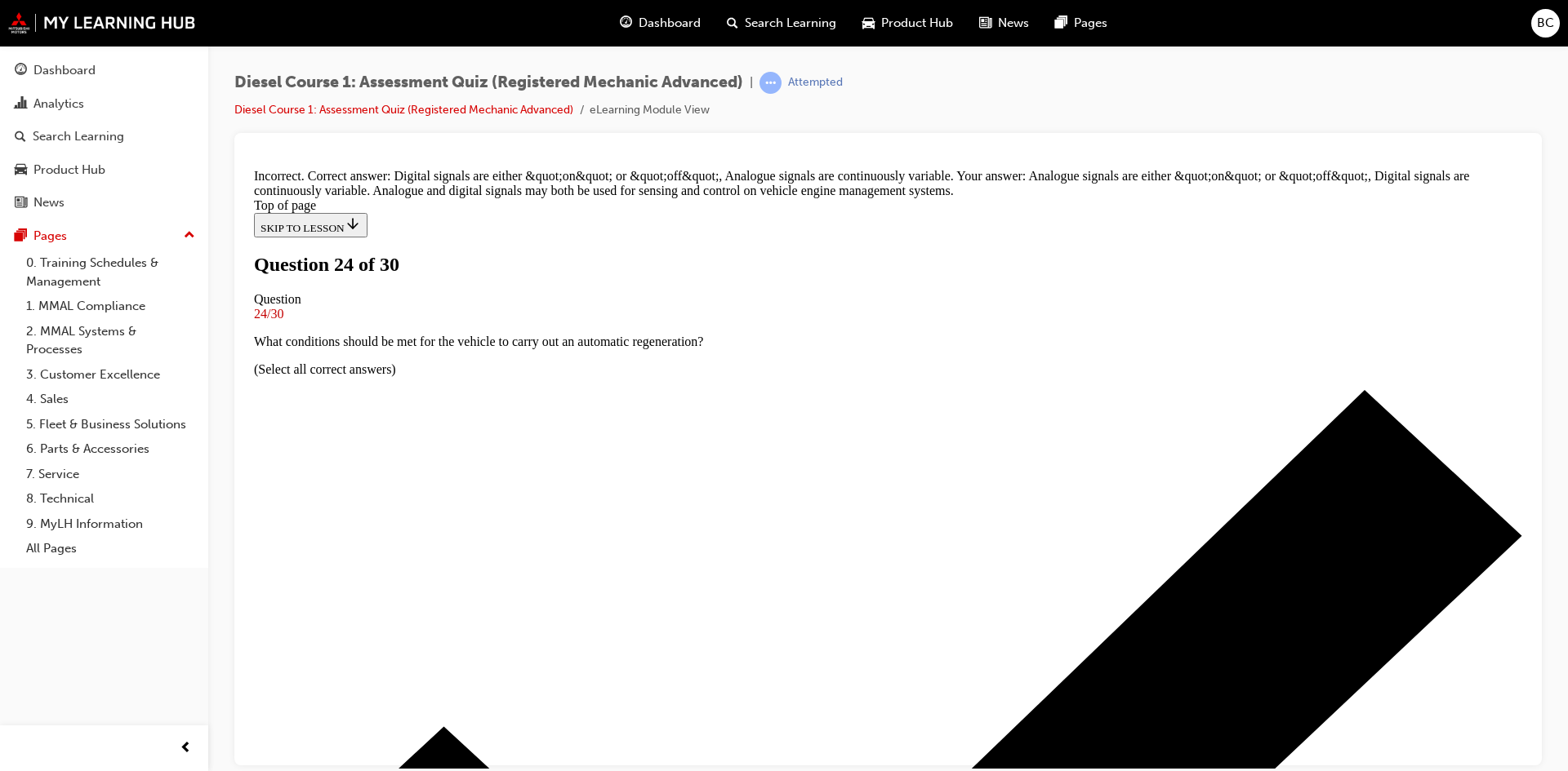
scroll to position [330, 0]
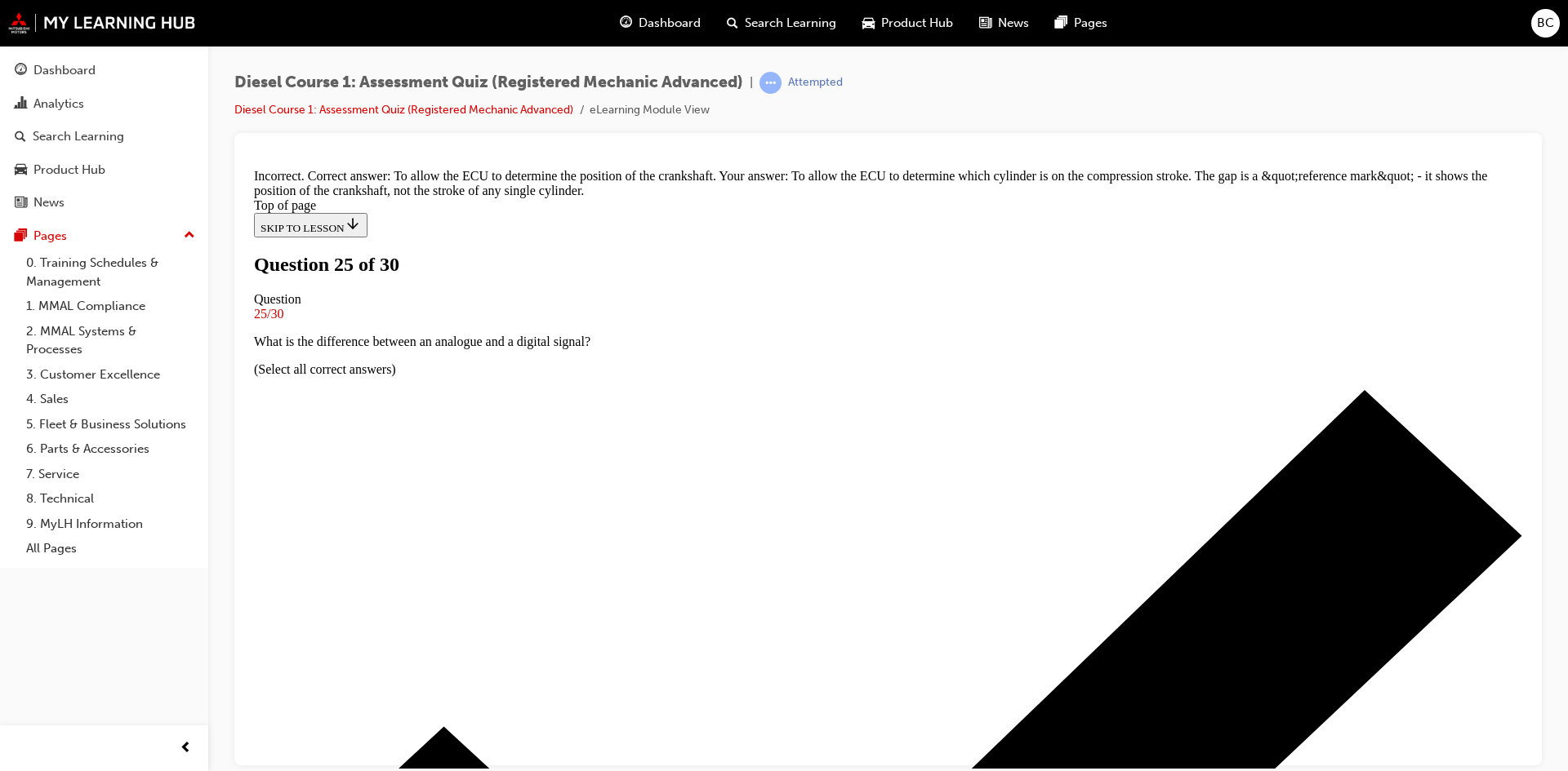
scroll to position [75, 0]
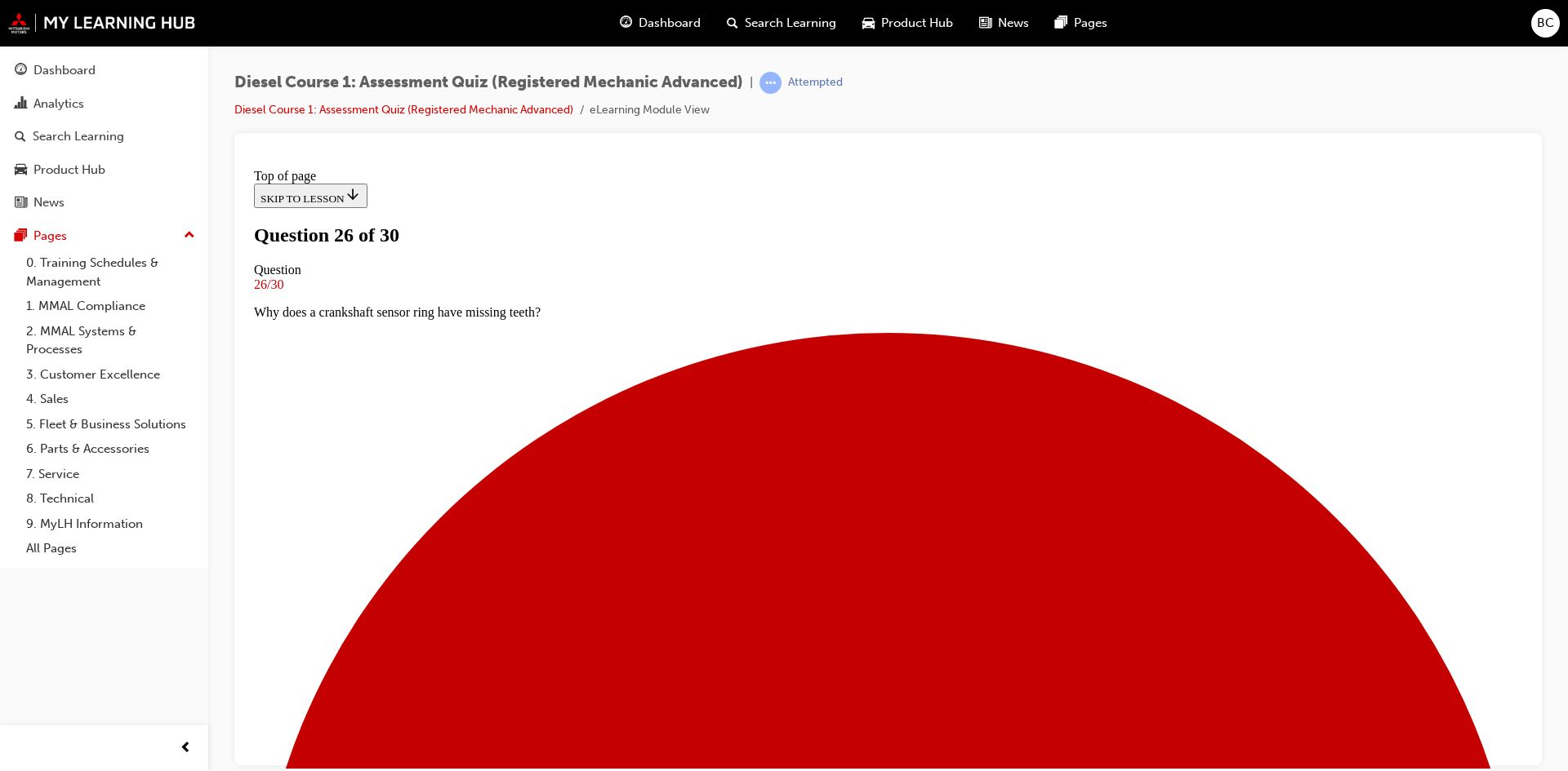
scroll to position [3, 0]
drag, startPoint x: 747, startPoint y: 395, endPoint x: 1090, endPoint y: 407, distance: 343.2
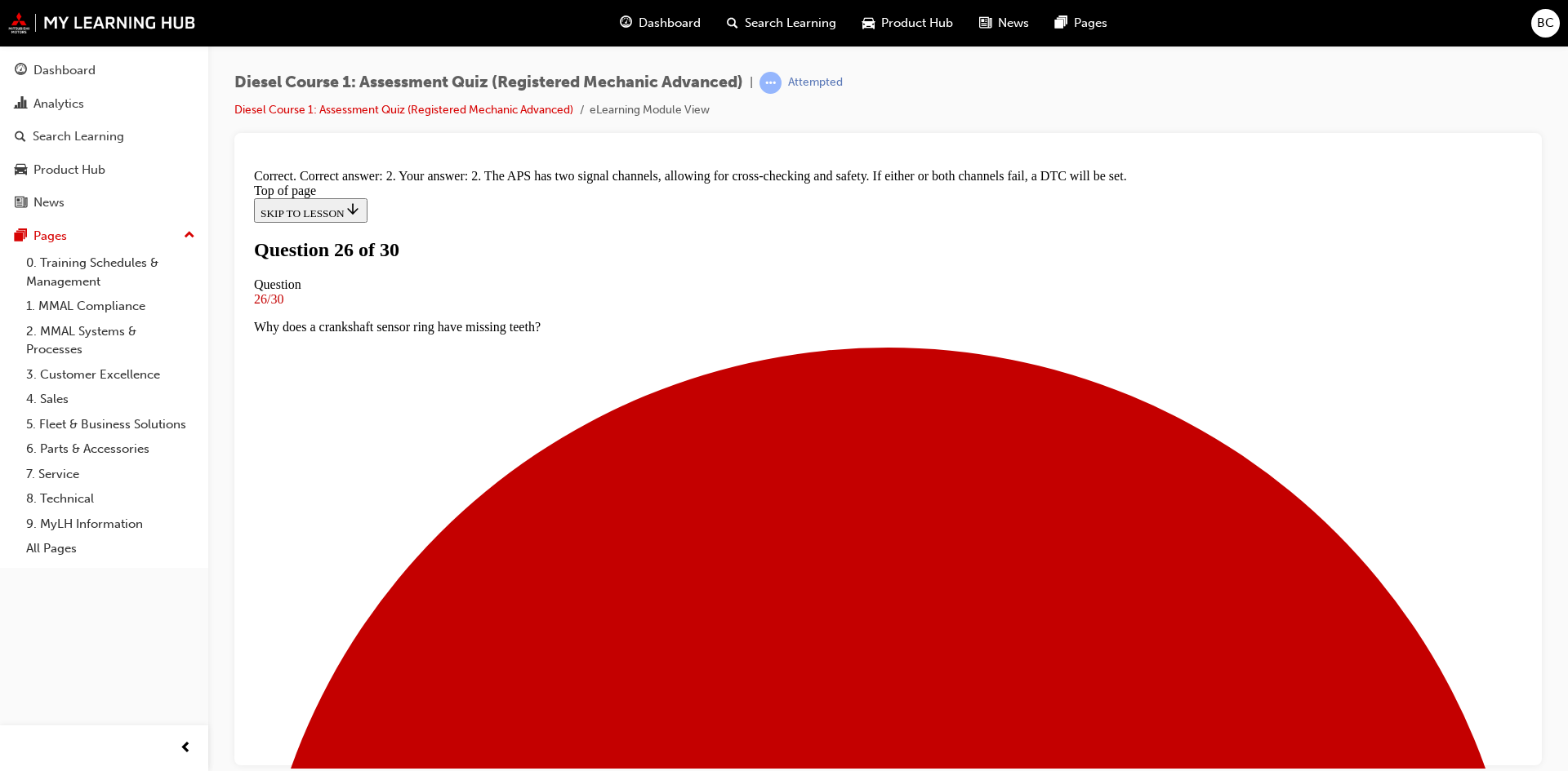
scroll to position [303, 0]
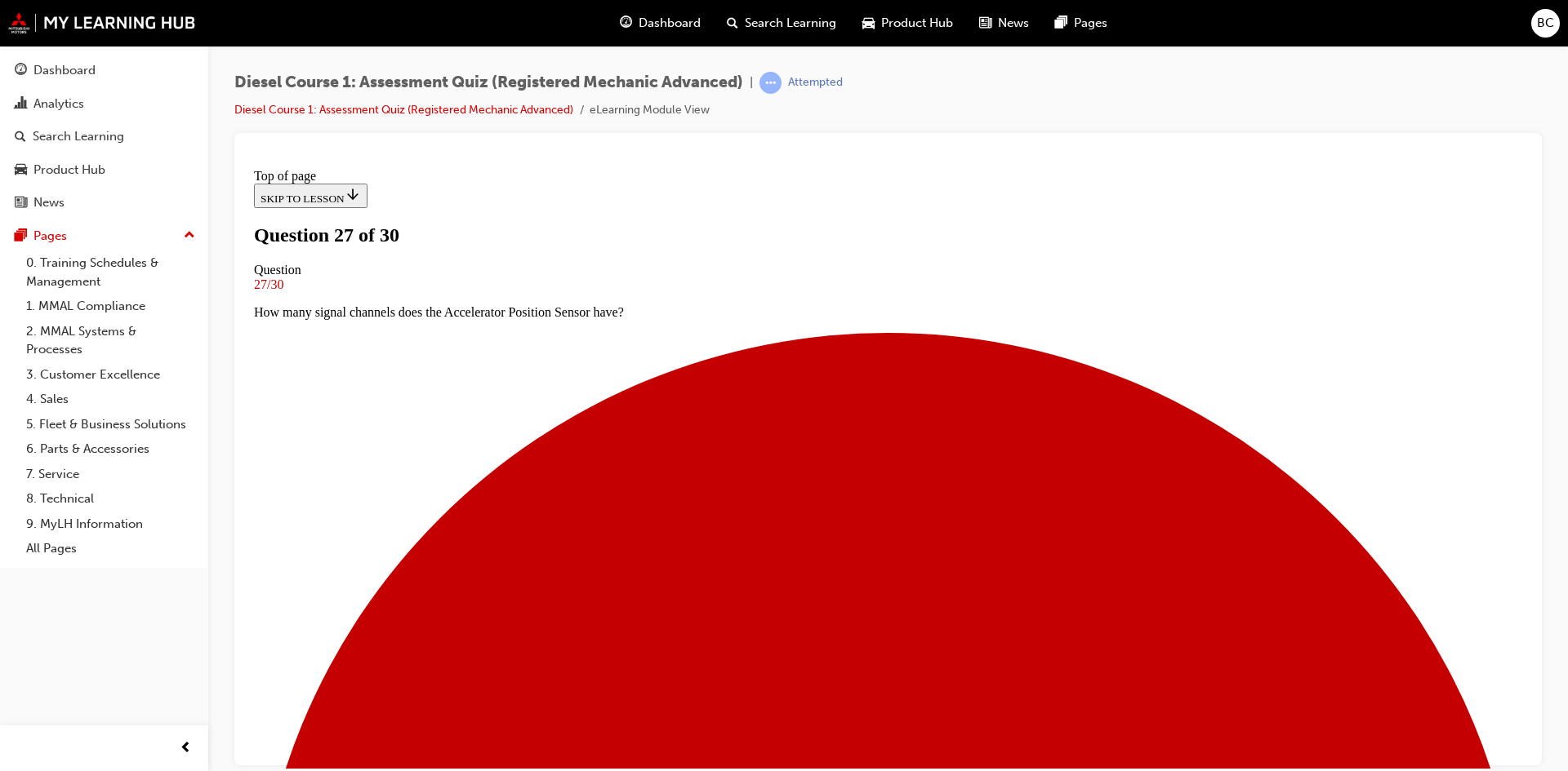
scroll to position [3, 0]
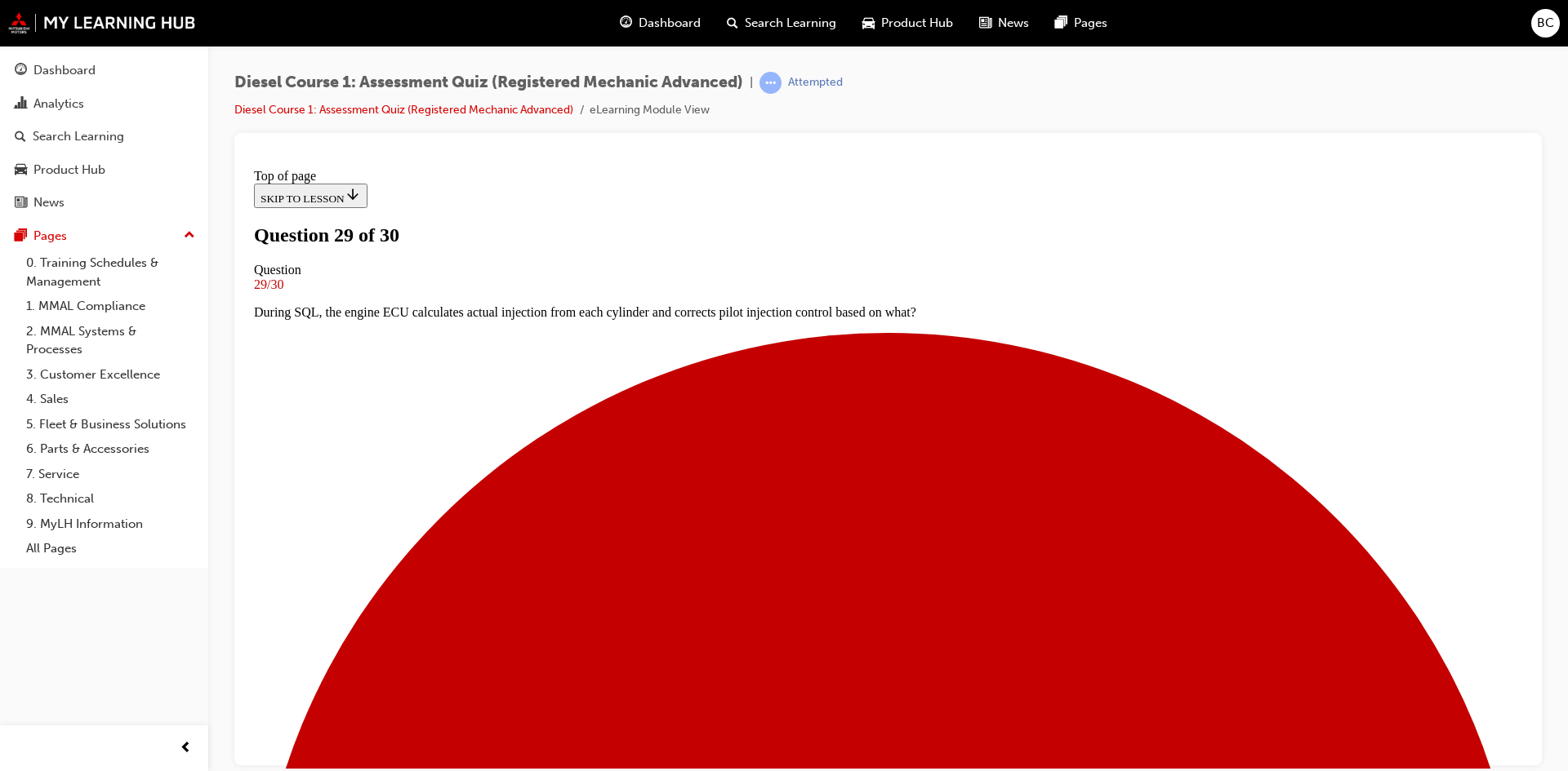
scroll to position [84, 0]
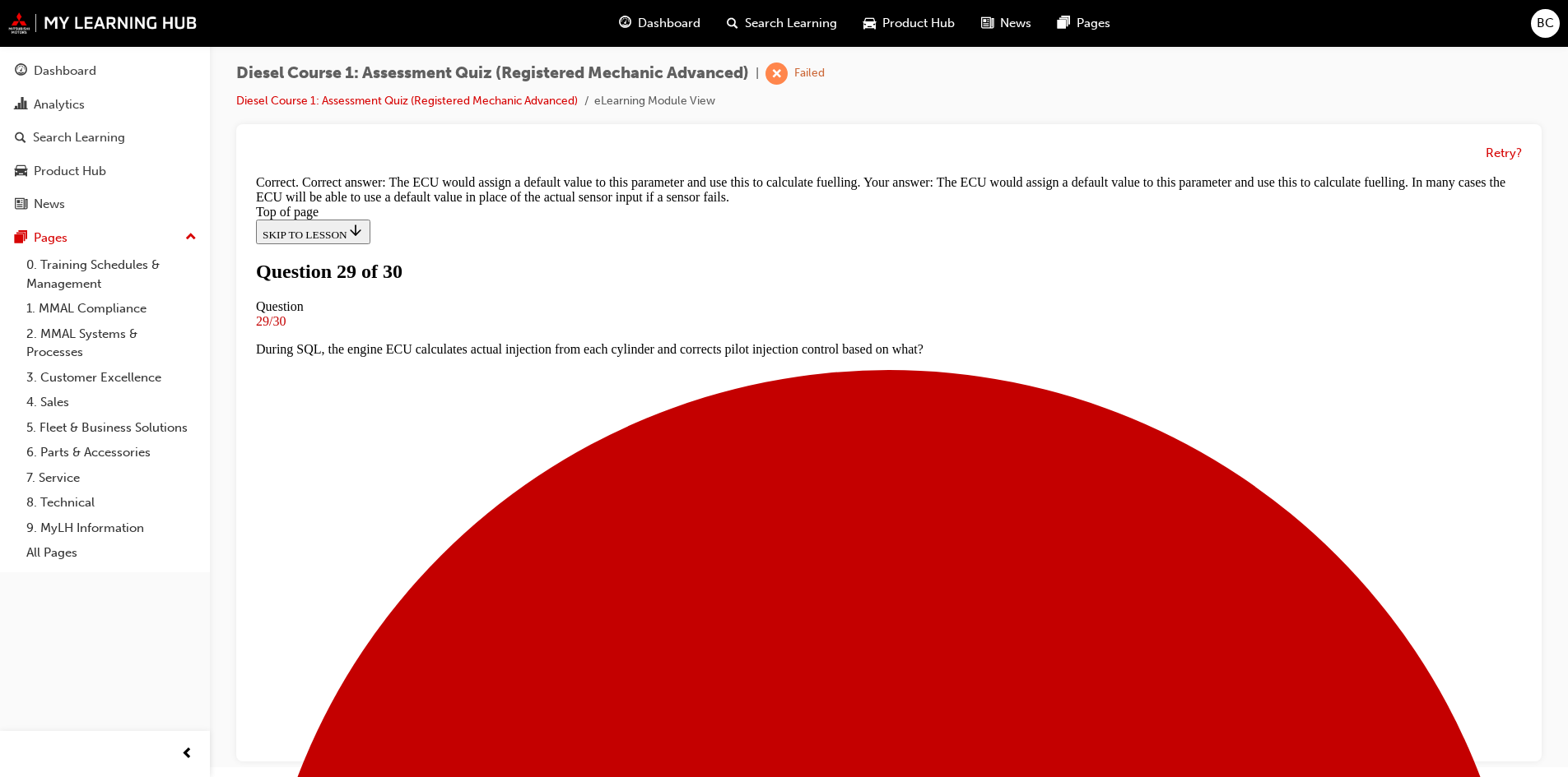
scroll to position [13, 0]
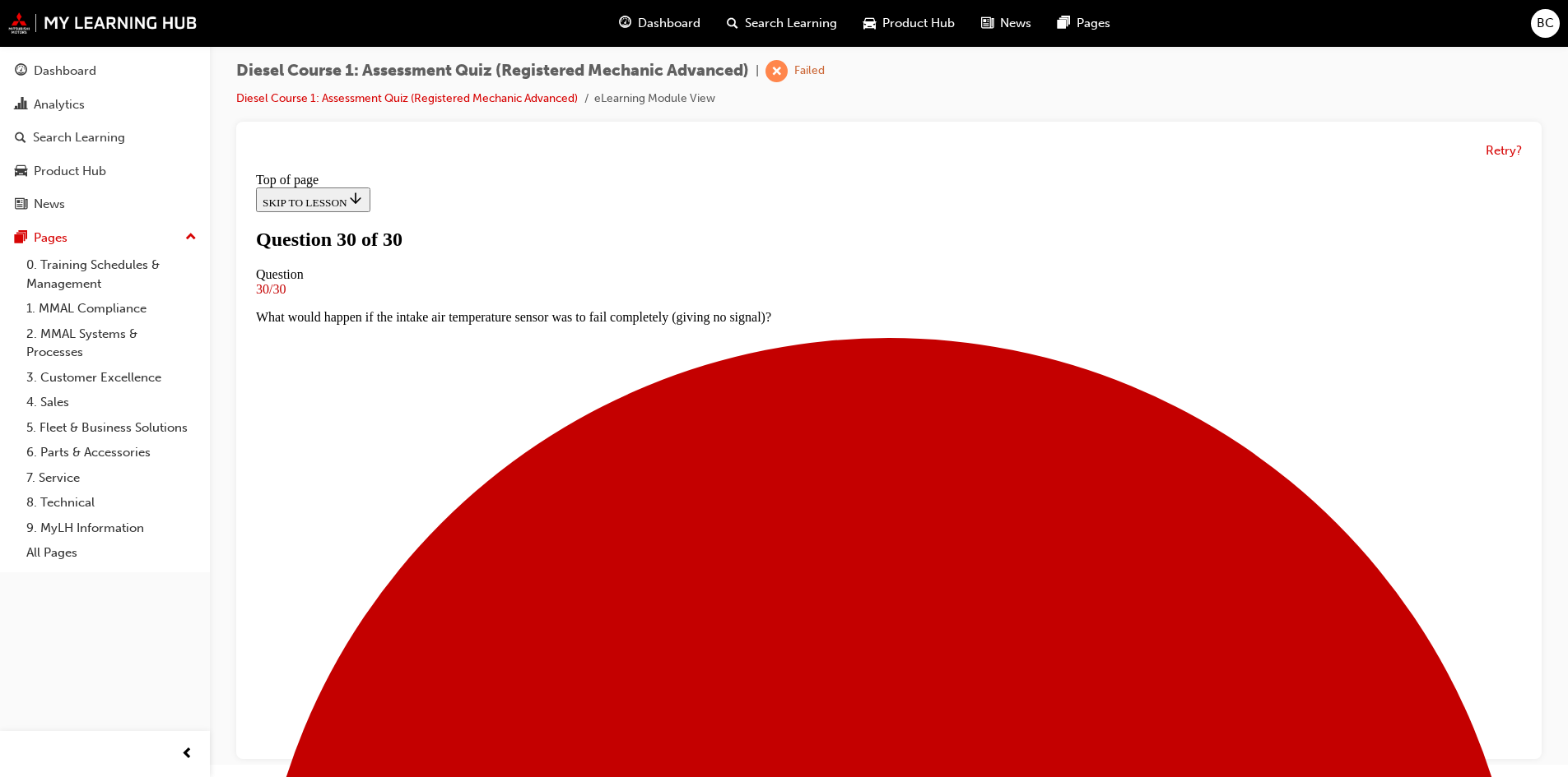
scroll to position [230, 0]
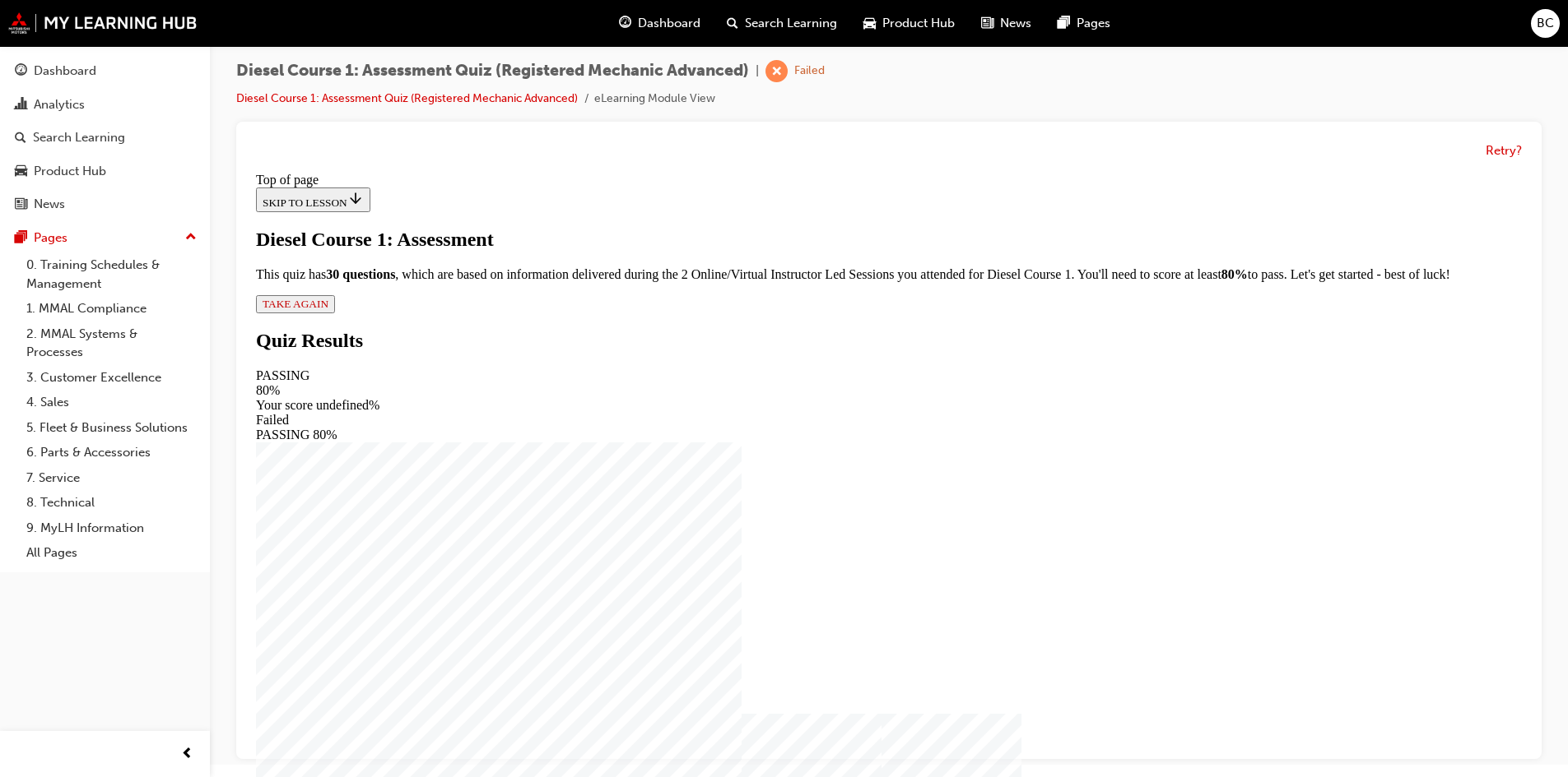
click at [335, 313] on button "TAKE AGAIN" at bounding box center [295, 305] width 79 height 19
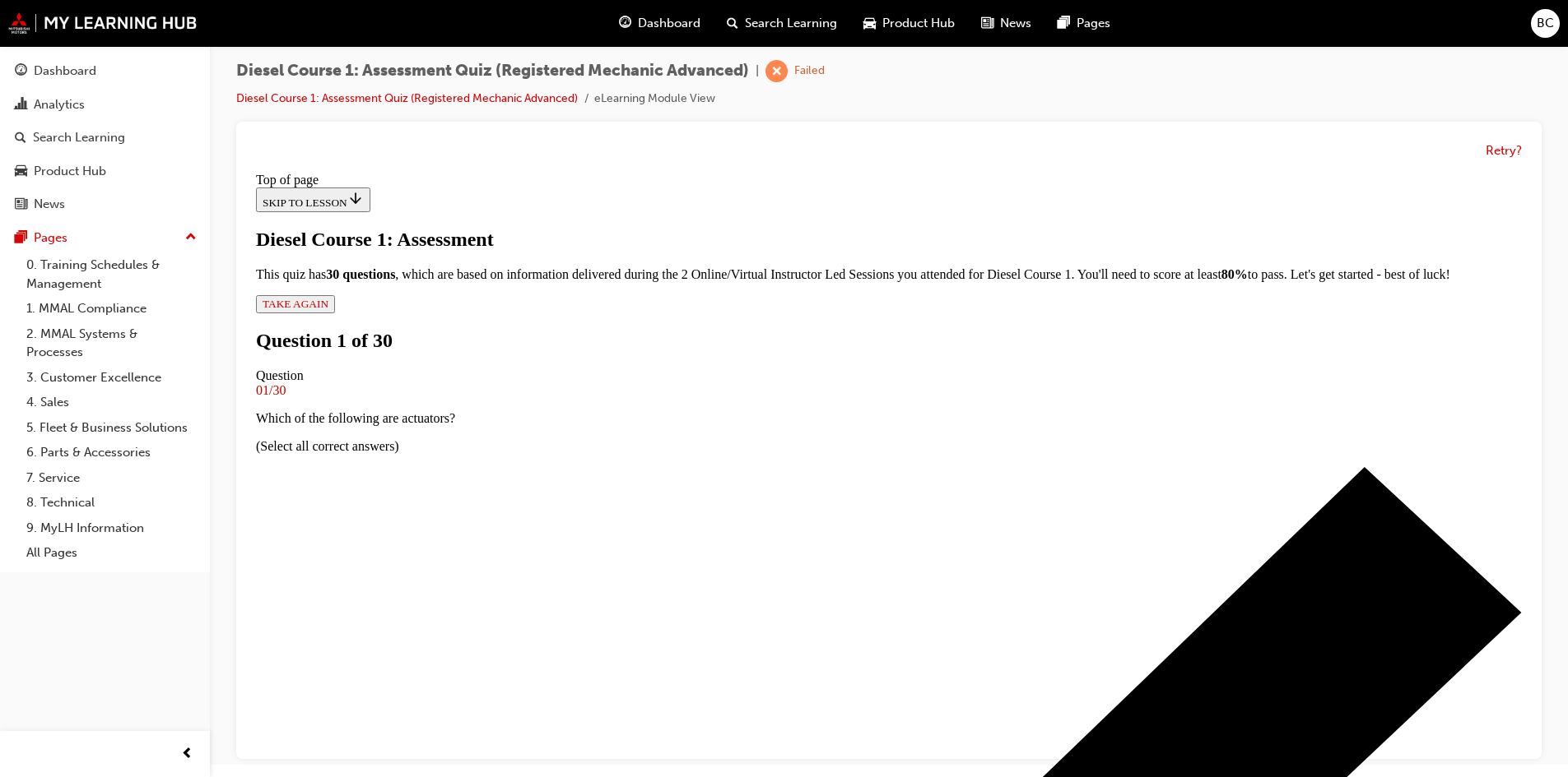
scroll to position [167, 0]
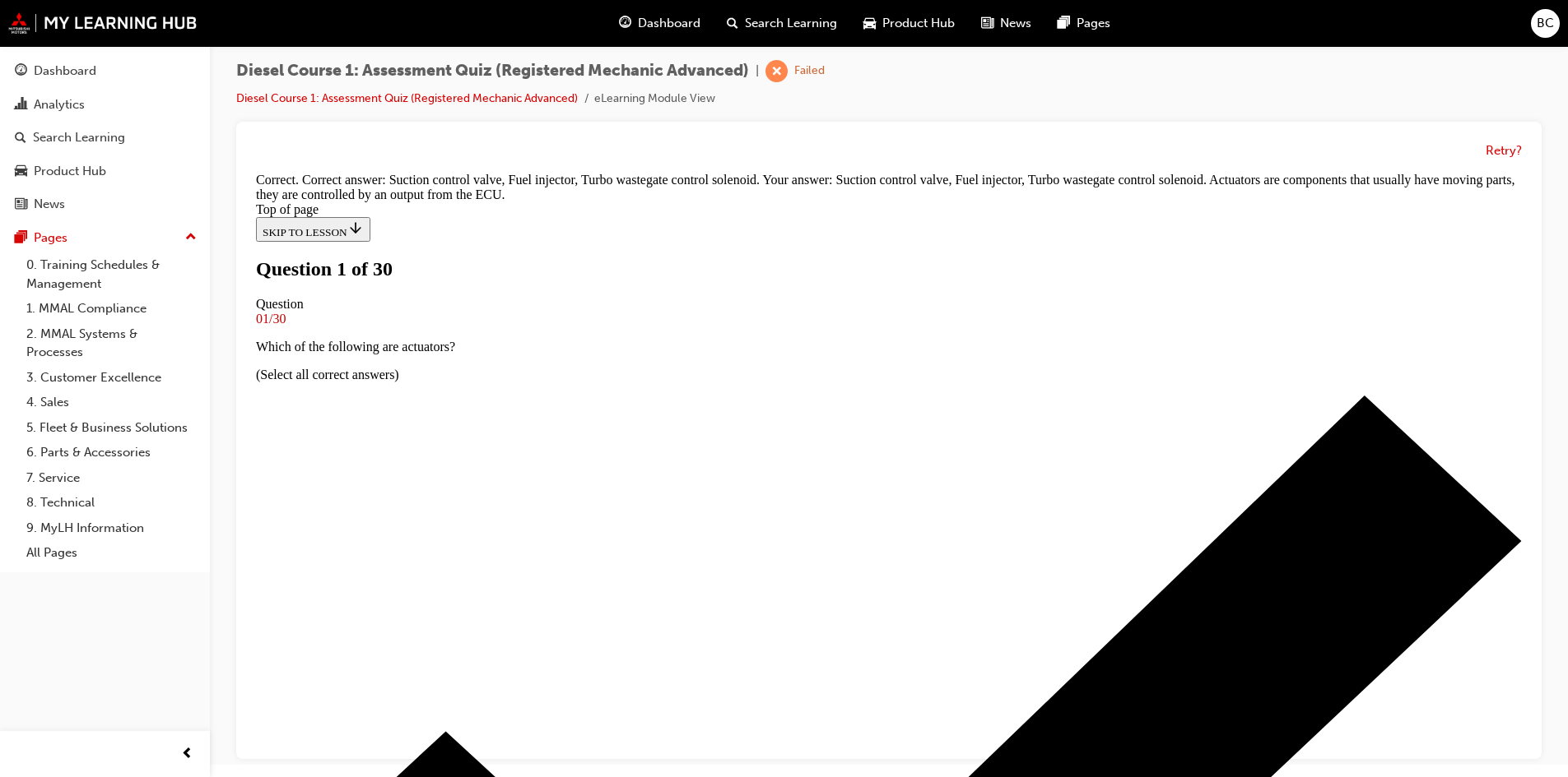
scroll to position [85, 0]
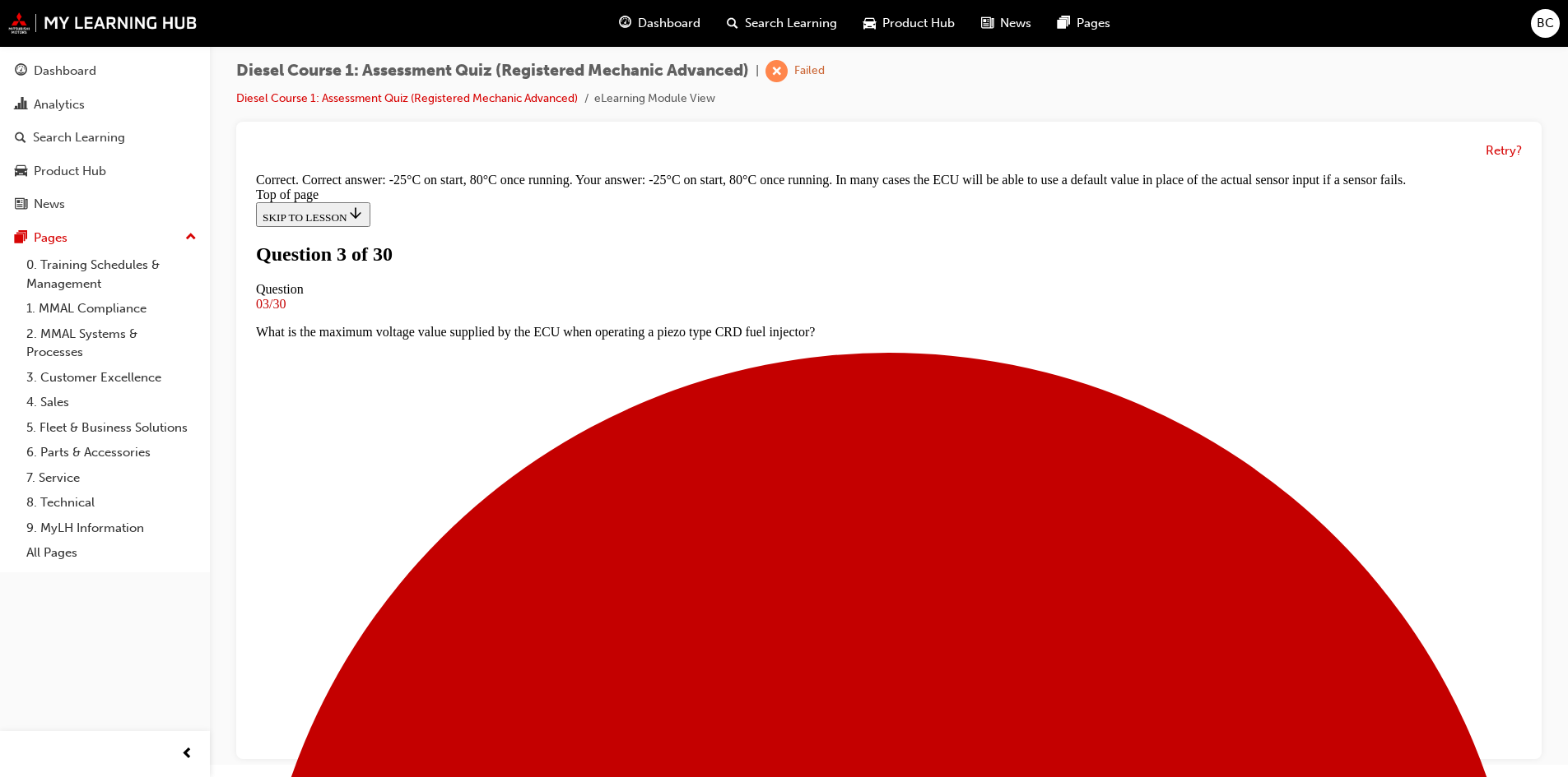
scroll to position [333, 0]
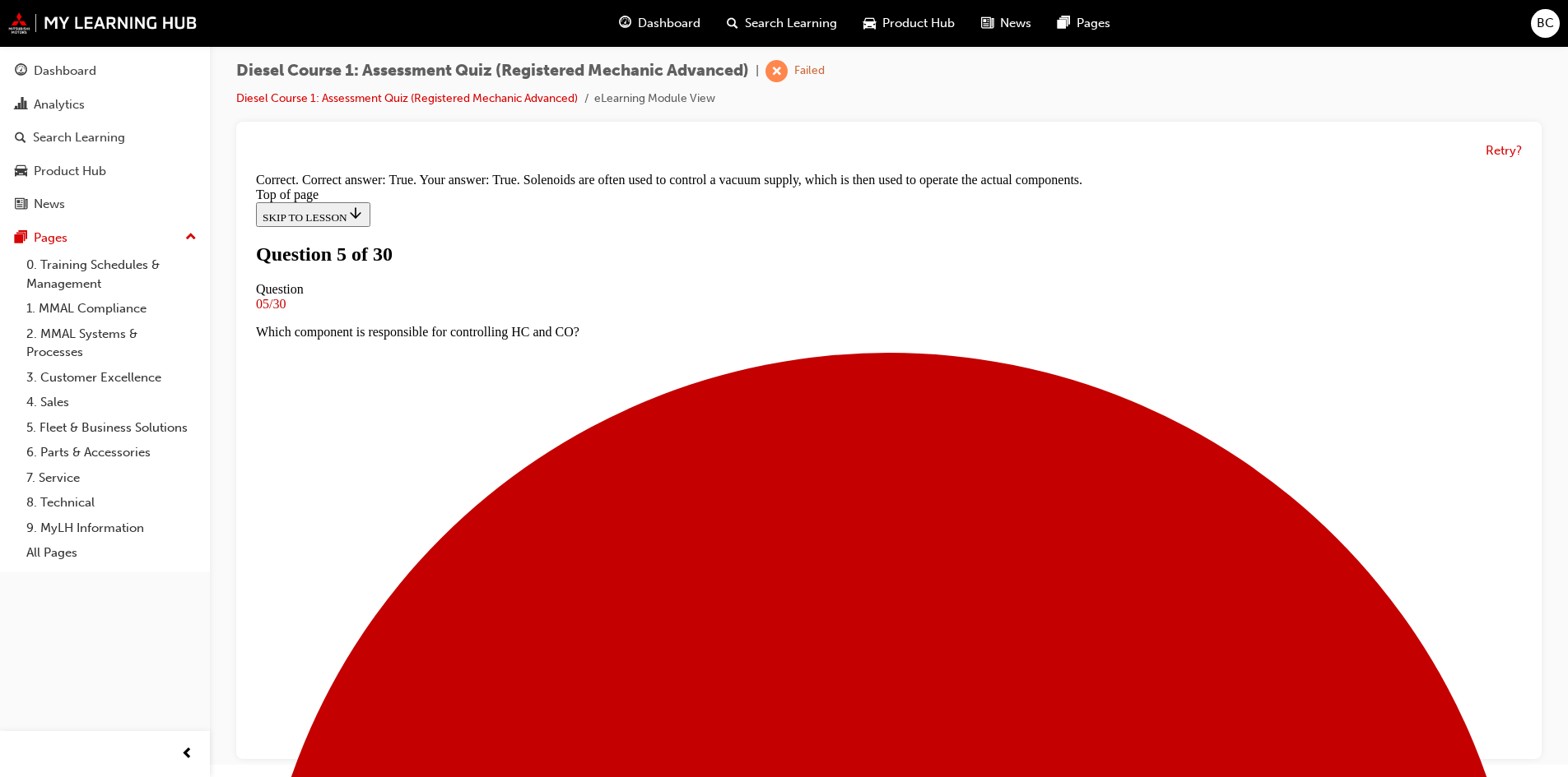
scroll to position [0, 0]
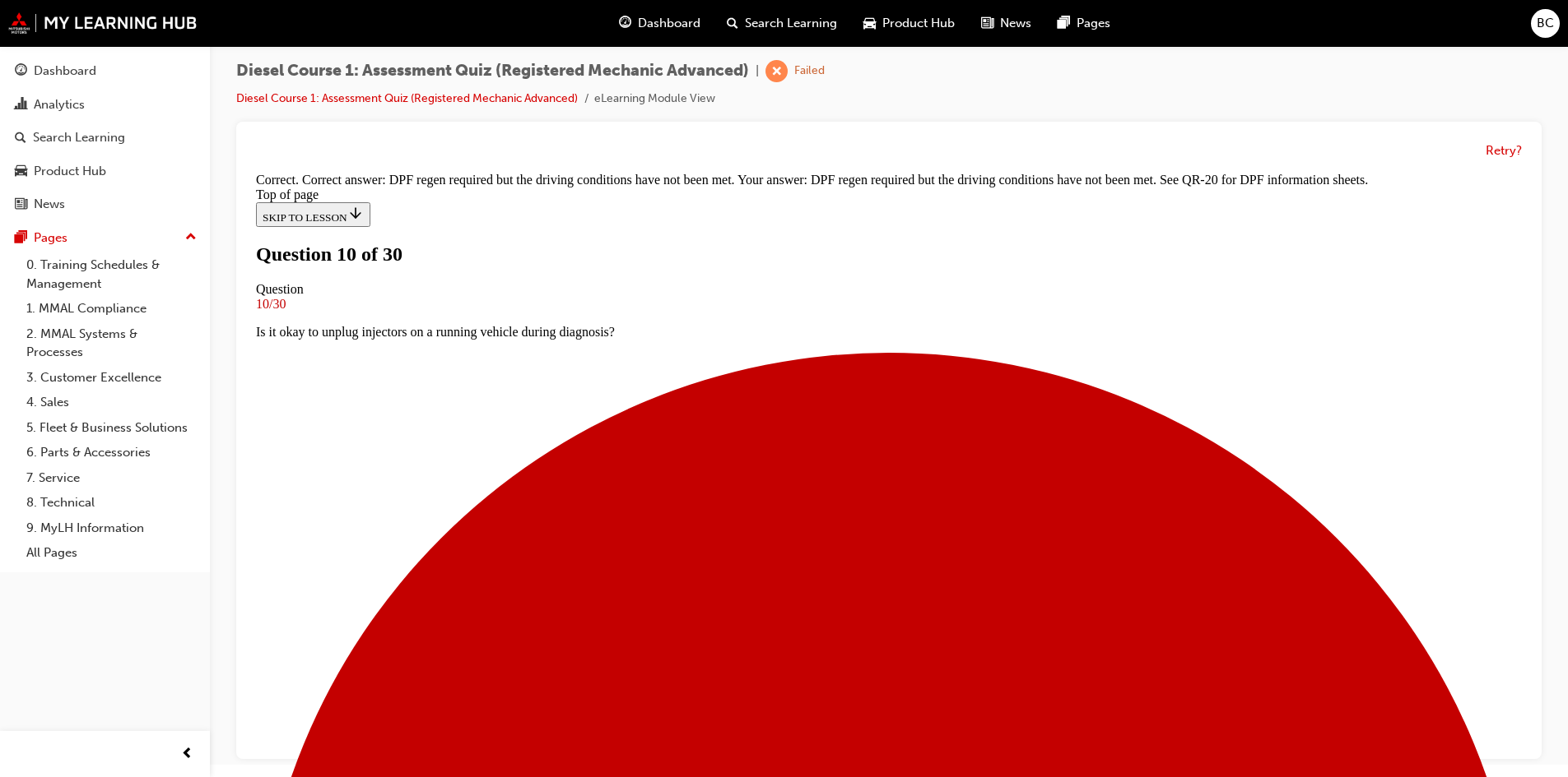
scroll to position [302, 0]
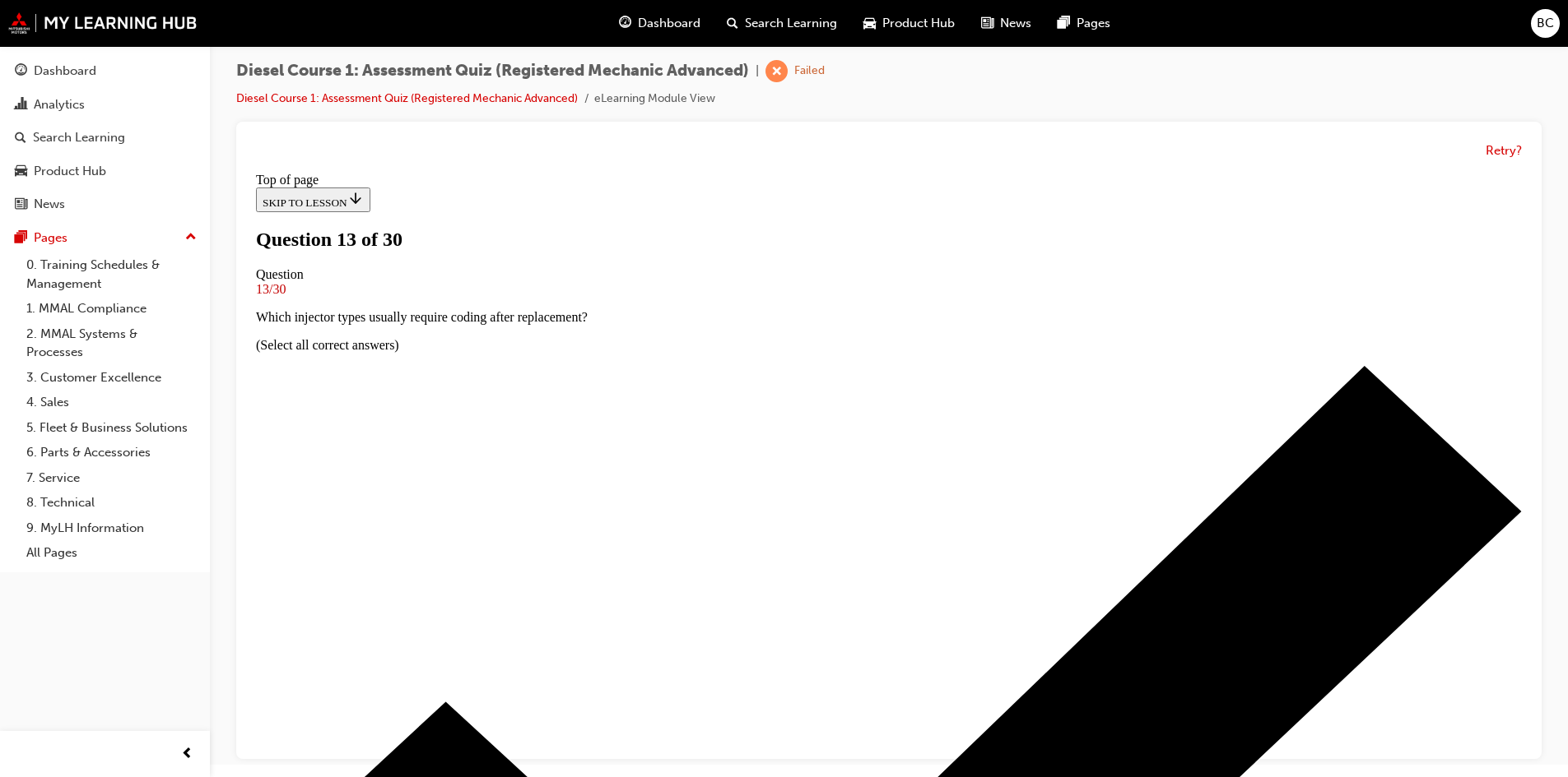
scroll to position [85, 0]
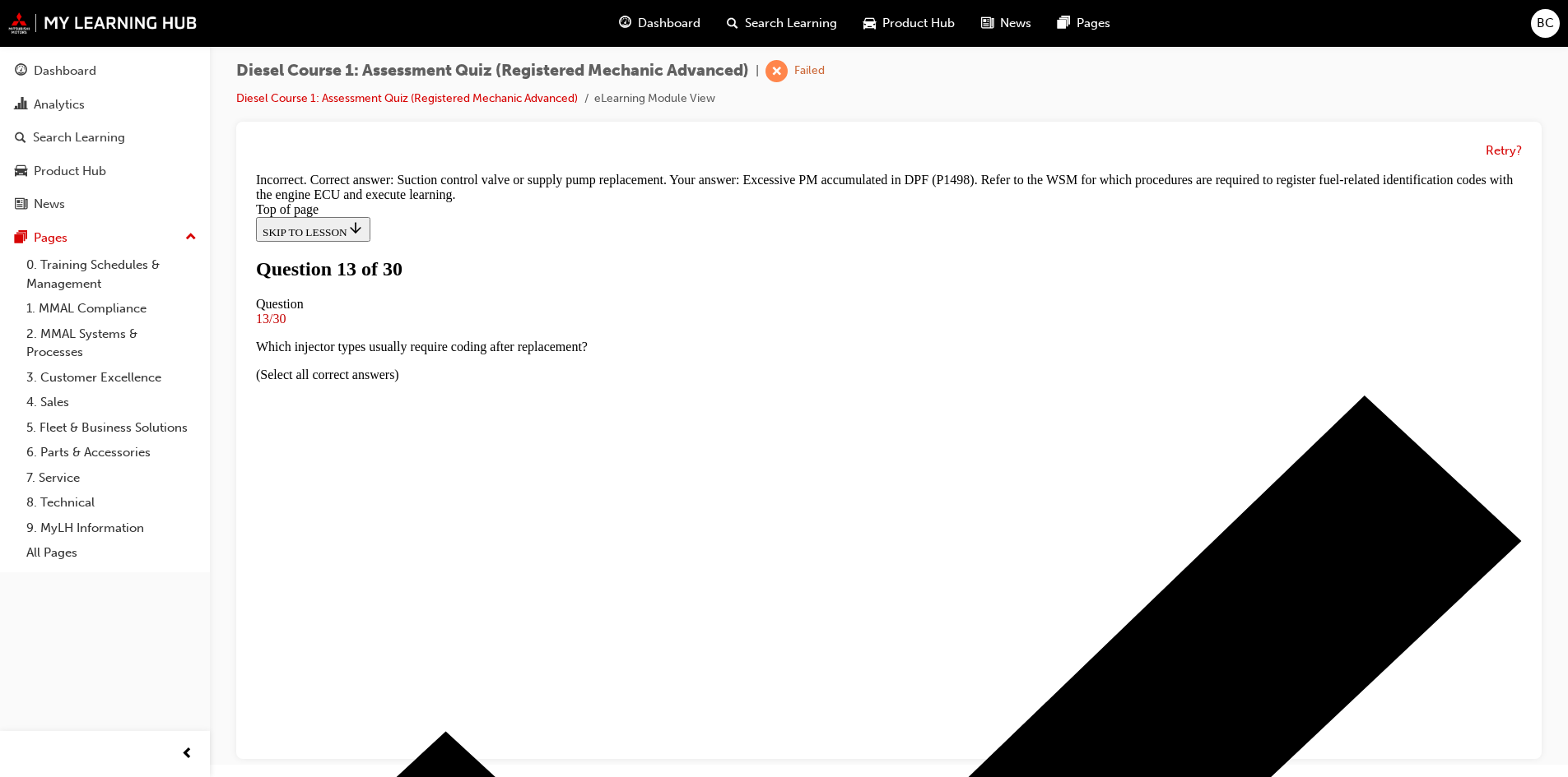
scroll to position [306, 0]
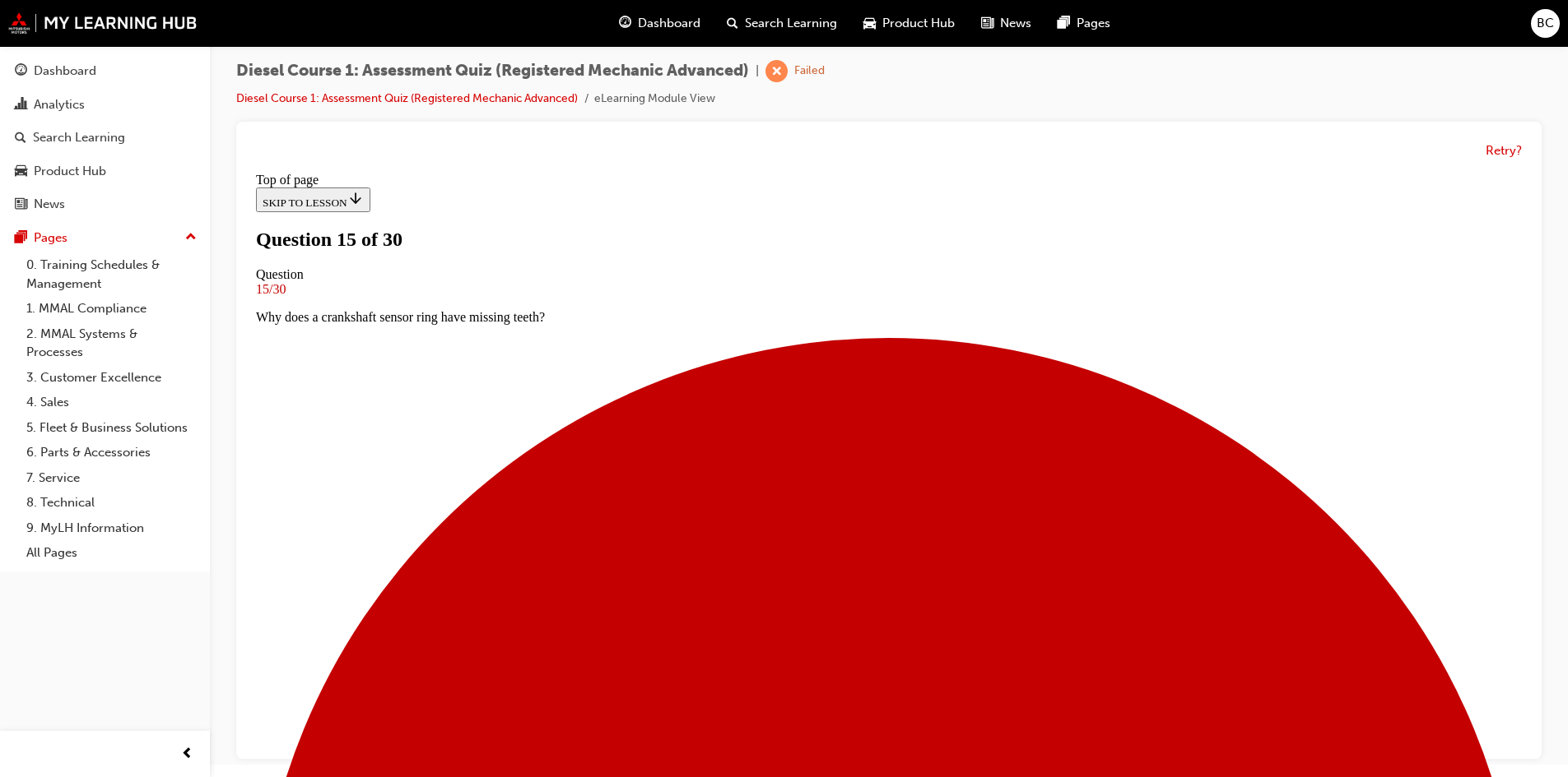
scroll to position [167, 0]
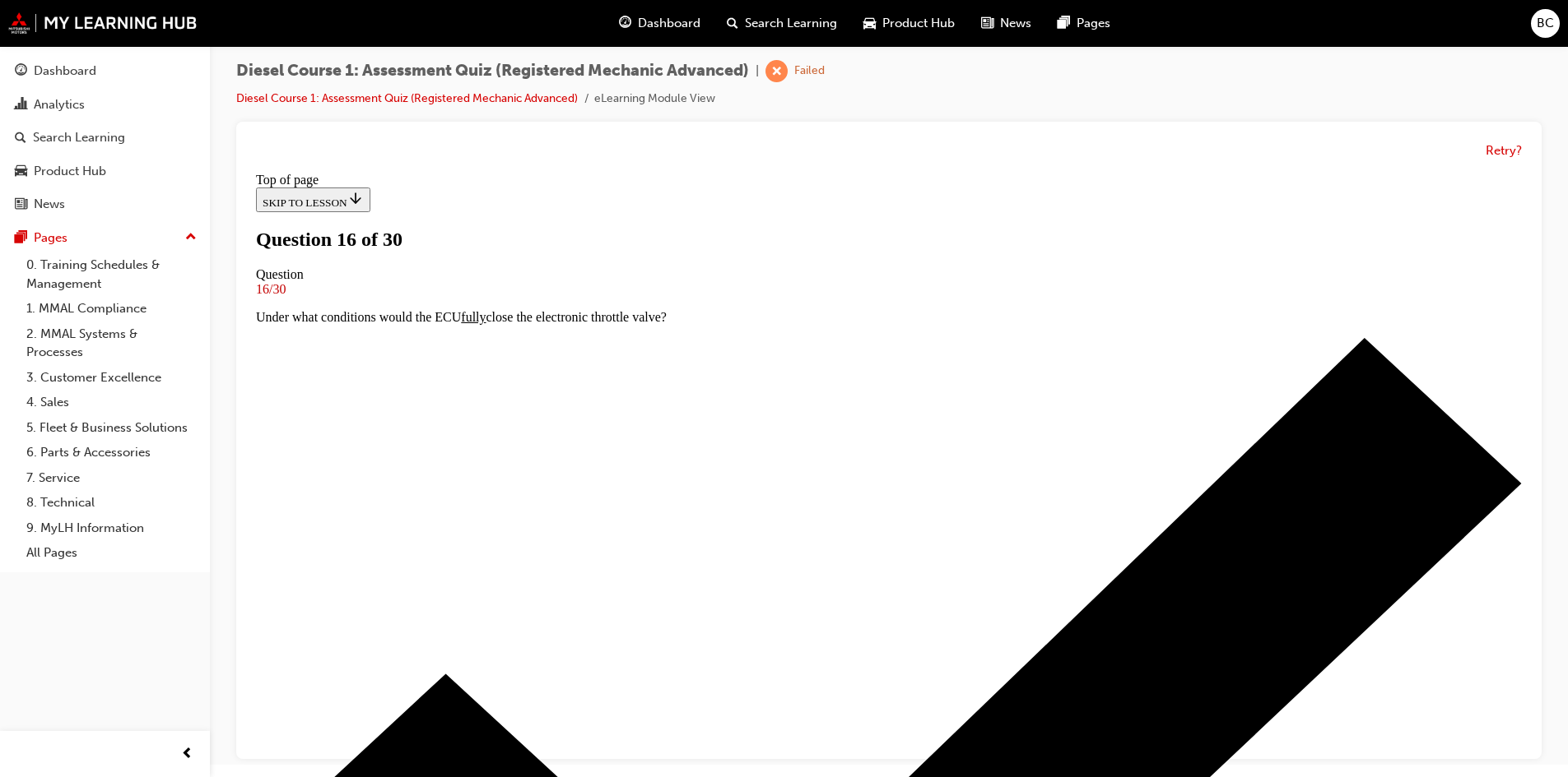
scroll to position [85, 0]
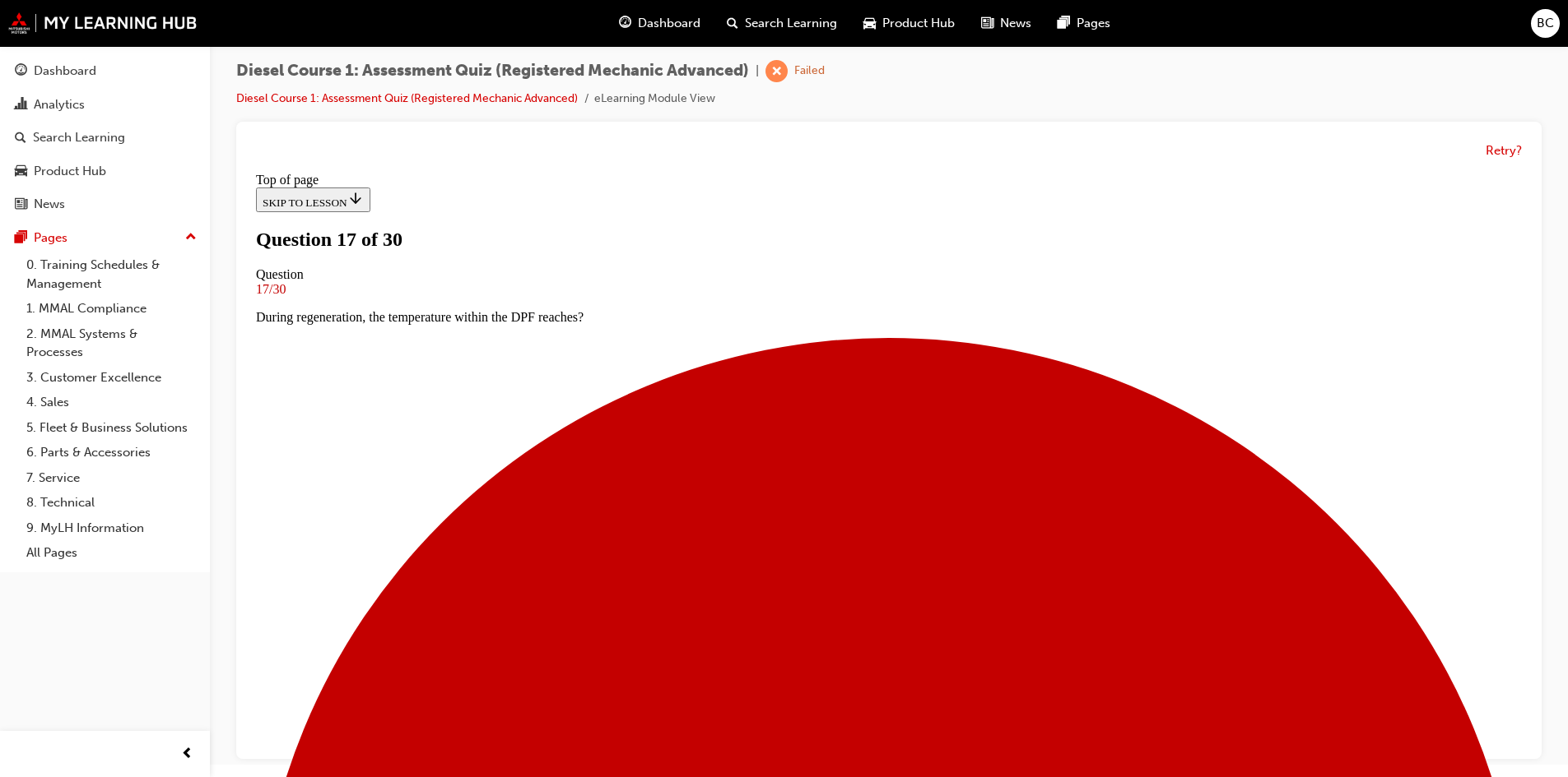
scroll to position [169, 0]
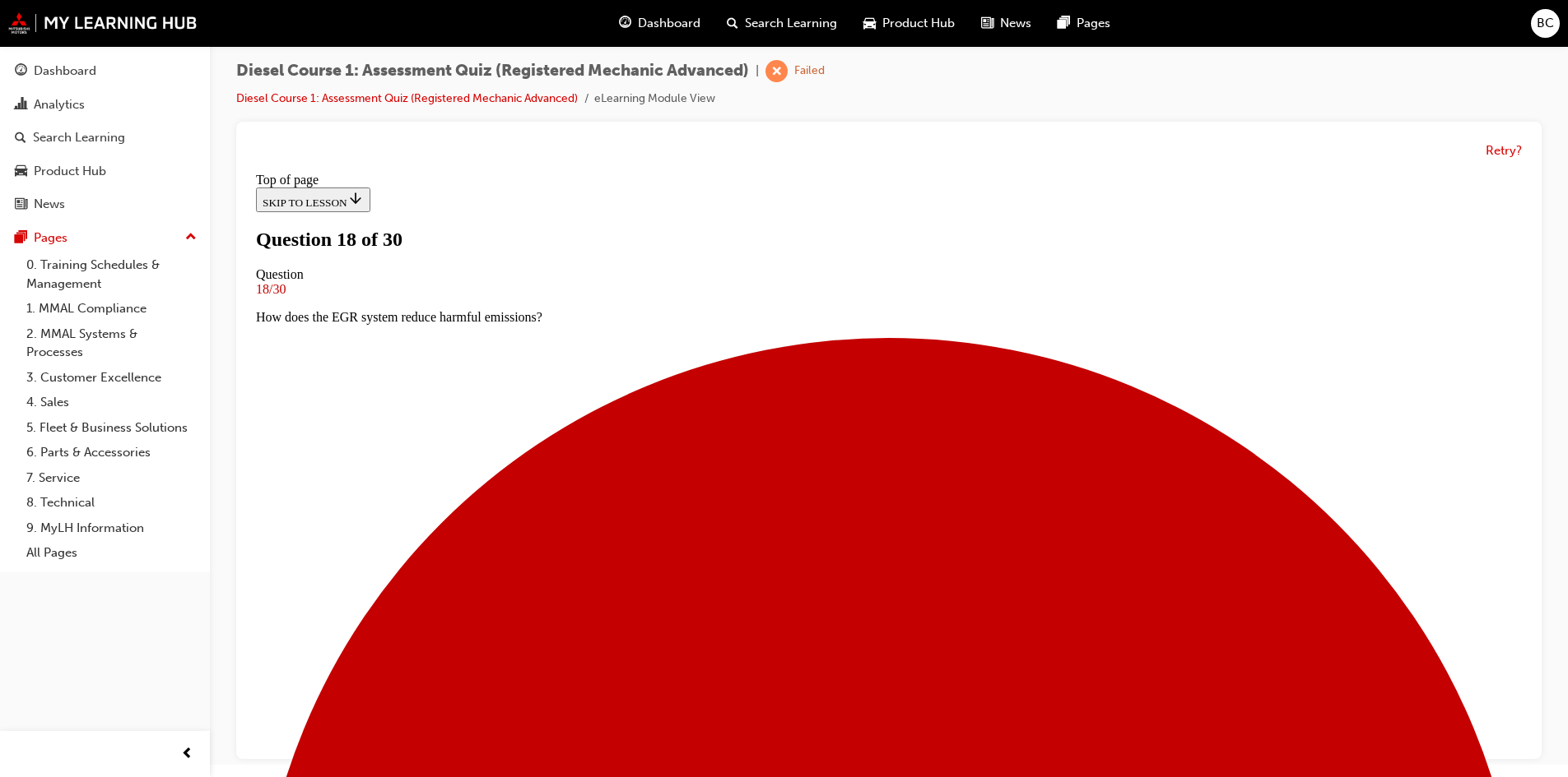
scroll to position [185, 0]
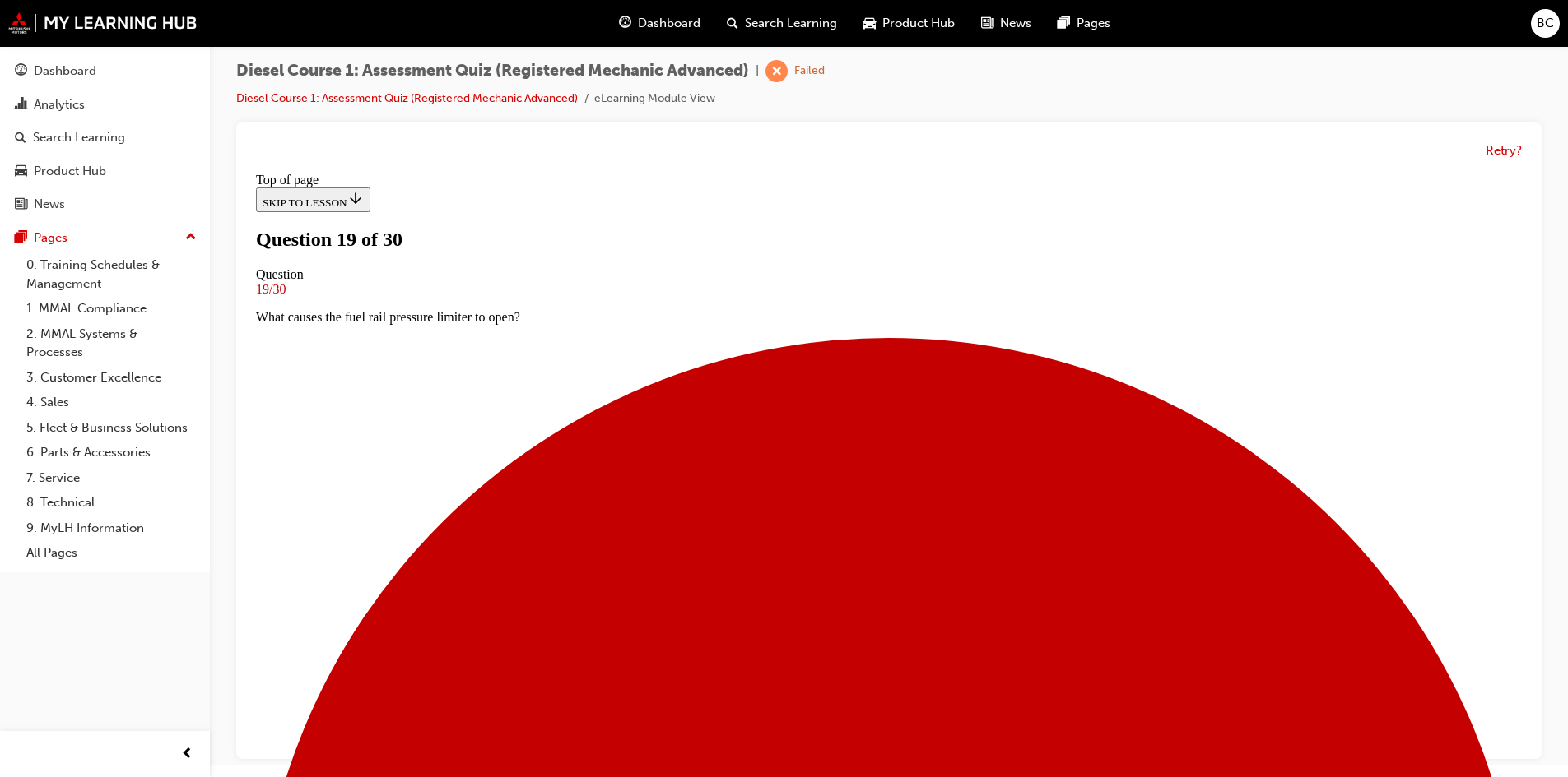
scroll to position [85, 0]
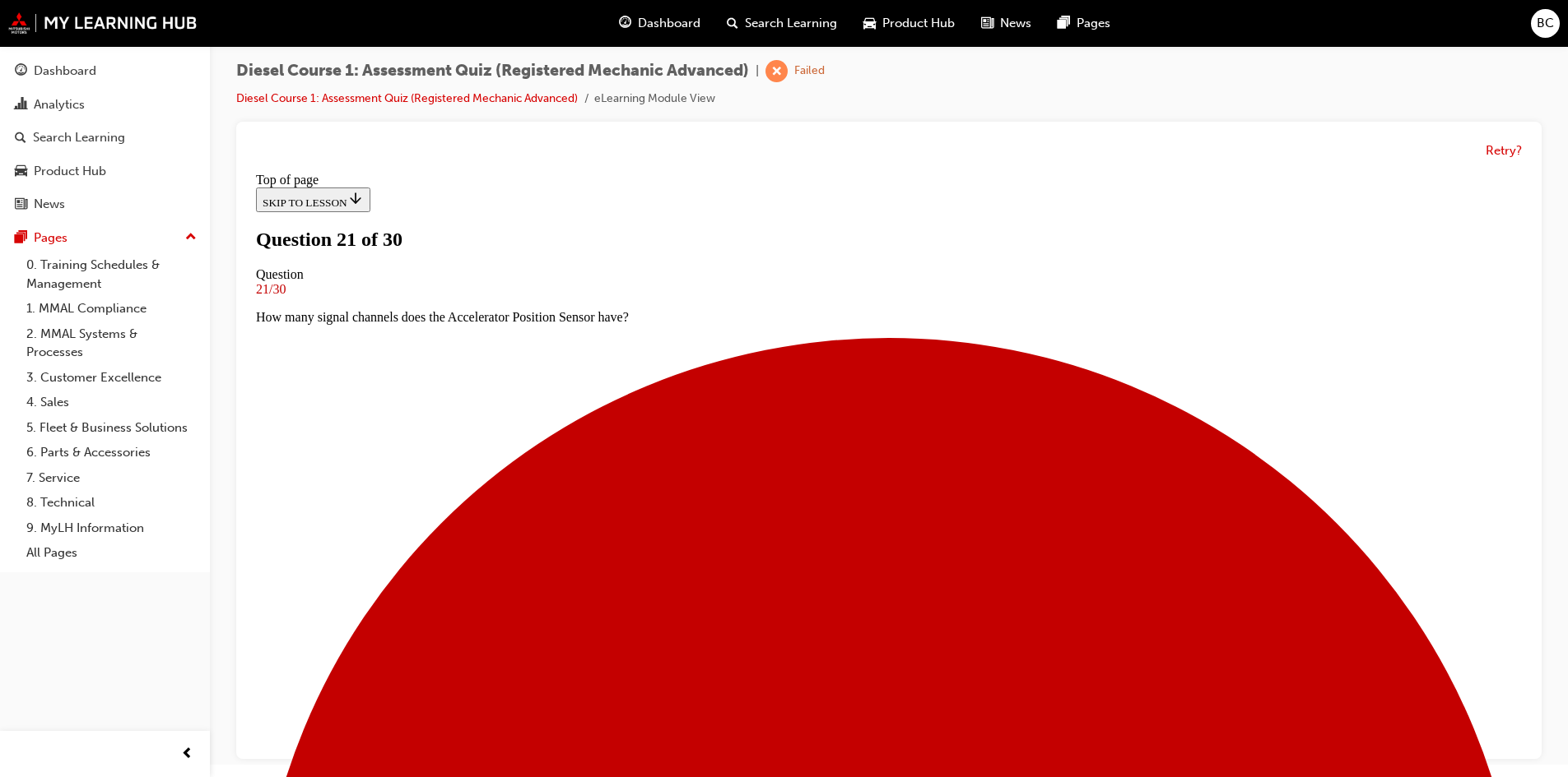
scroll to position [167, 0]
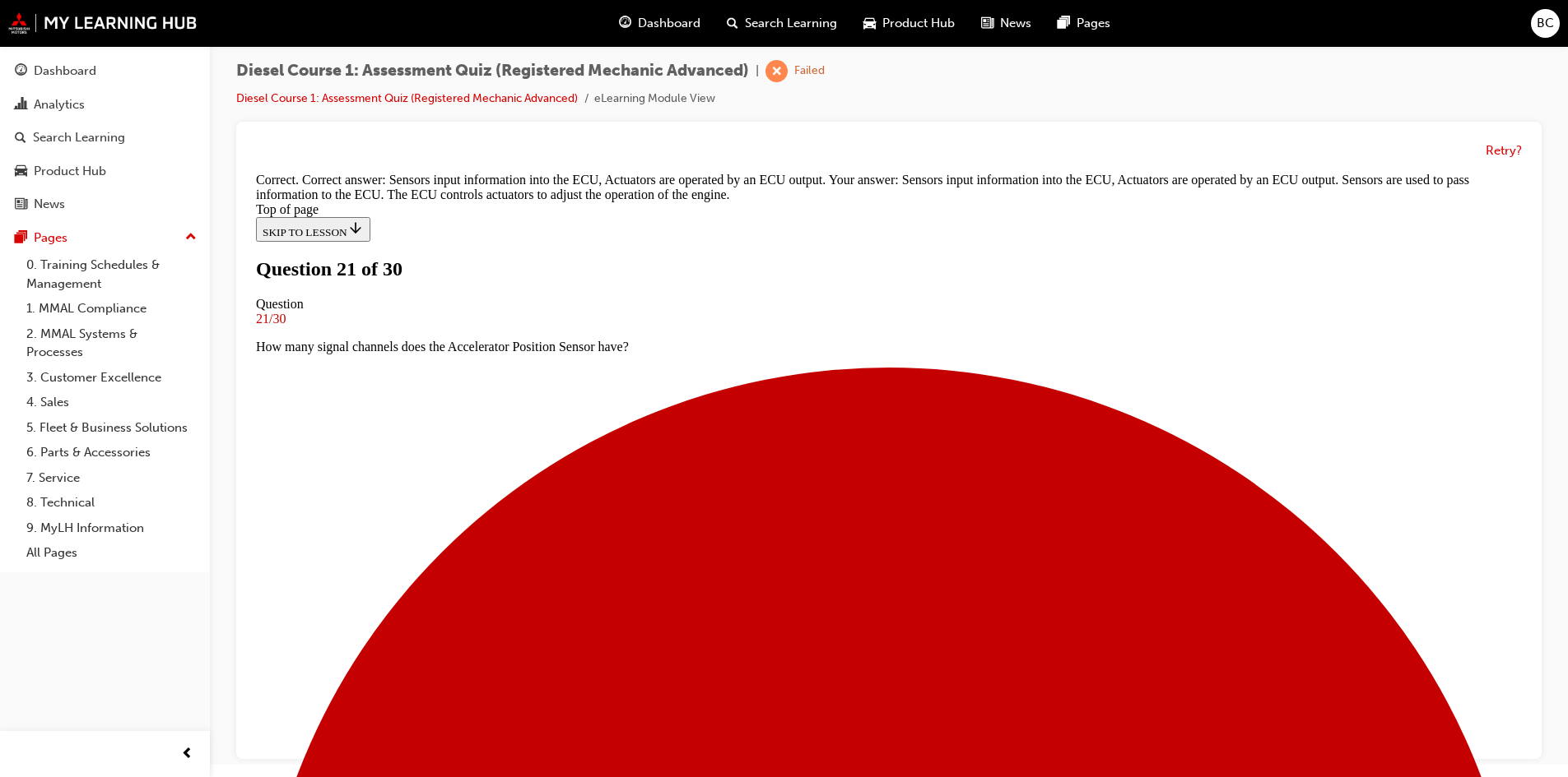
scroll to position [361, 0]
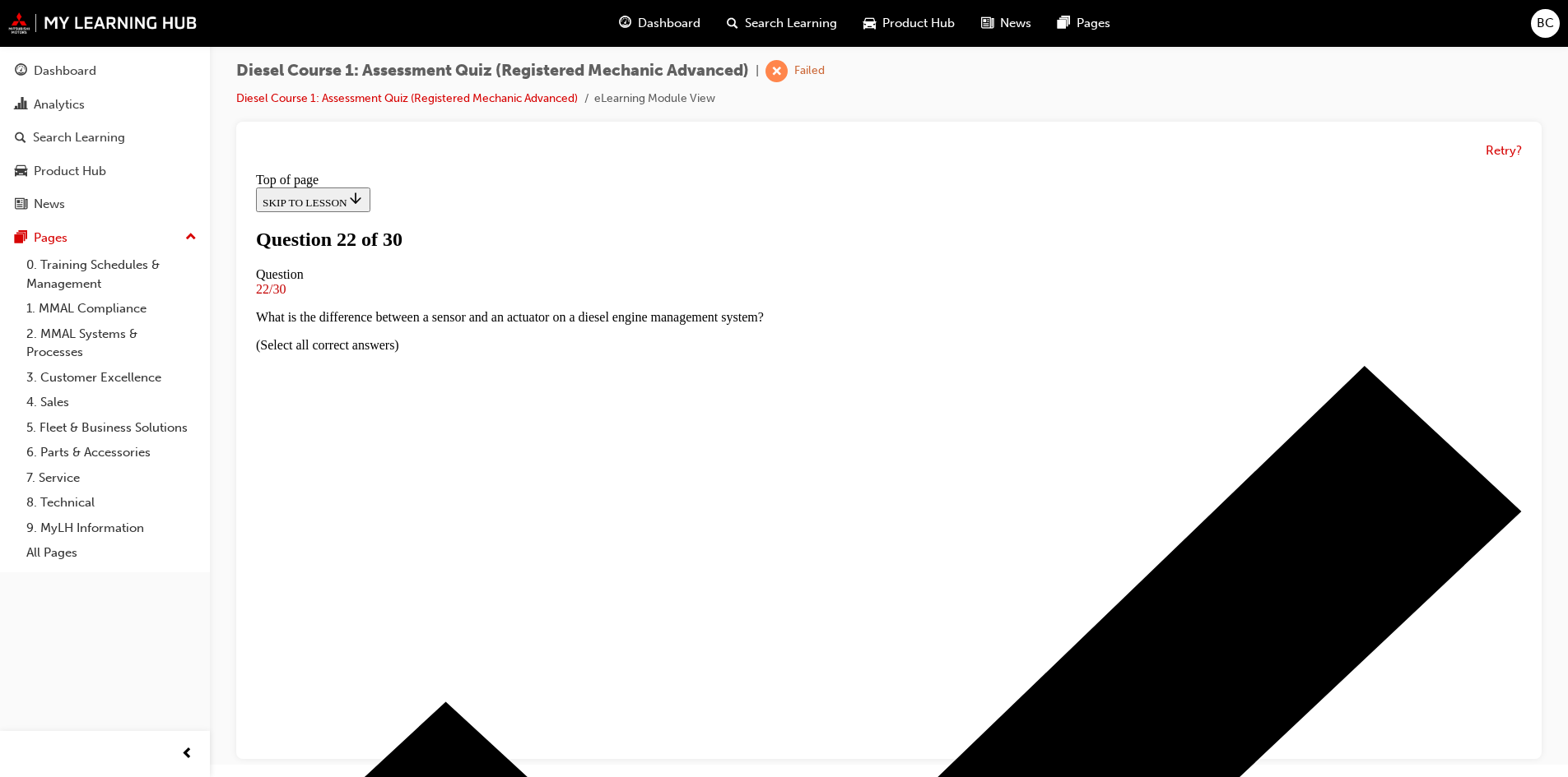
scroll to position [167, 0]
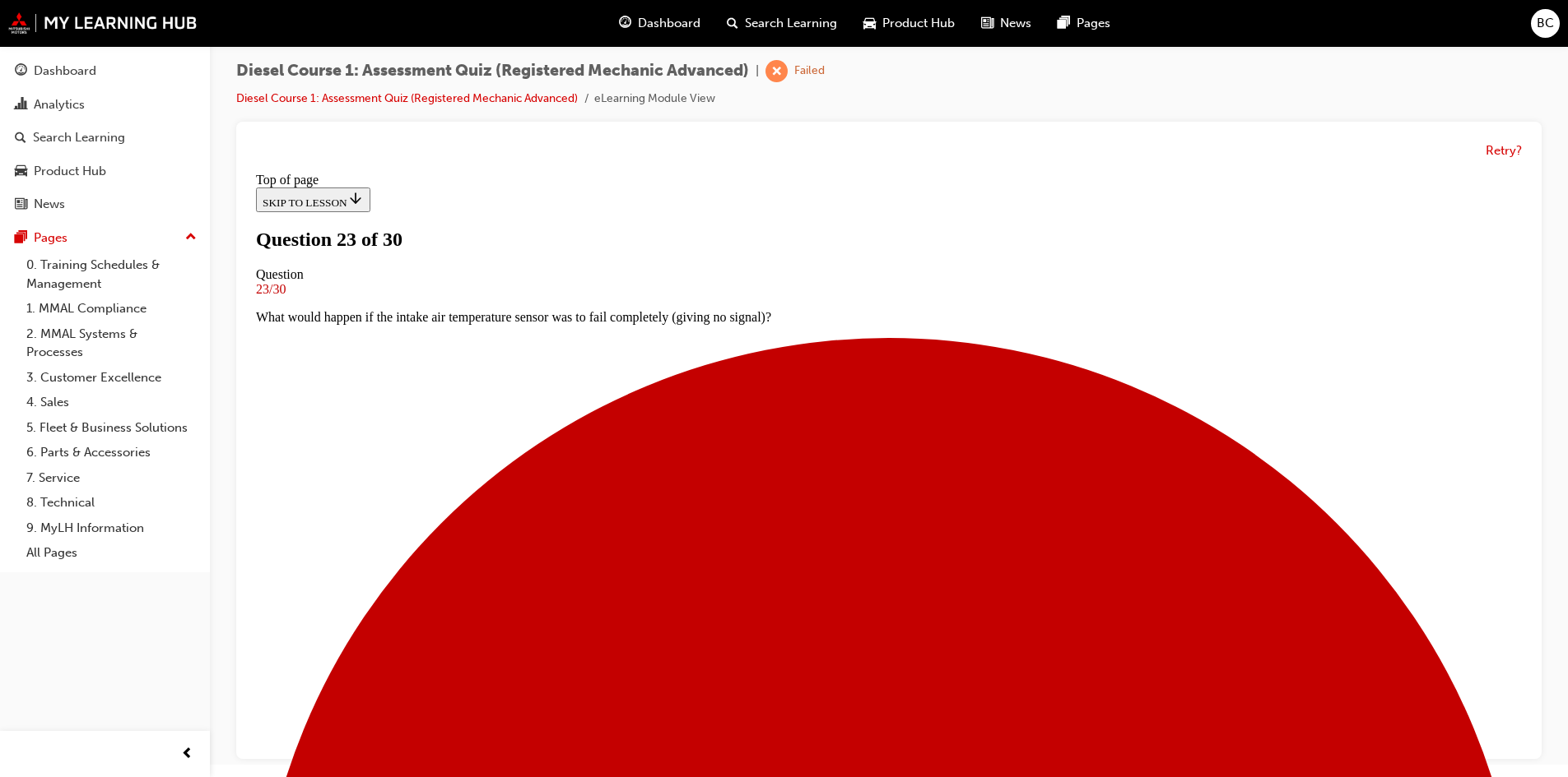
scroll to position [85, 0]
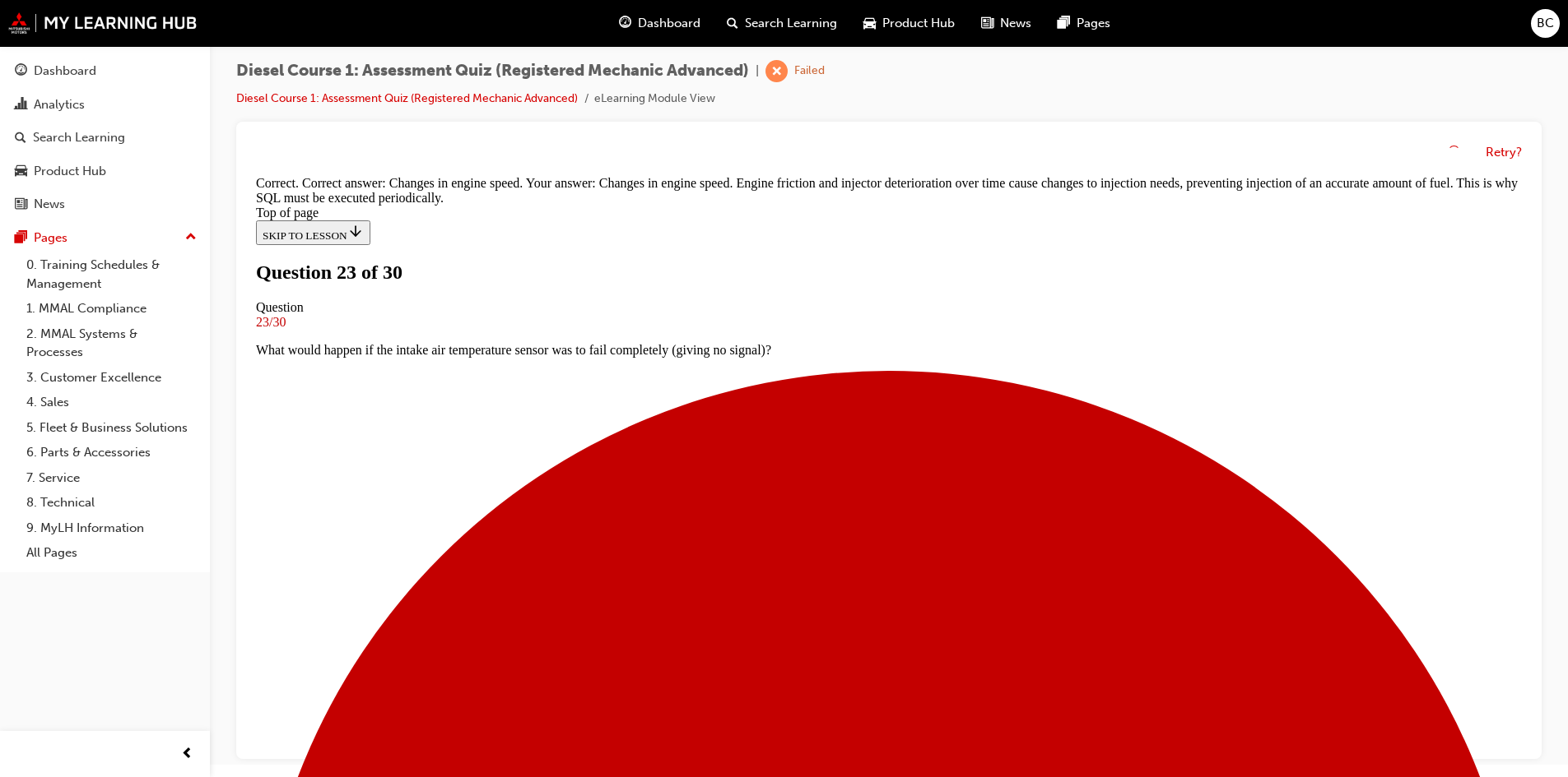
scroll to position [352, 0]
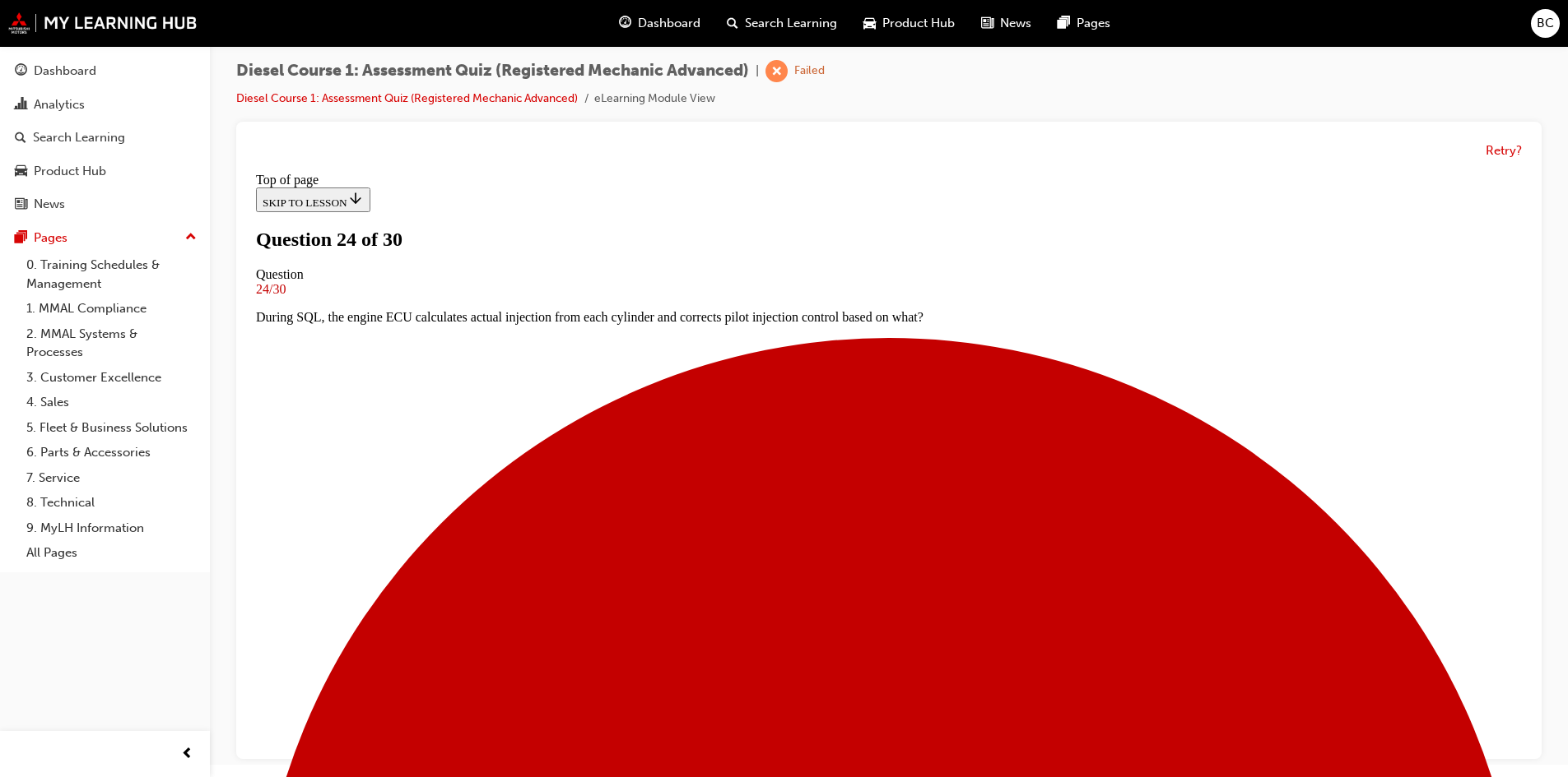
scroll to position [85, 0]
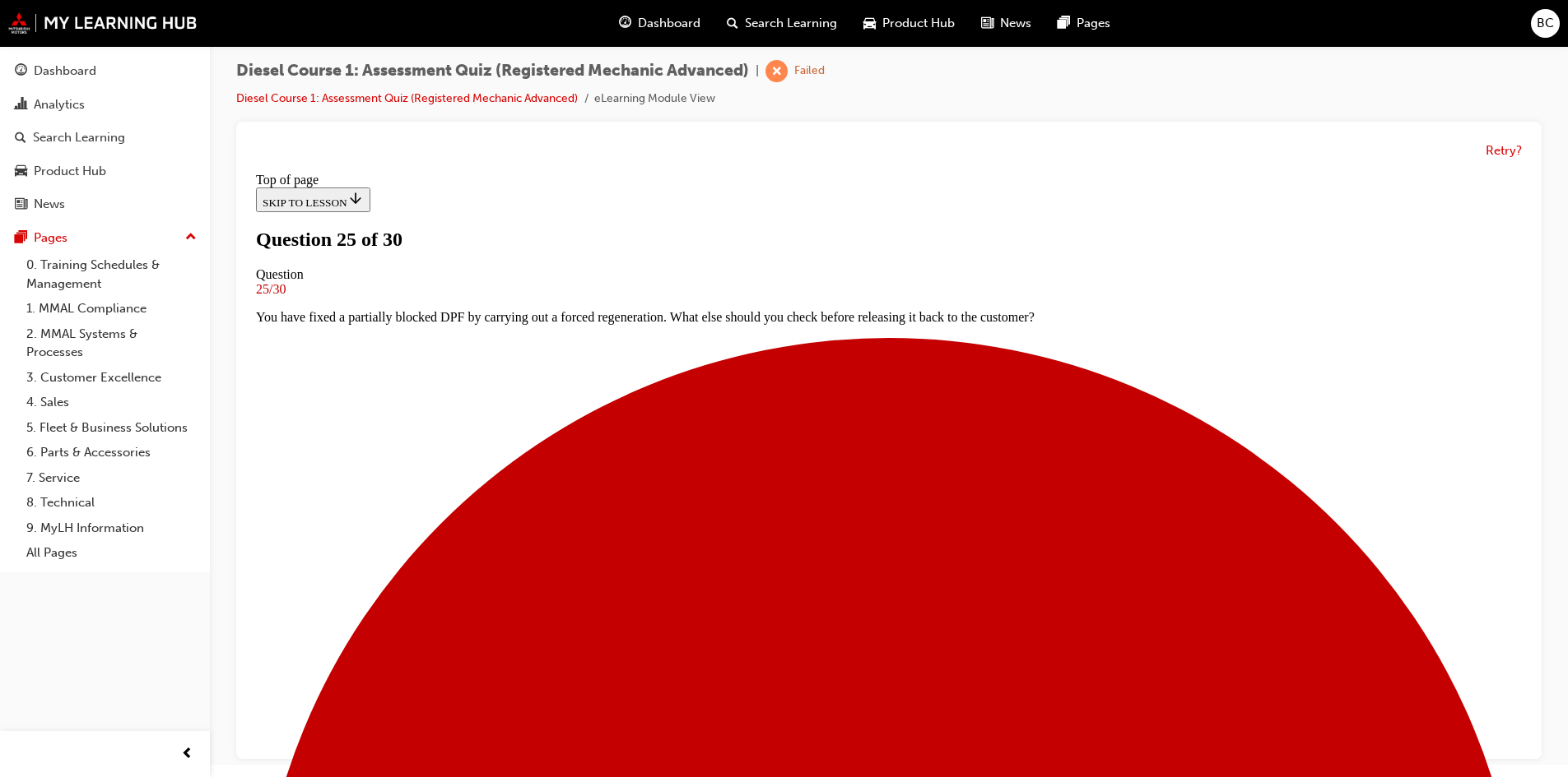
scroll to position [167, 0]
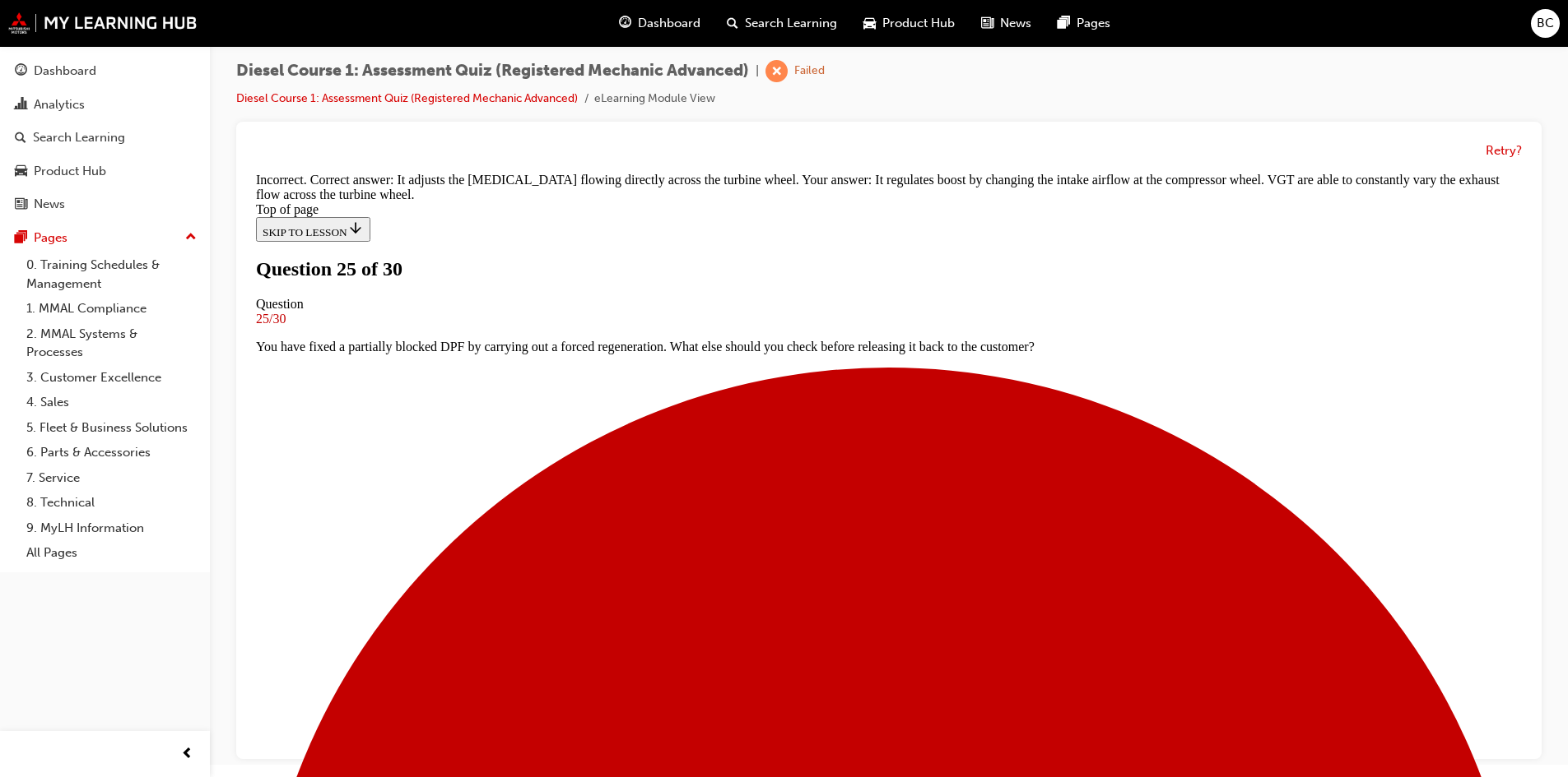
scroll to position [318, 0]
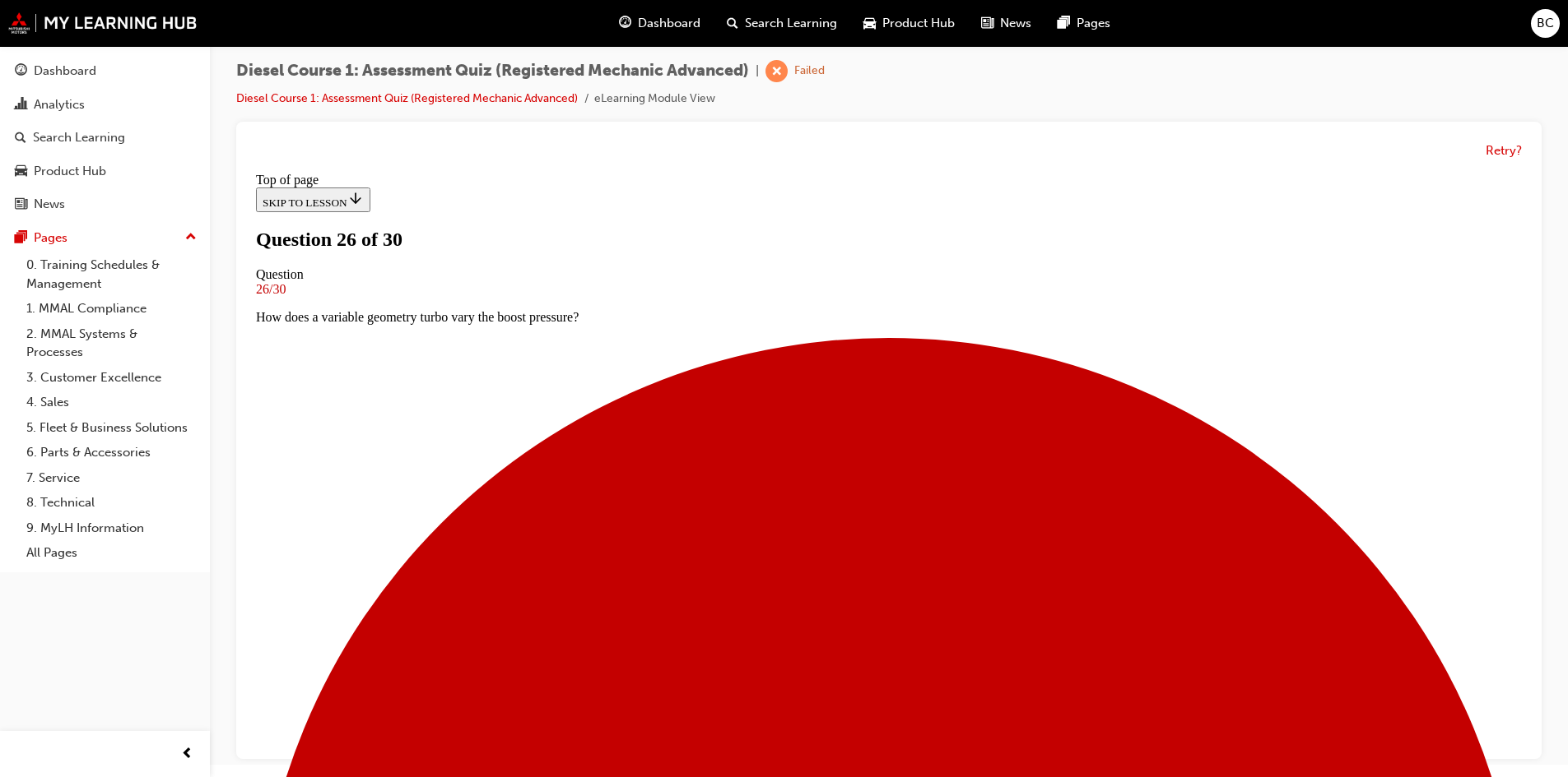
scroll to position [167, 0]
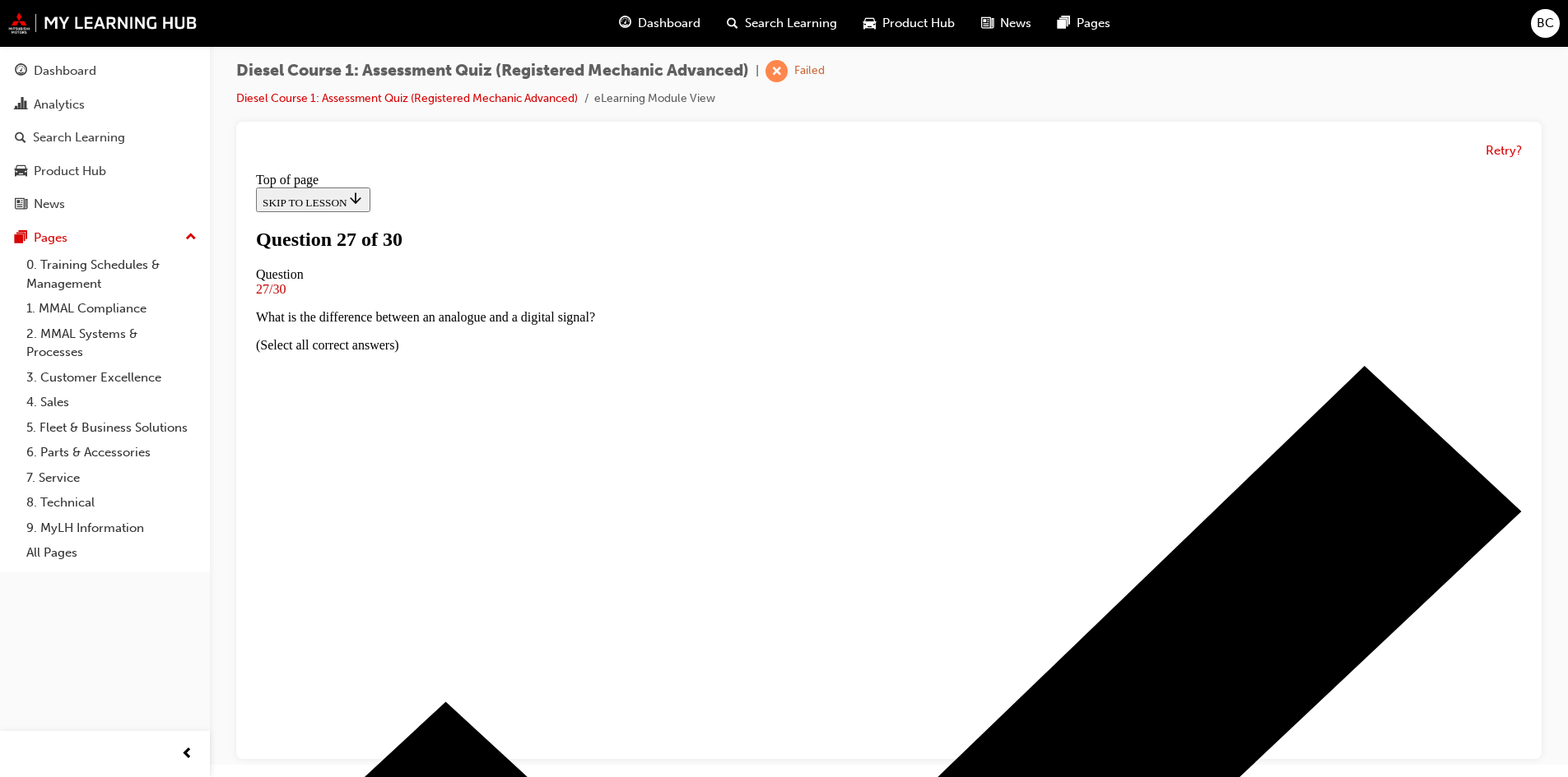
scroll to position [85, 0]
drag, startPoint x: 821, startPoint y: 470, endPoint x: 820, endPoint y: 512, distance: 42.0
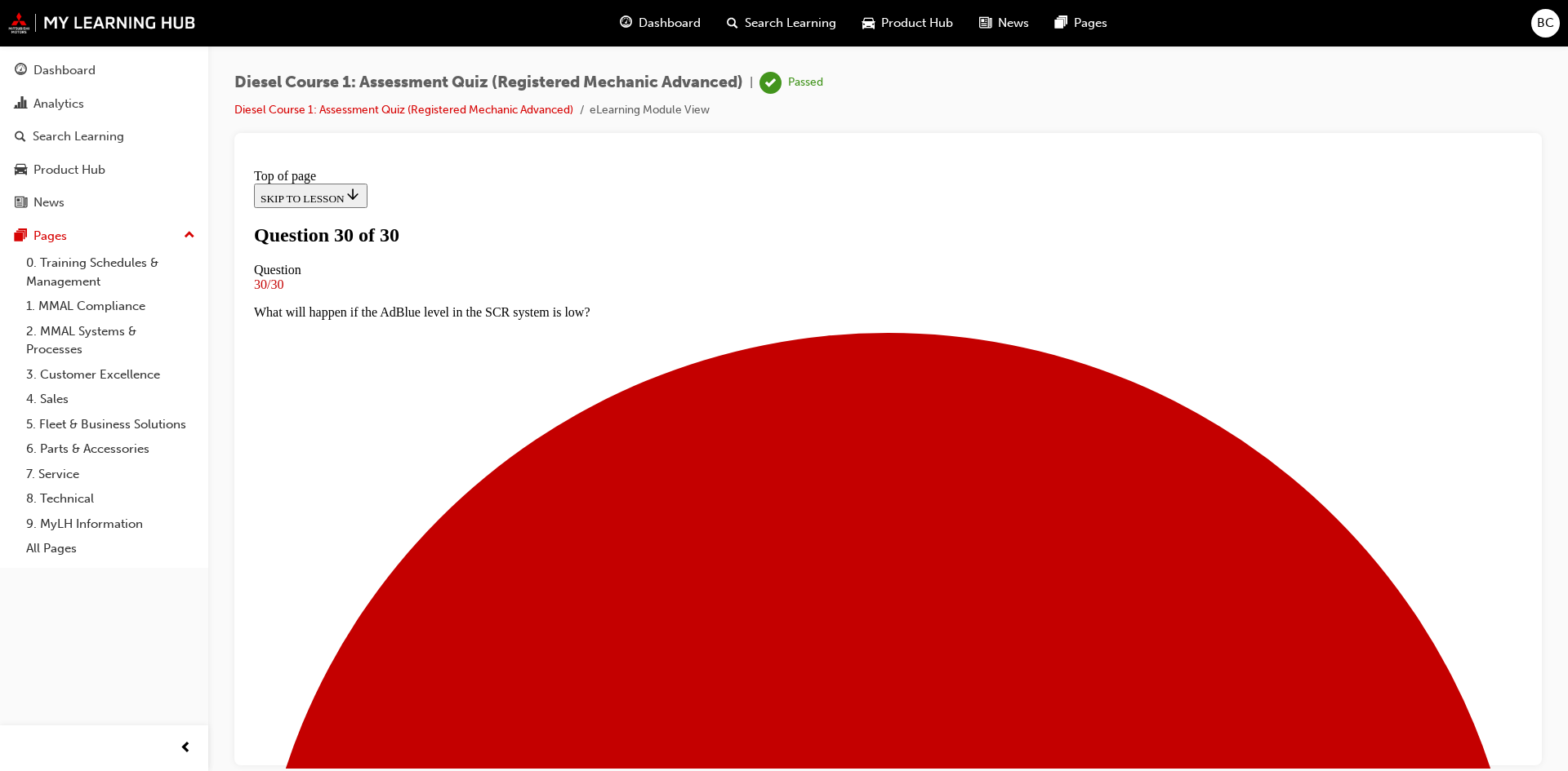
scroll to position [226, 0]
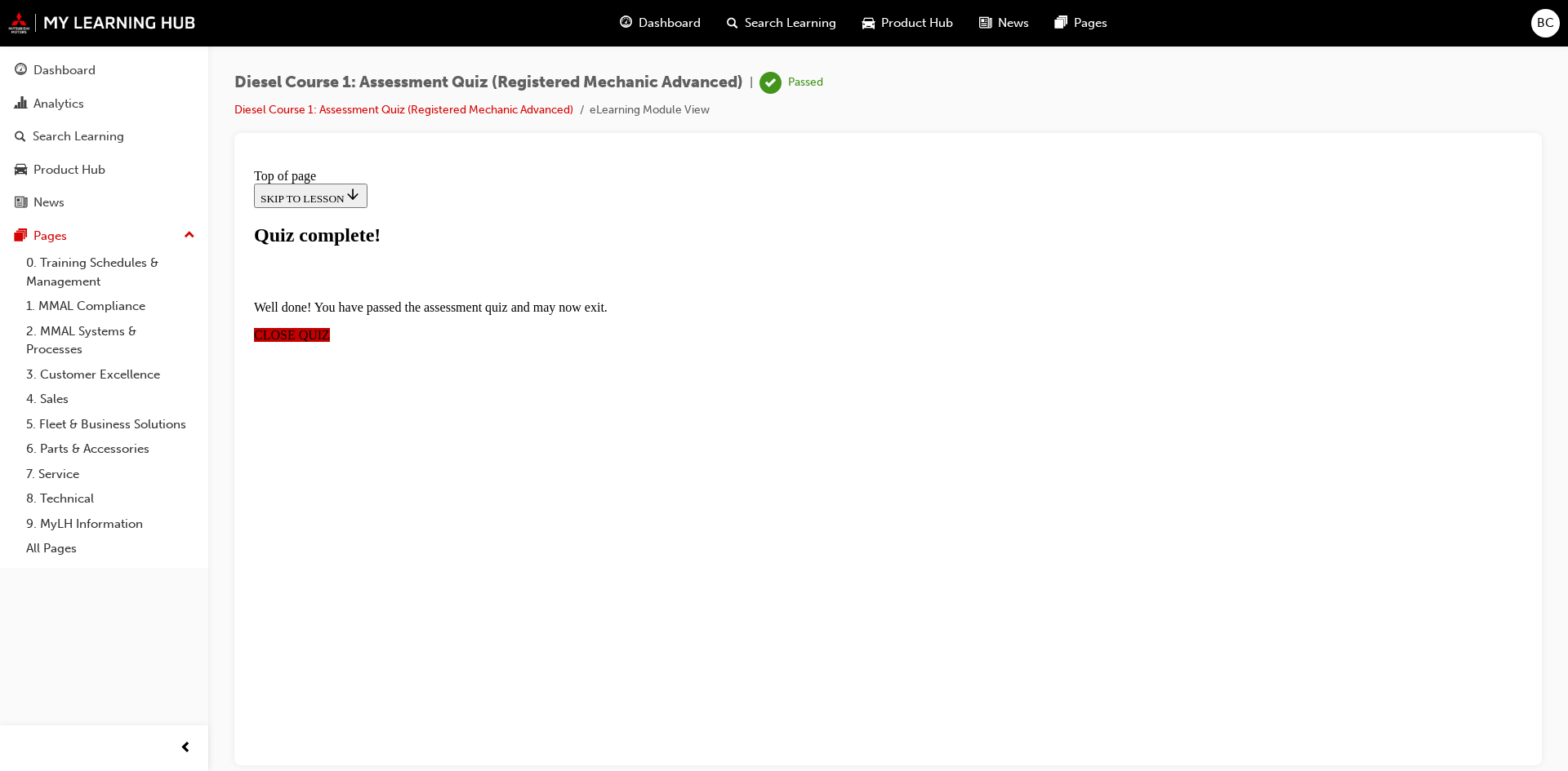
click at [330, 327] on span "CLOSE QUIZ" at bounding box center [292, 334] width 76 height 14
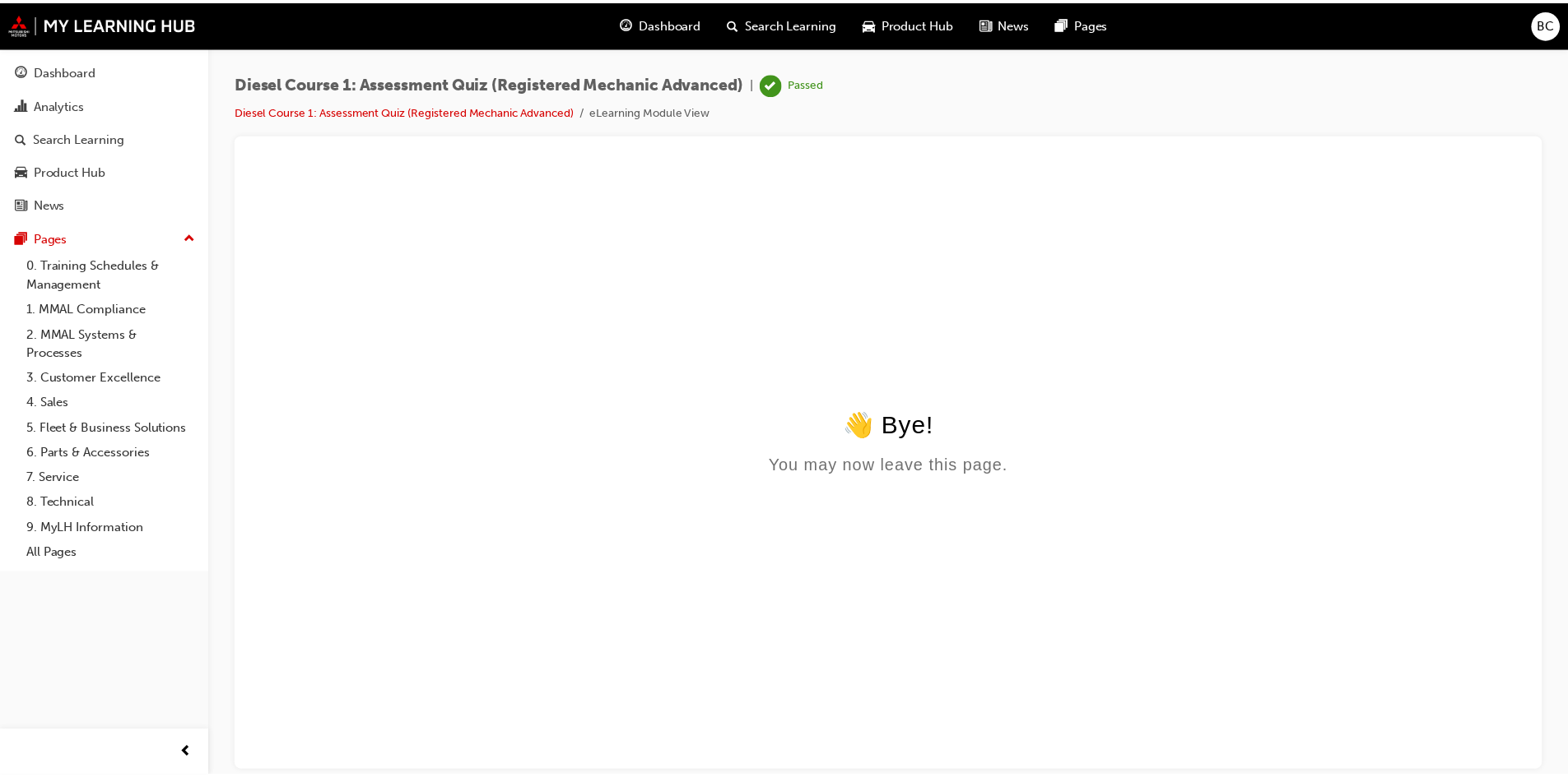
scroll to position [0, 0]
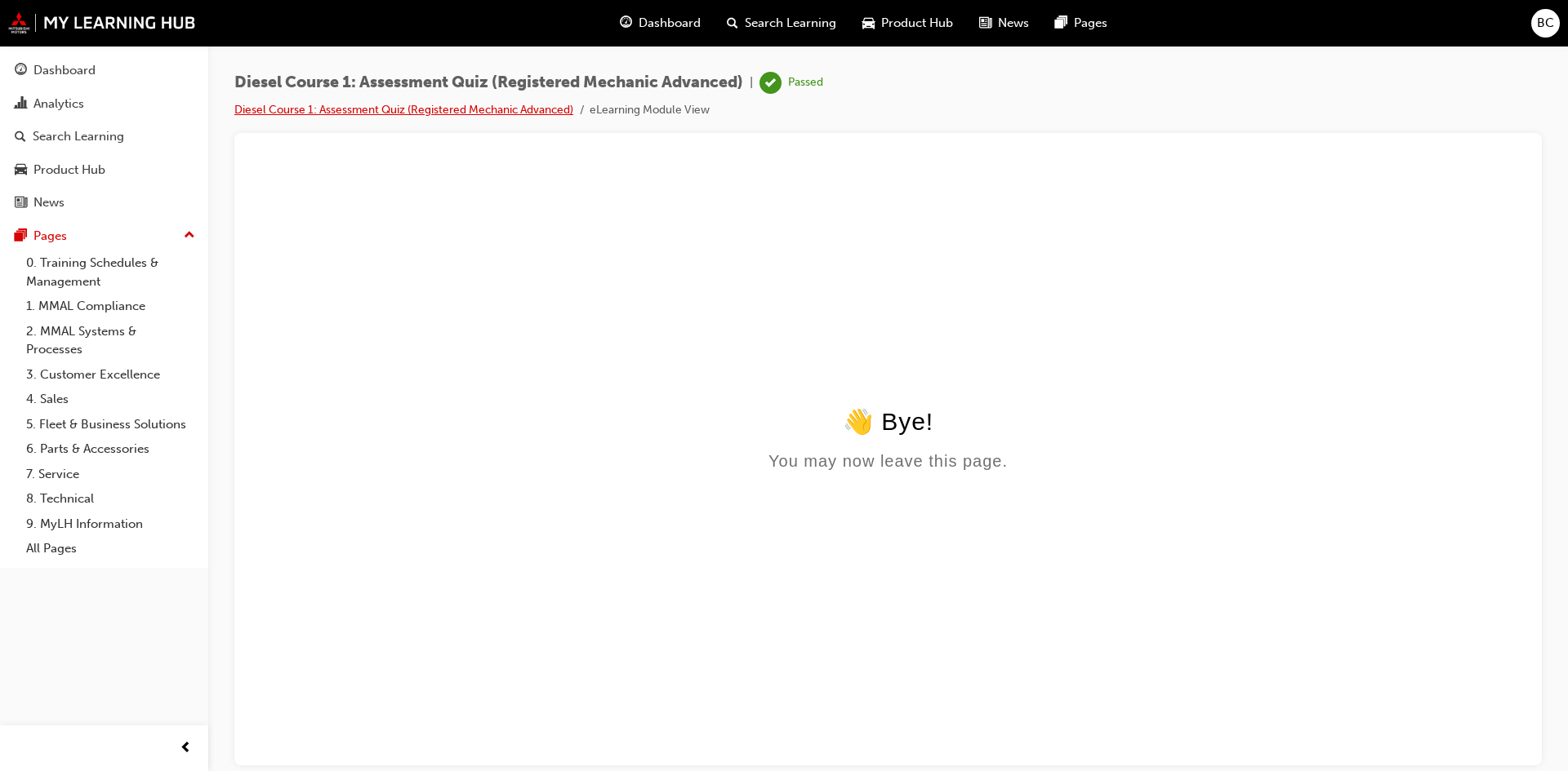
click at [517, 112] on link "Diesel Course 1: Assessment Quiz (Registered Mechanic Advanced)" at bounding box center [404, 109] width 339 height 14
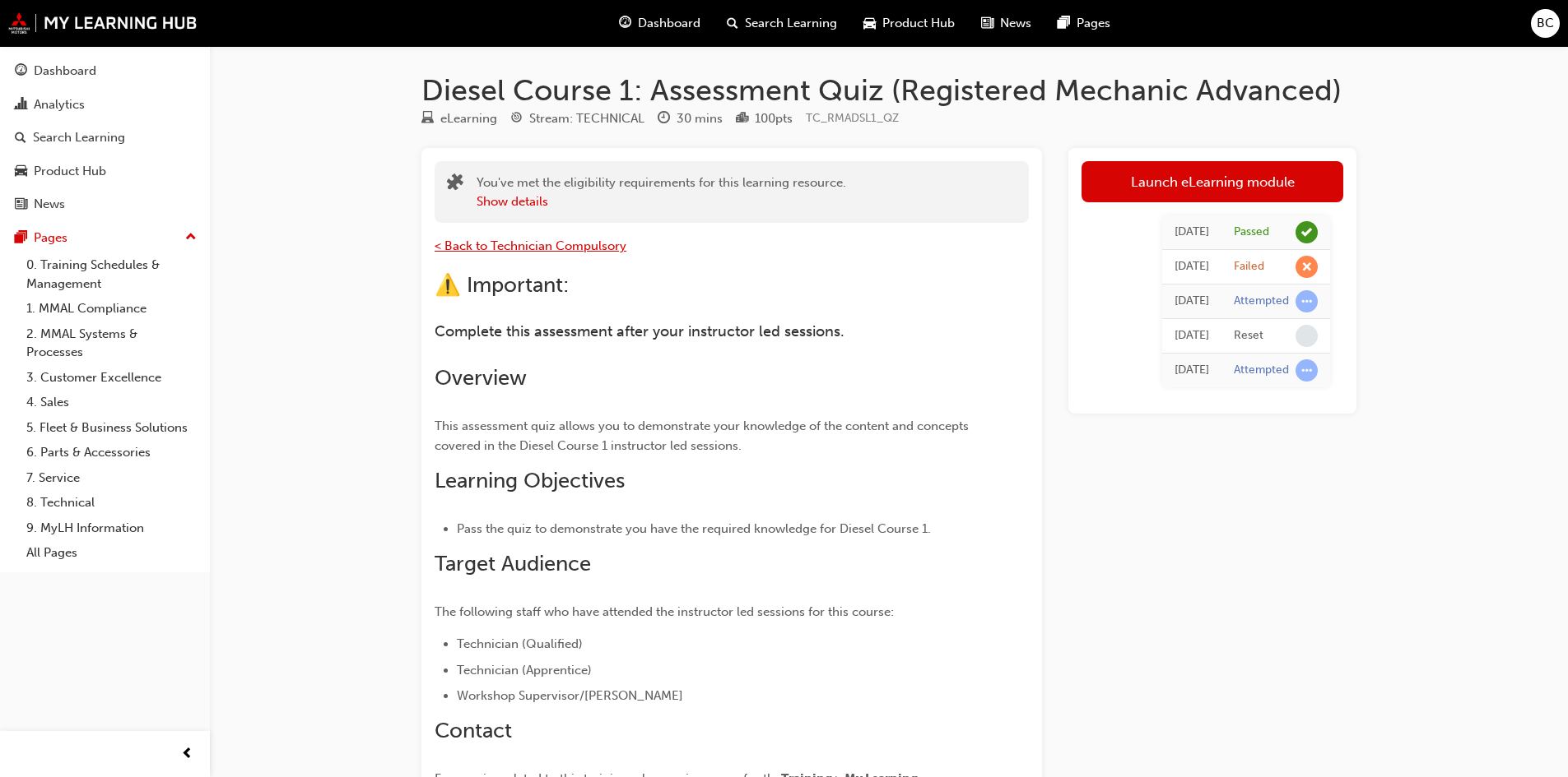
click at [484, 242] on span "< Back to Technician Compulsory" at bounding box center [530, 245] width 191 height 15
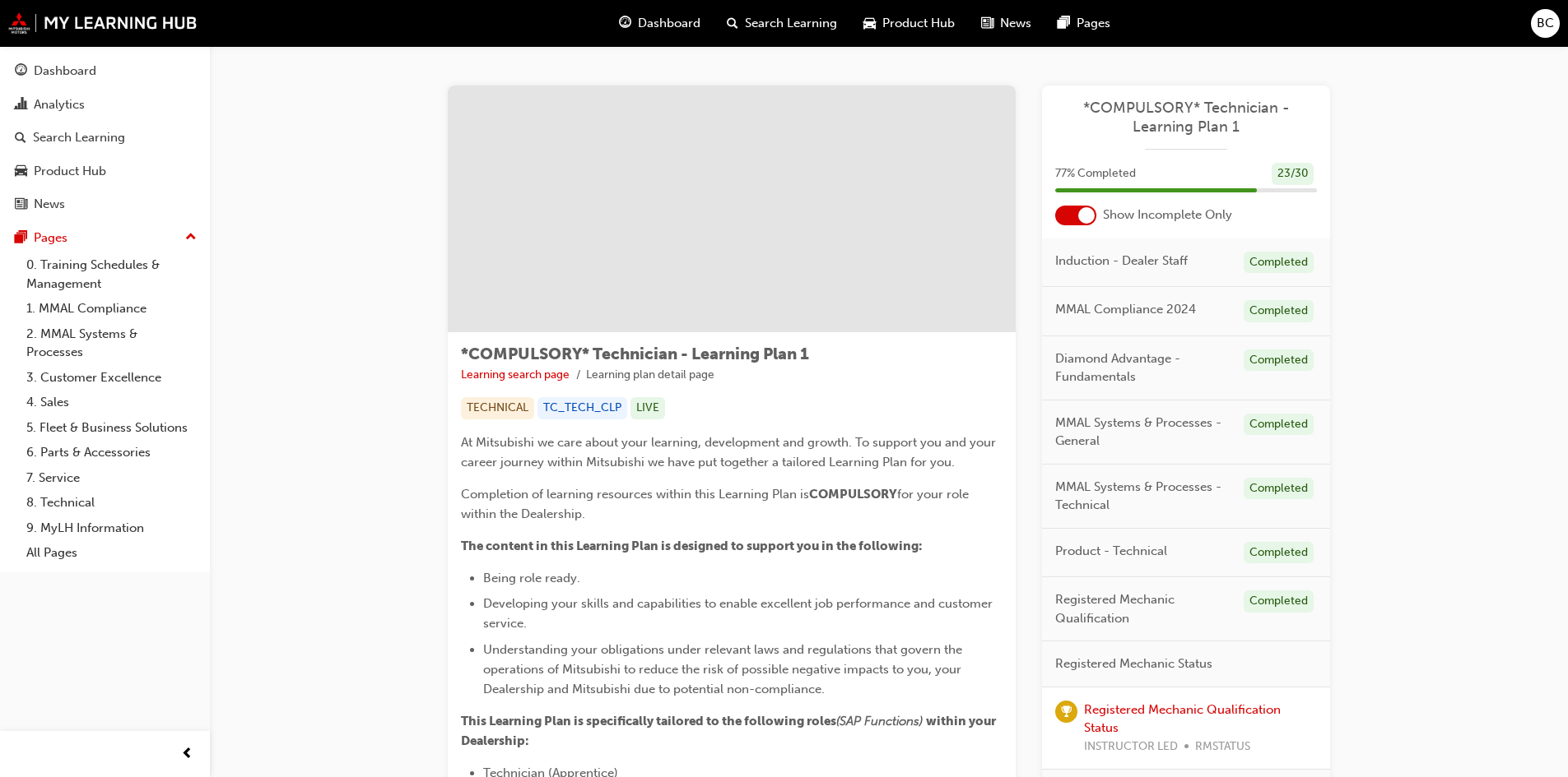
click at [1083, 219] on div at bounding box center [1086, 215] width 17 height 17
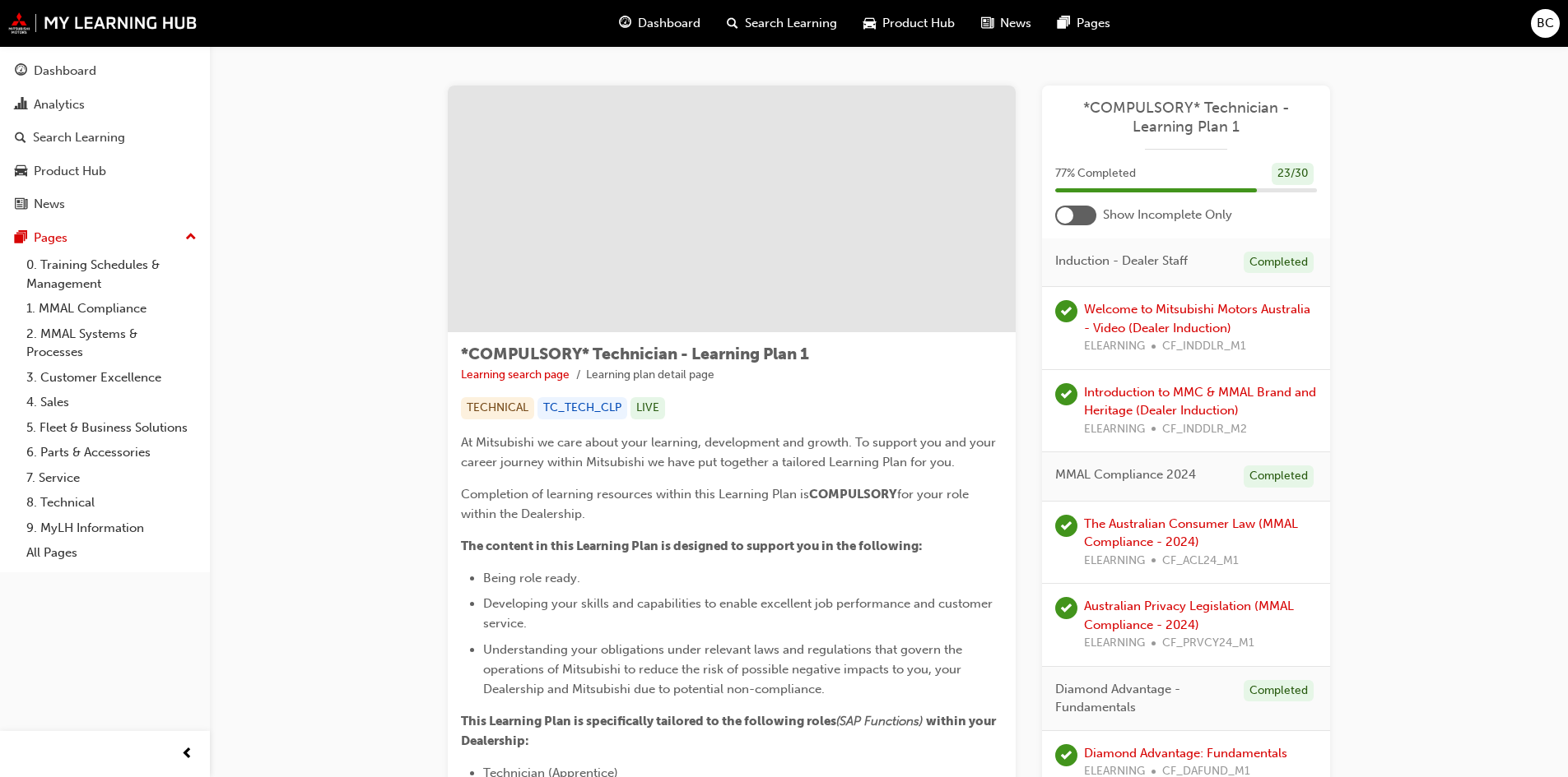
click at [1083, 219] on div at bounding box center [1076, 216] width 41 height 20
